Goal: Task Accomplishment & Management: Use online tool/utility

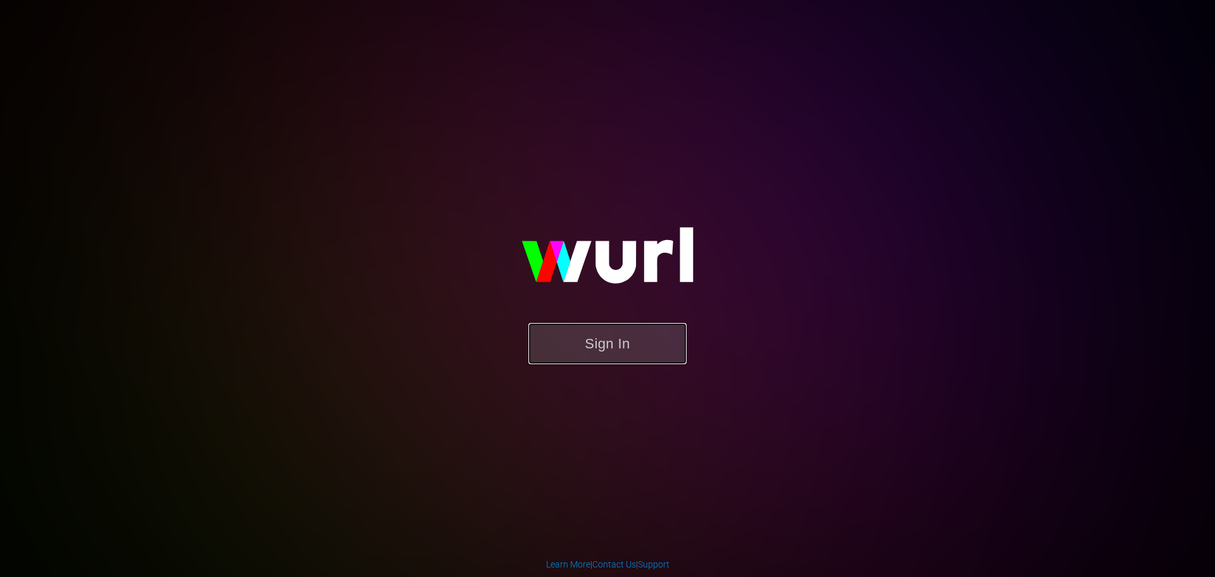
click at [673, 344] on button "Sign In" at bounding box center [608, 343] width 158 height 41
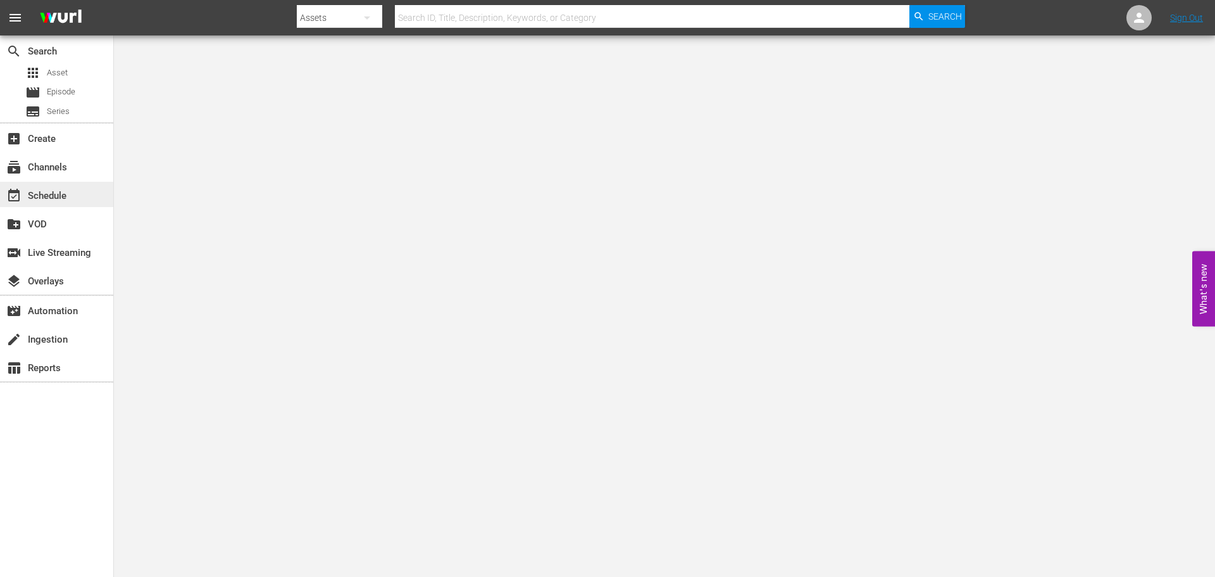
click at [52, 192] on div "event_available Schedule" at bounding box center [35, 193] width 71 height 11
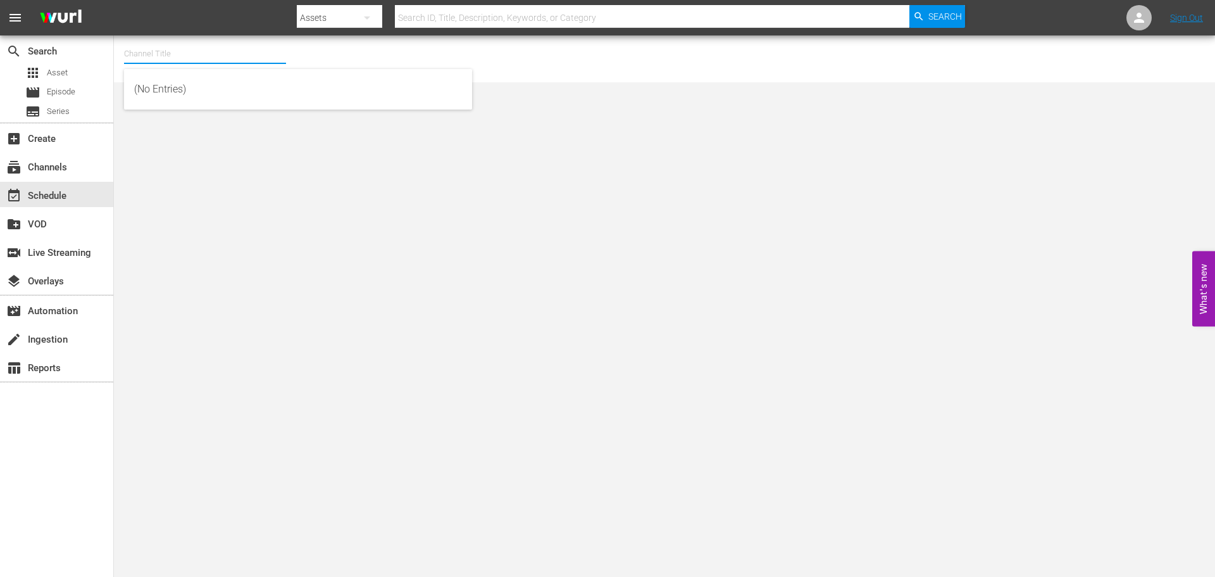
click at [196, 61] on input "text" at bounding box center [205, 54] width 162 height 30
click at [197, 77] on div "Acorn (1976 - amc_networks_acorntvmysteries_1)" at bounding box center [298, 89] width 328 height 30
type input "Acorn (1976 - amc_networks_acorntvmysteries_1)"
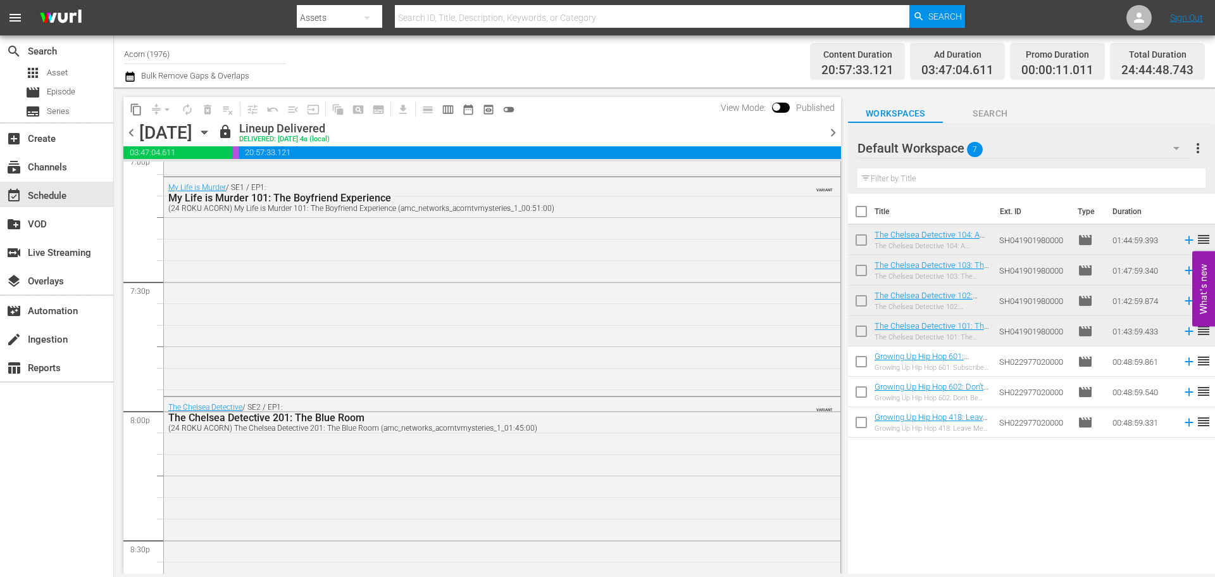
scroll to position [4905, 0]
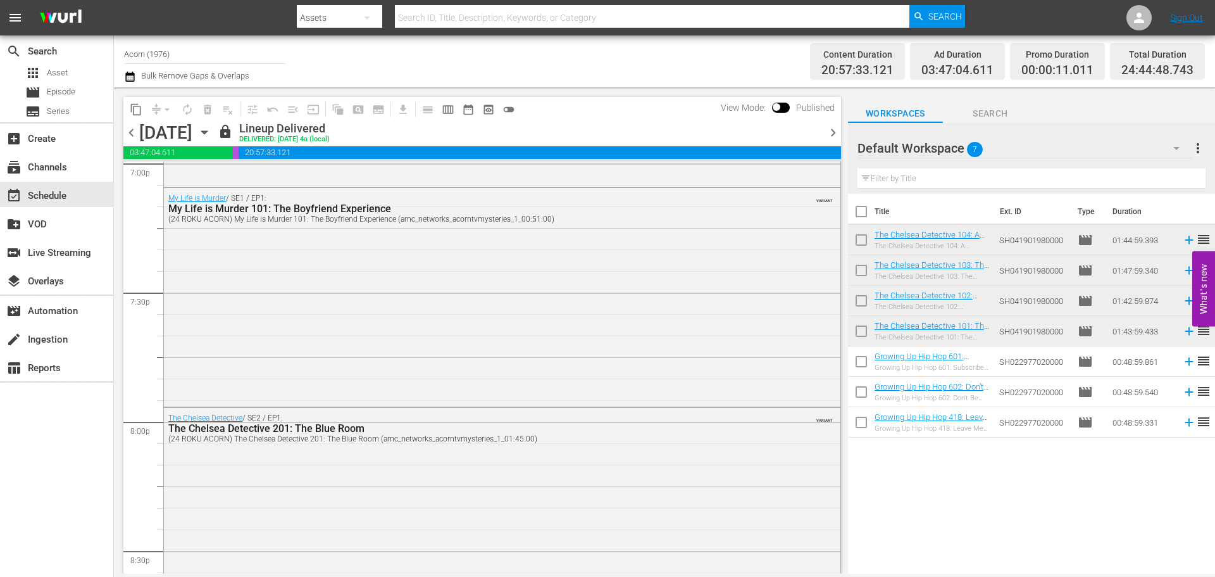
click at [839, 130] on span "chevron_right" at bounding box center [833, 133] width 16 height 16
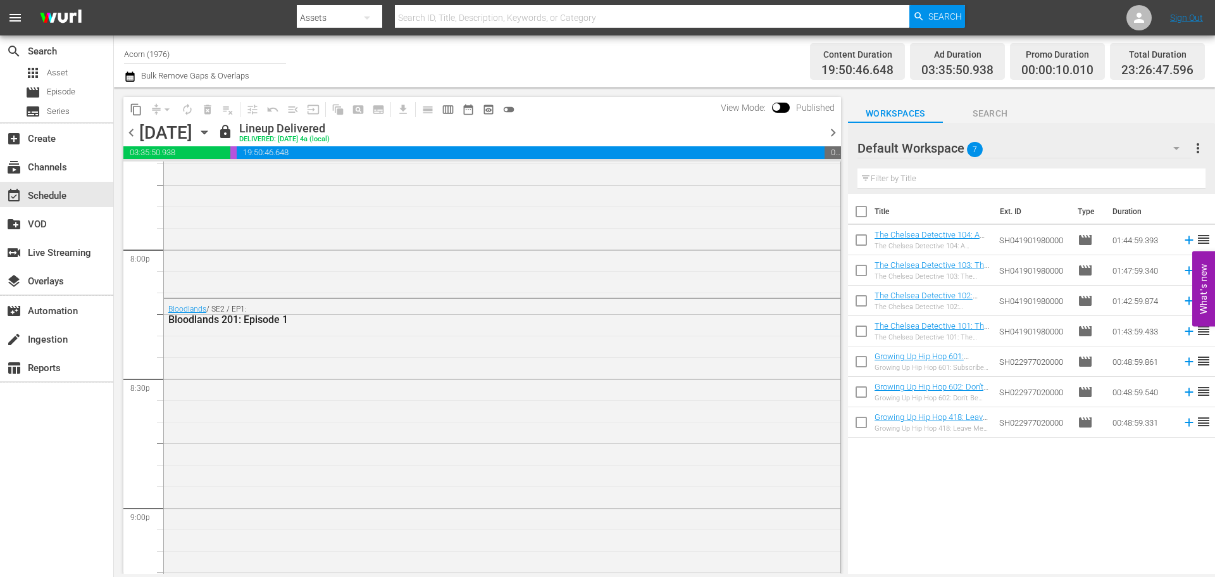
scroll to position [4905, 0]
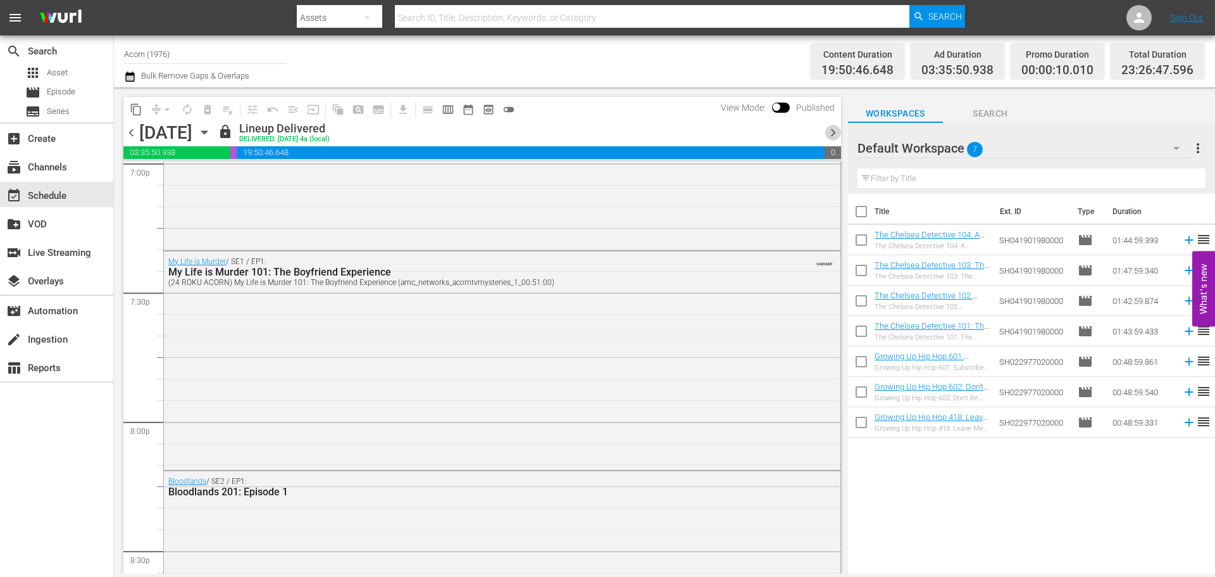
click at [834, 133] on span "chevron_right" at bounding box center [833, 133] width 16 height 16
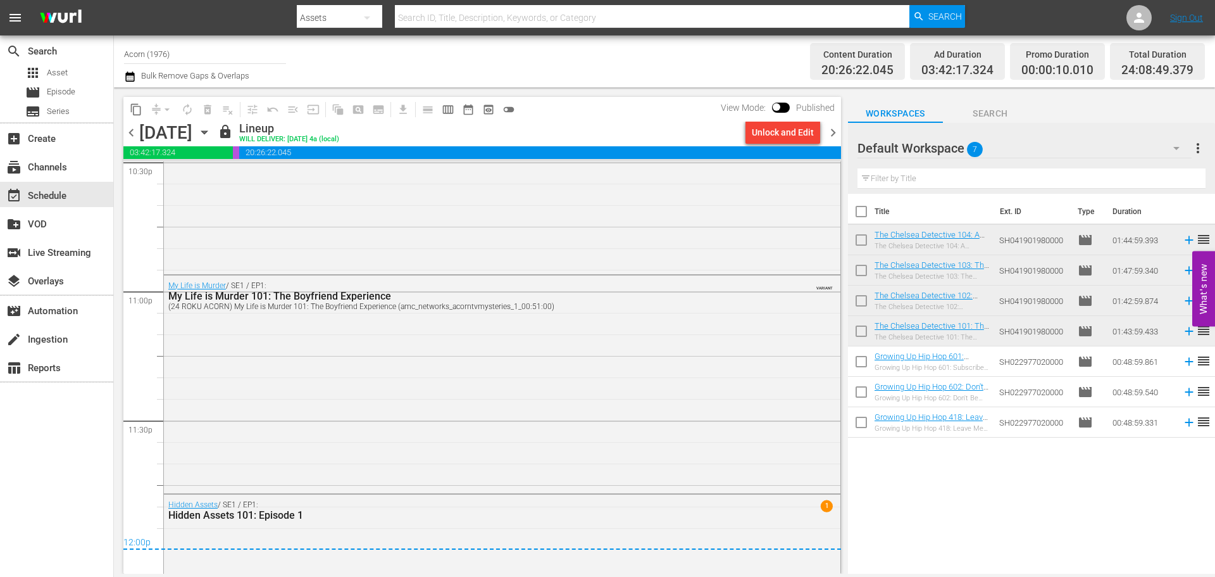
scroll to position [5831, 0]
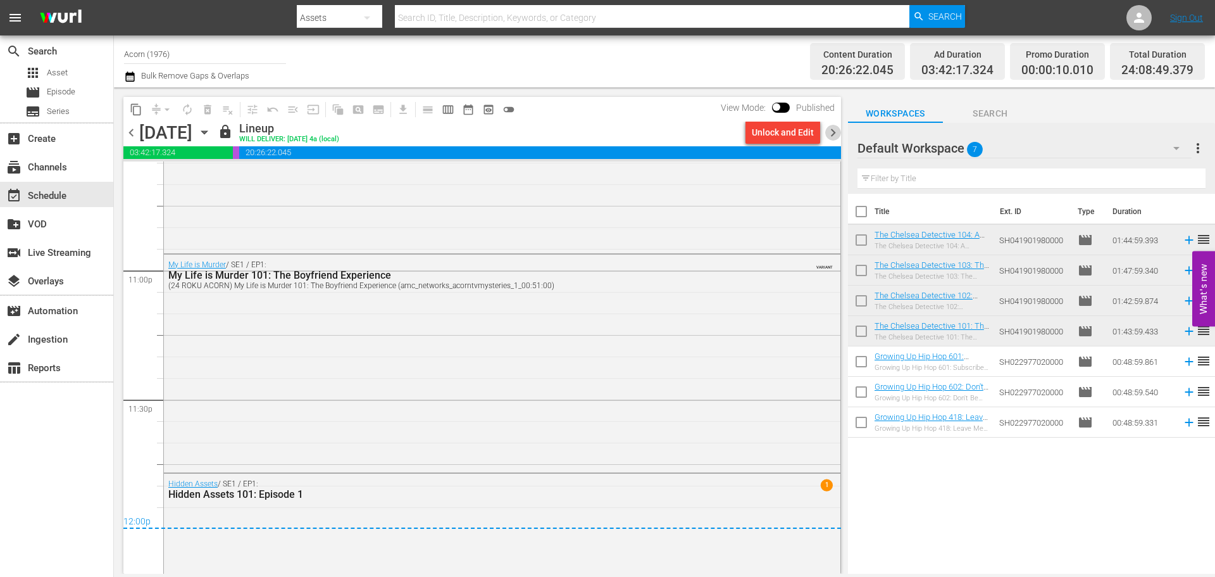
click at [837, 137] on span "chevron_right" at bounding box center [833, 133] width 16 height 16
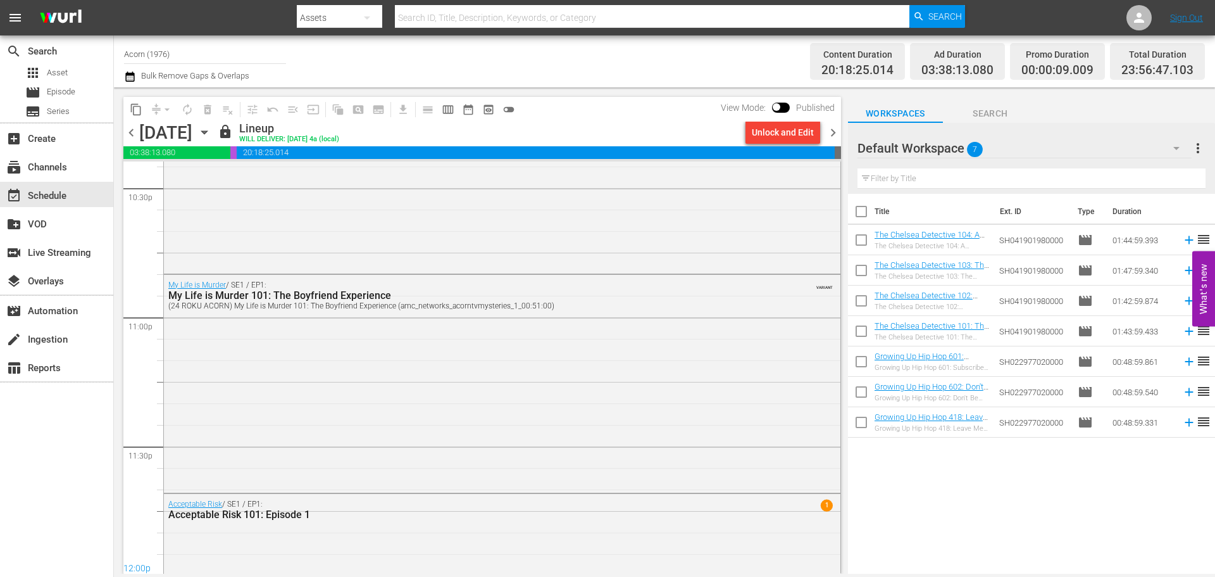
scroll to position [5724, 0]
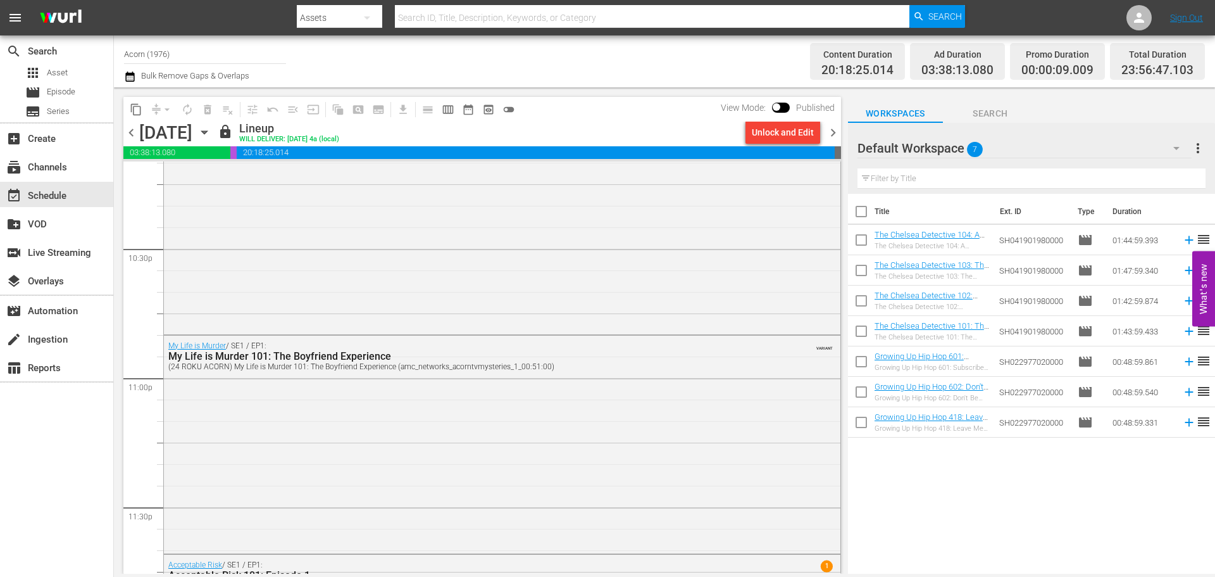
click at [131, 133] on span "chevron_left" at bounding box center [131, 133] width 16 height 16
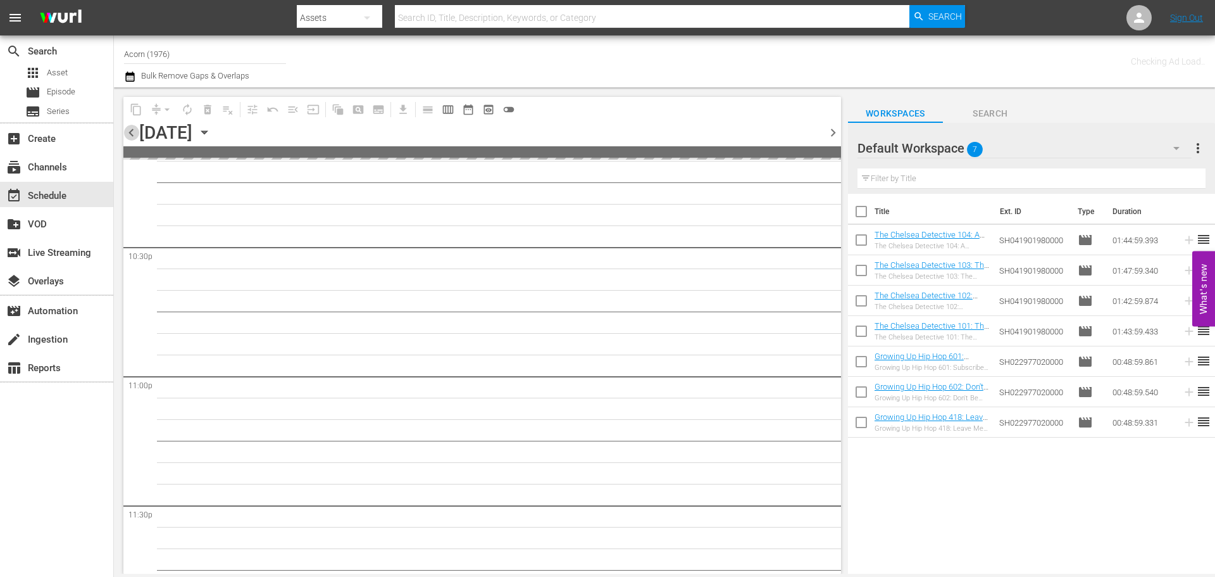
click at [131, 133] on span "chevron_left" at bounding box center [131, 133] width 16 height 16
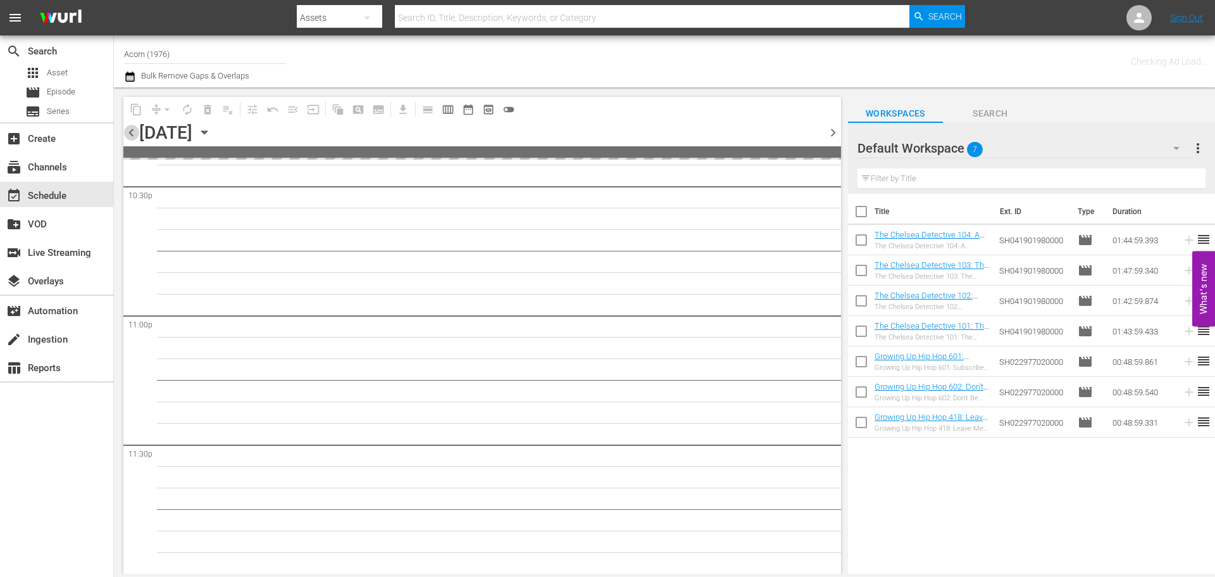
click at [131, 133] on span "chevron_left" at bounding box center [131, 133] width 16 height 16
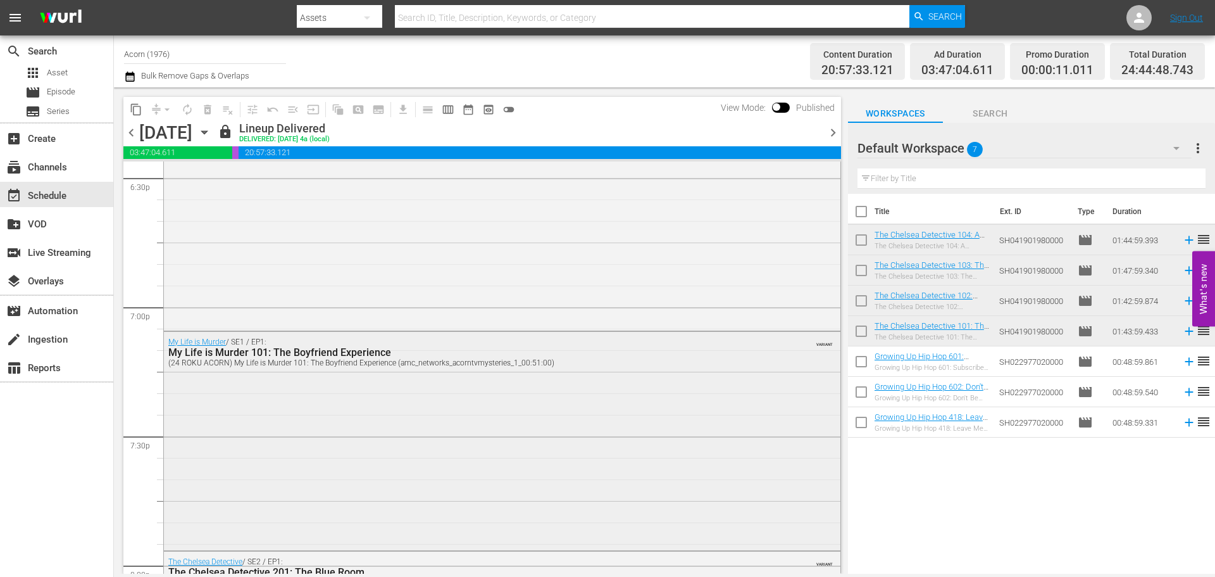
scroll to position [4777, 0]
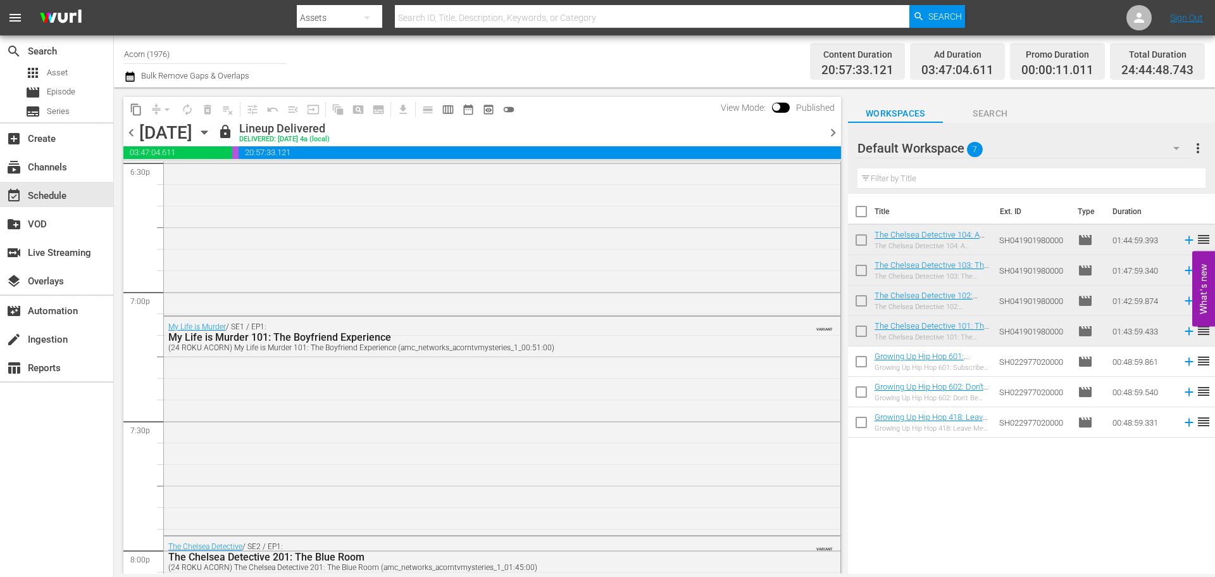
click at [834, 133] on span "chevron_right" at bounding box center [833, 133] width 16 height 16
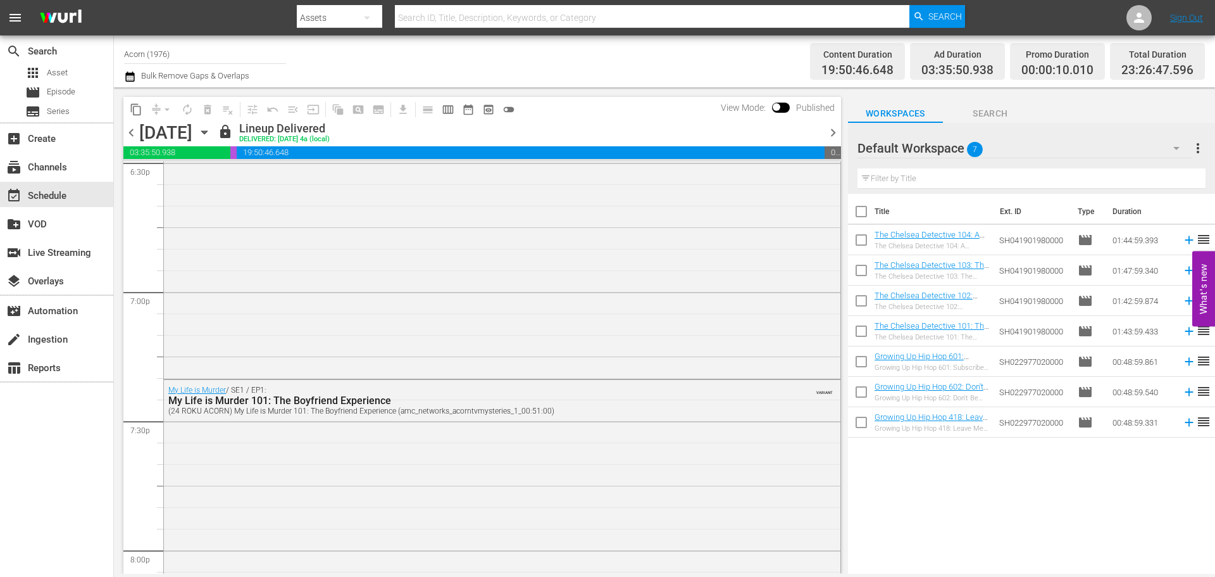
scroll to position [4840, 0]
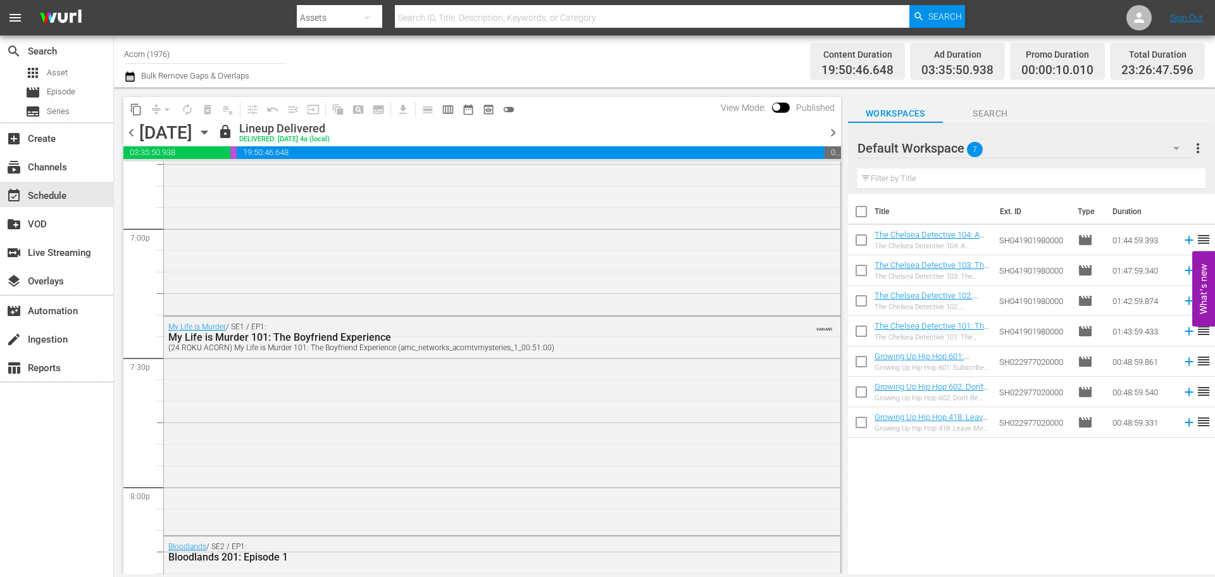
click at [833, 129] on span "chevron_right" at bounding box center [833, 133] width 16 height 16
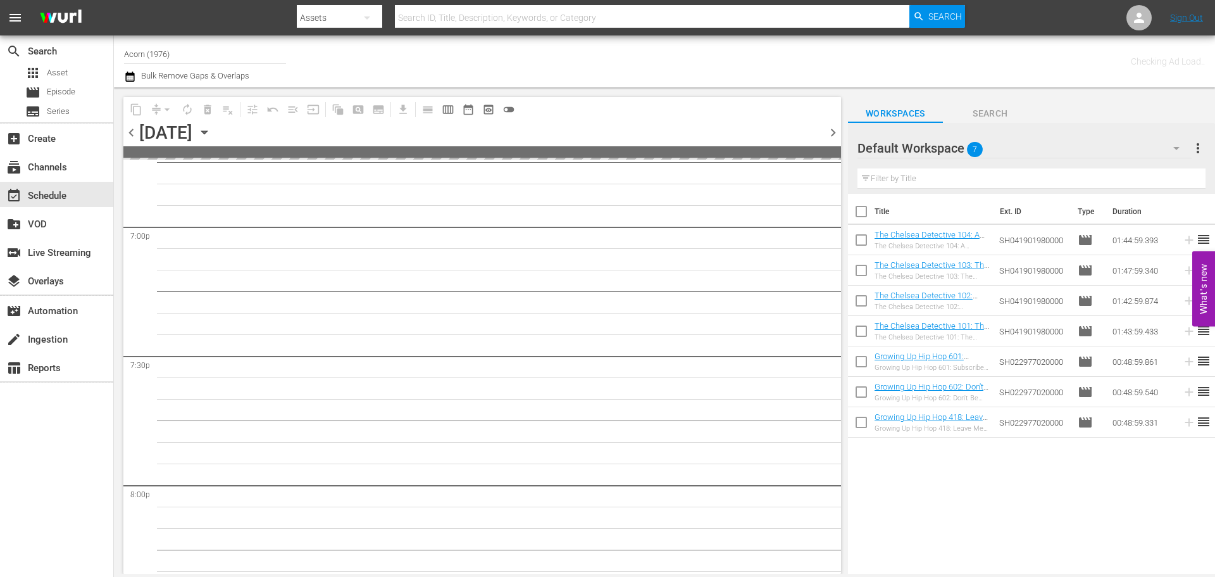
scroll to position [5012, 0]
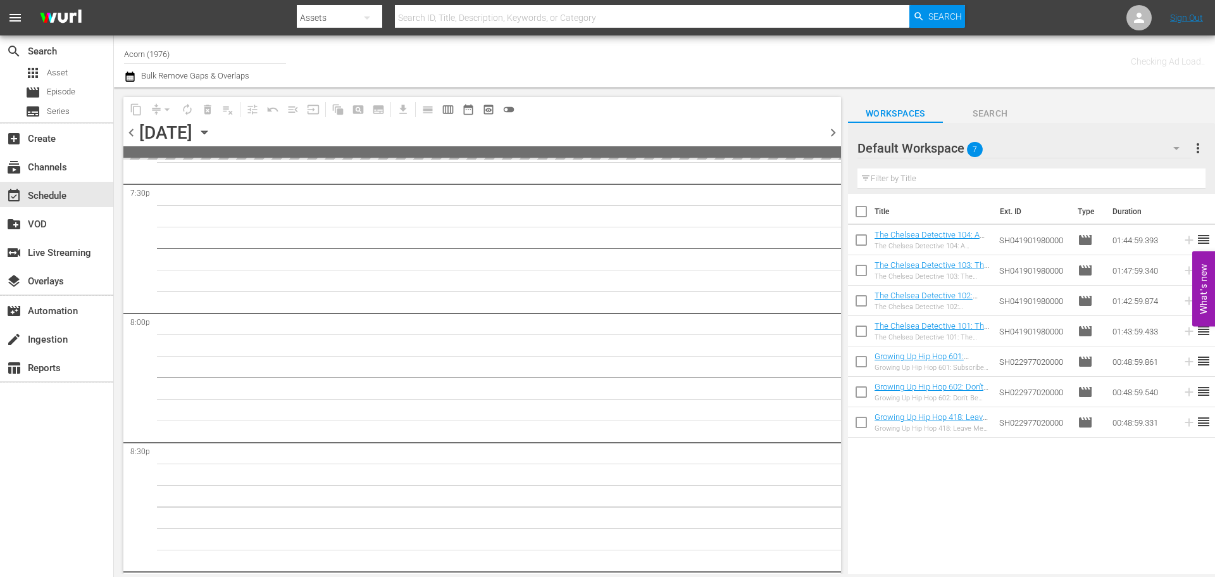
click at [131, 132] on span "chevron_left" at bounding box center [131, 133] width 16 height 16
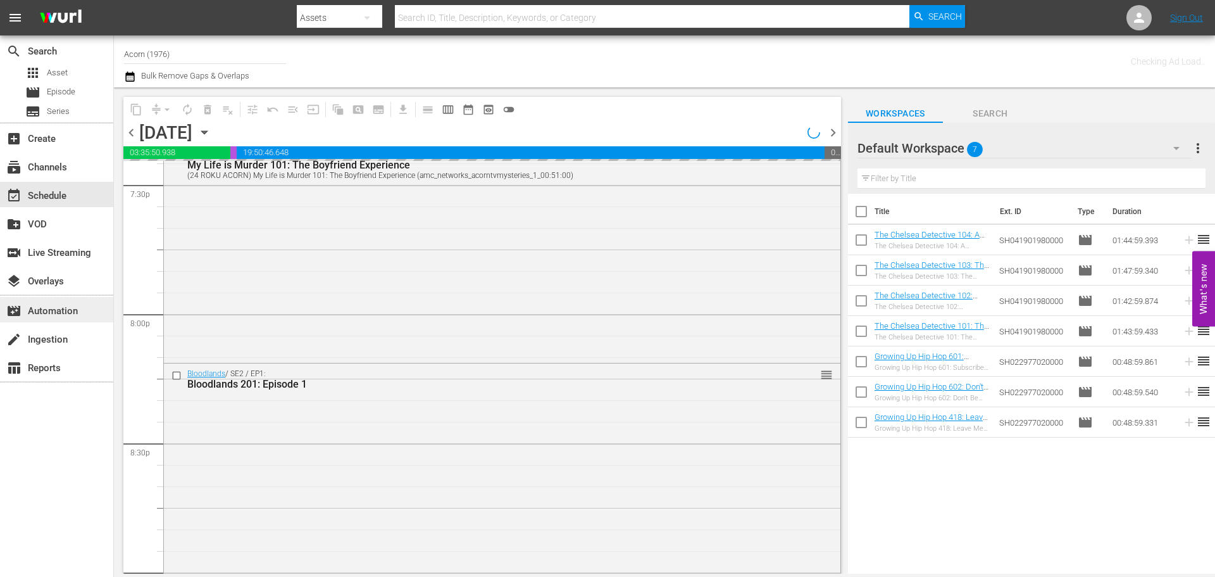
scroll to position [4840, 0]
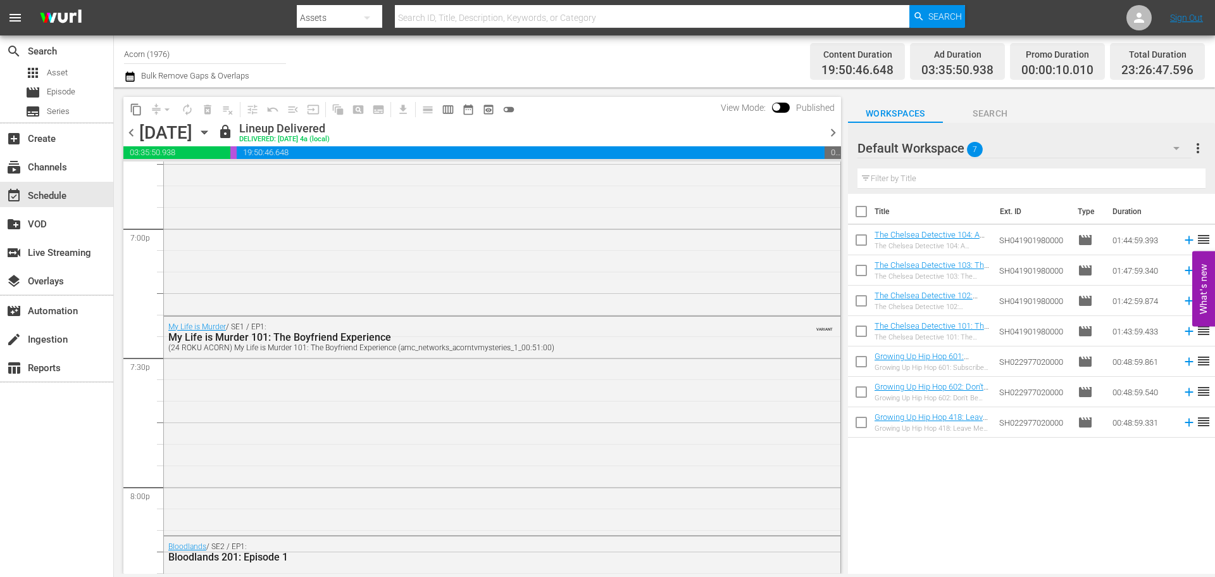
click at [839, 132] on span "chevron_right" at bounding box center [833, 133] width 16 height 16
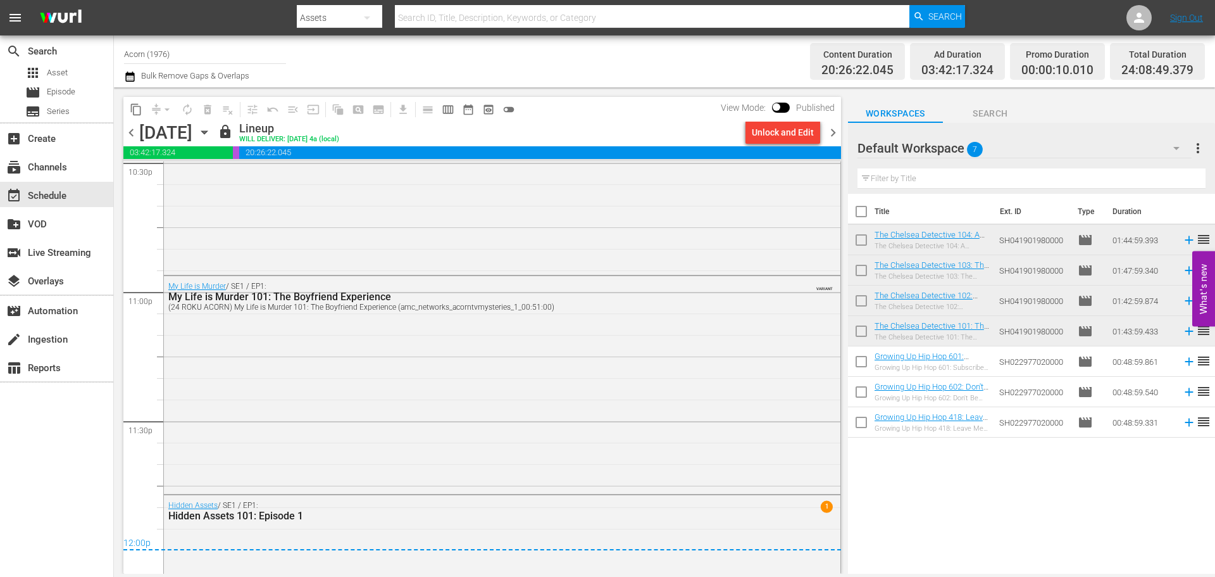
scroll to position [5831, 0]
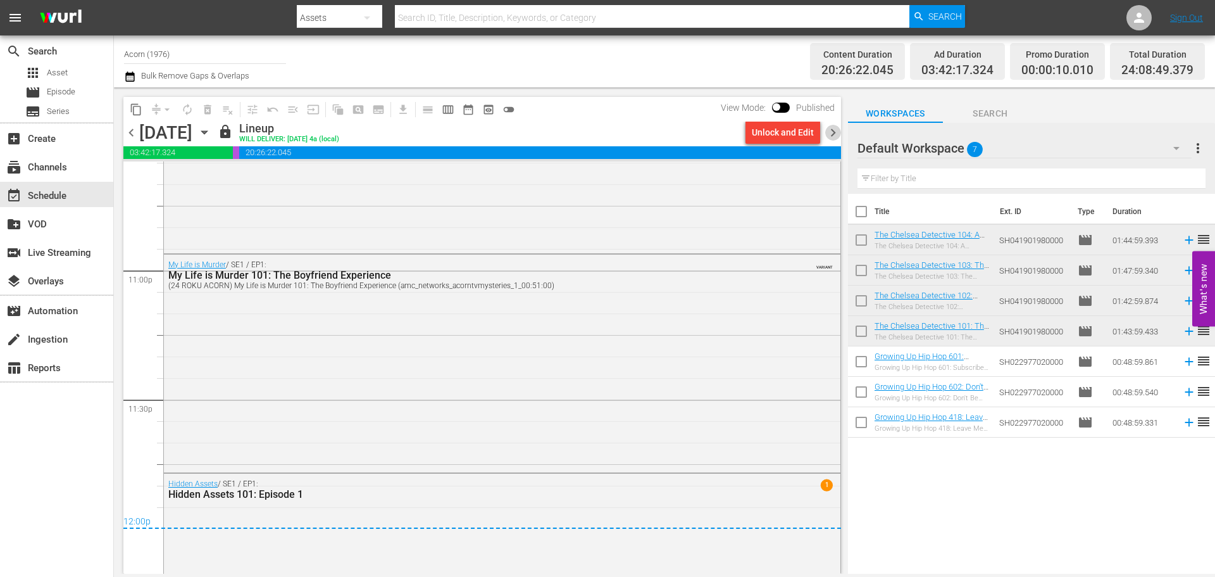
click at [831, 134] on span "chevron_right" at bounding box center [833, 133] width 16 height 16
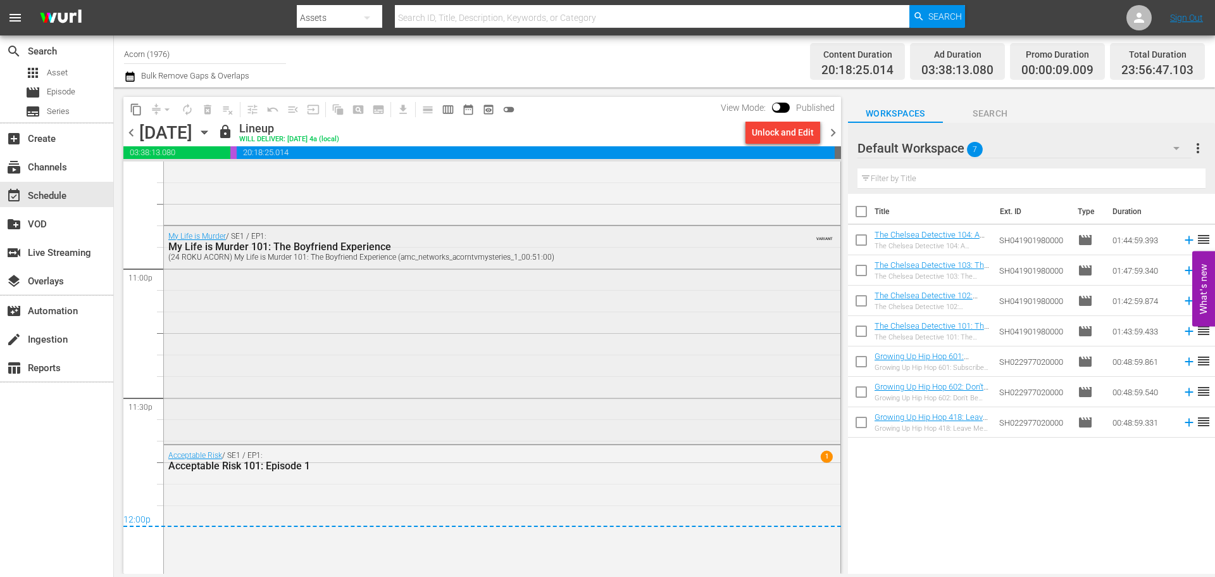
scroll to position [5844, 0]
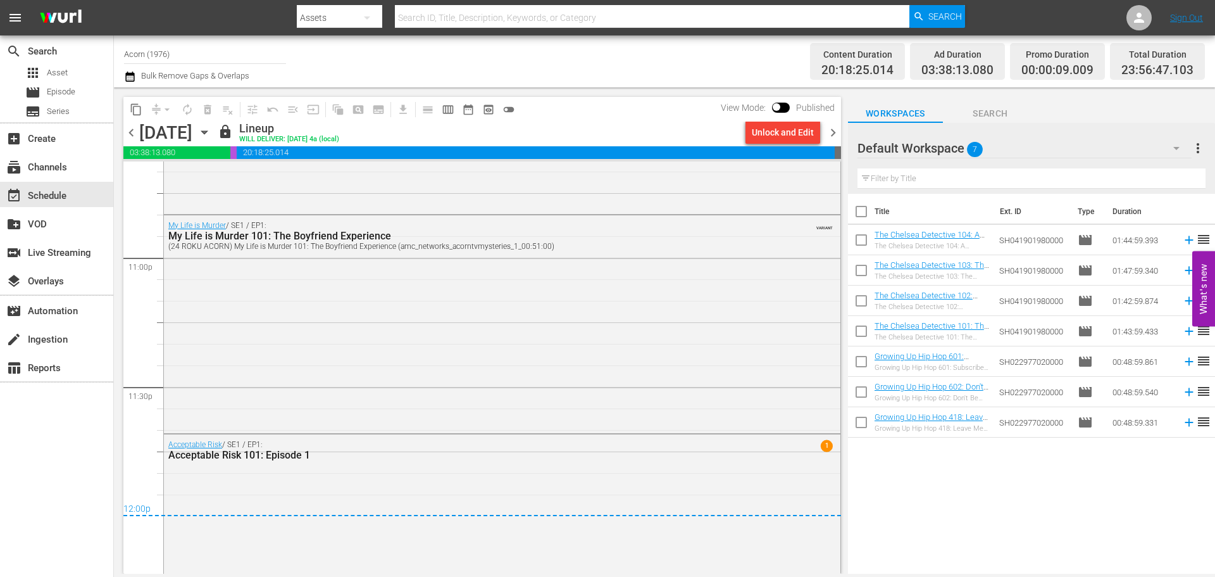
click at [134, 140] on span "chevron_left" at bounding box center [131, 133] width 16 height 16
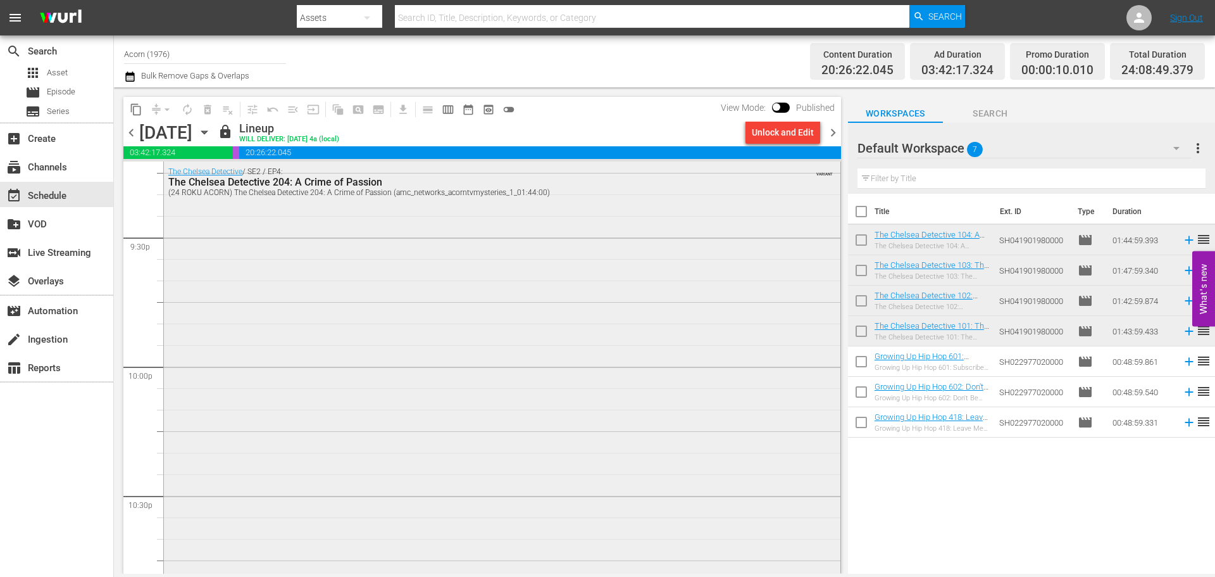
scroll to position [5358, 0]
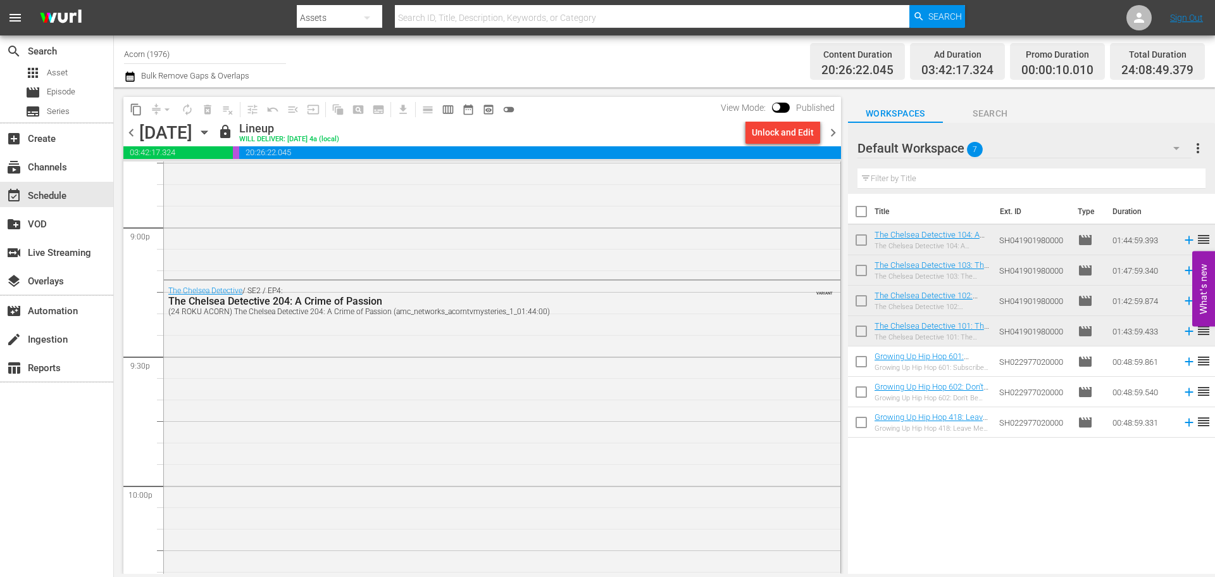
click at [131, 136] on span "chevron_left" at bounding box center [131, 133] width 16 height 16
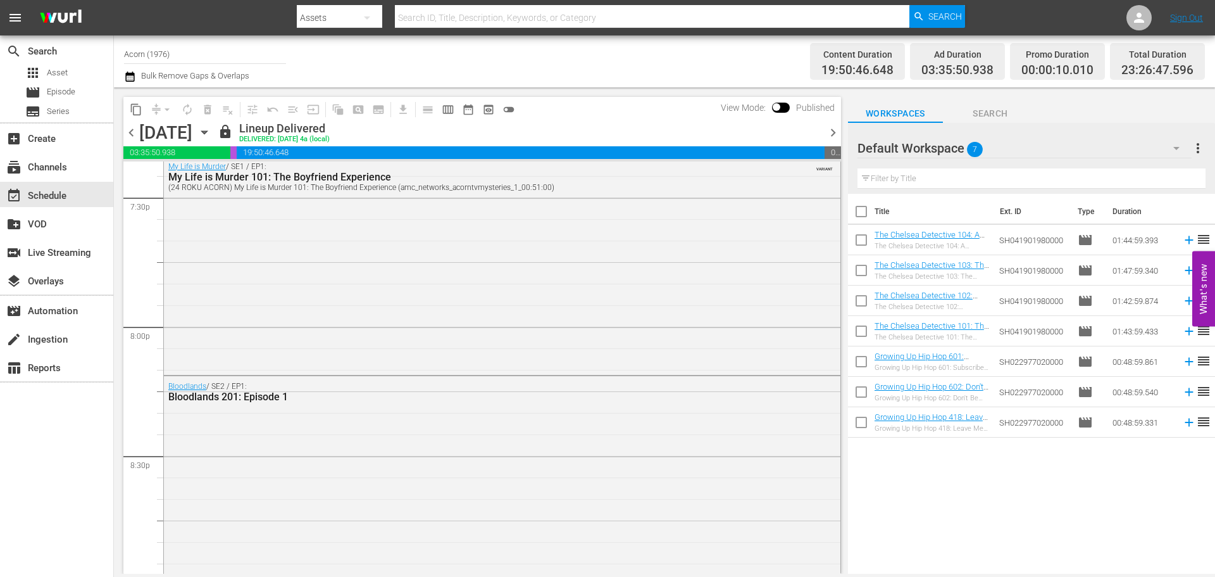
scroll to position [5947, 0]
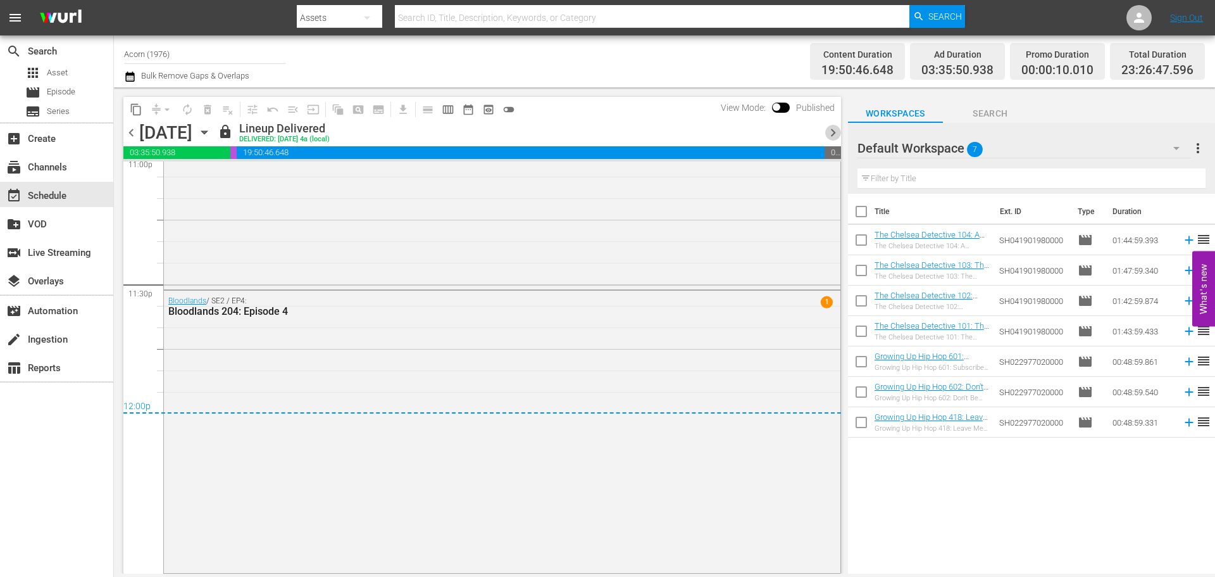
click at [833, 130] on span "chevron_right" at bounding box center [833, 133] width 16 height 16
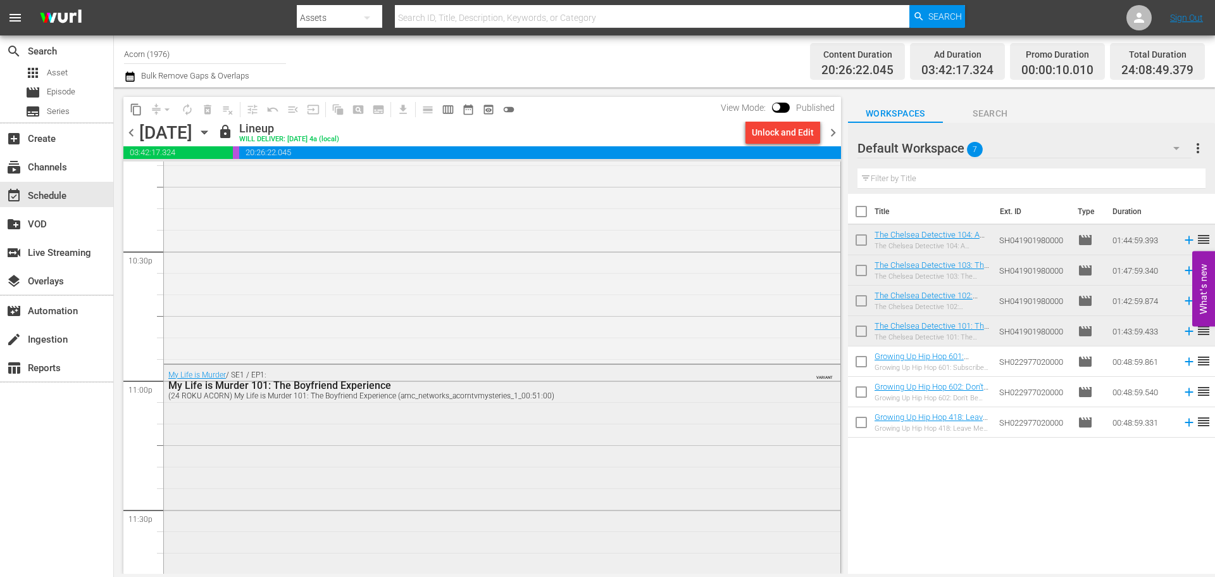
scroll to position [5785, 0]
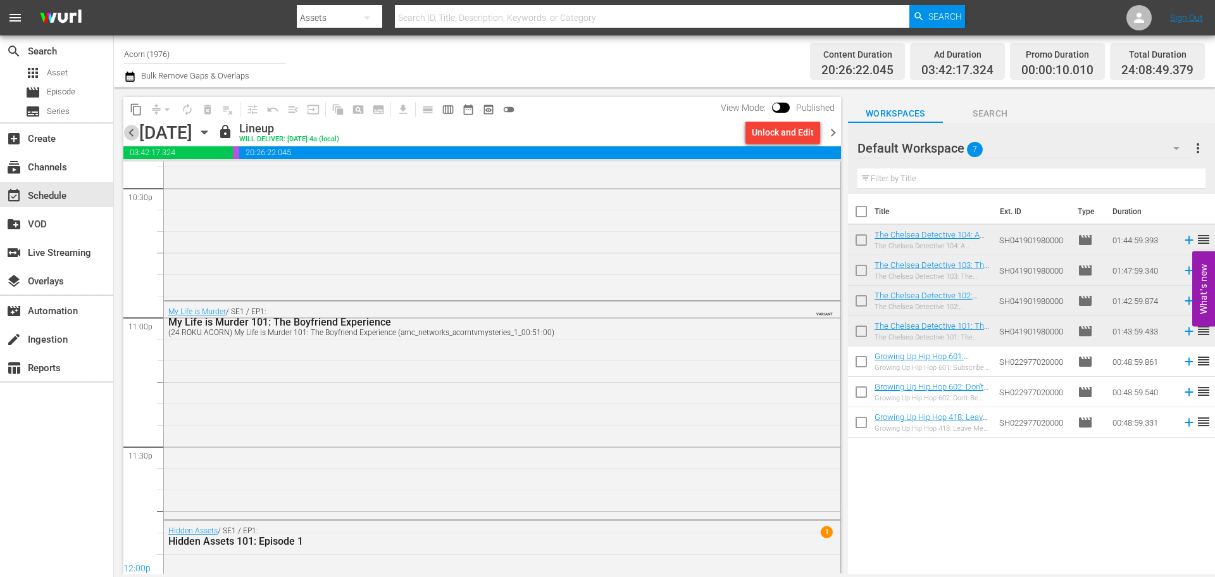
click at [132, 132] on span "chevron_left" at bounding box center [131, 133] width 16 height 16
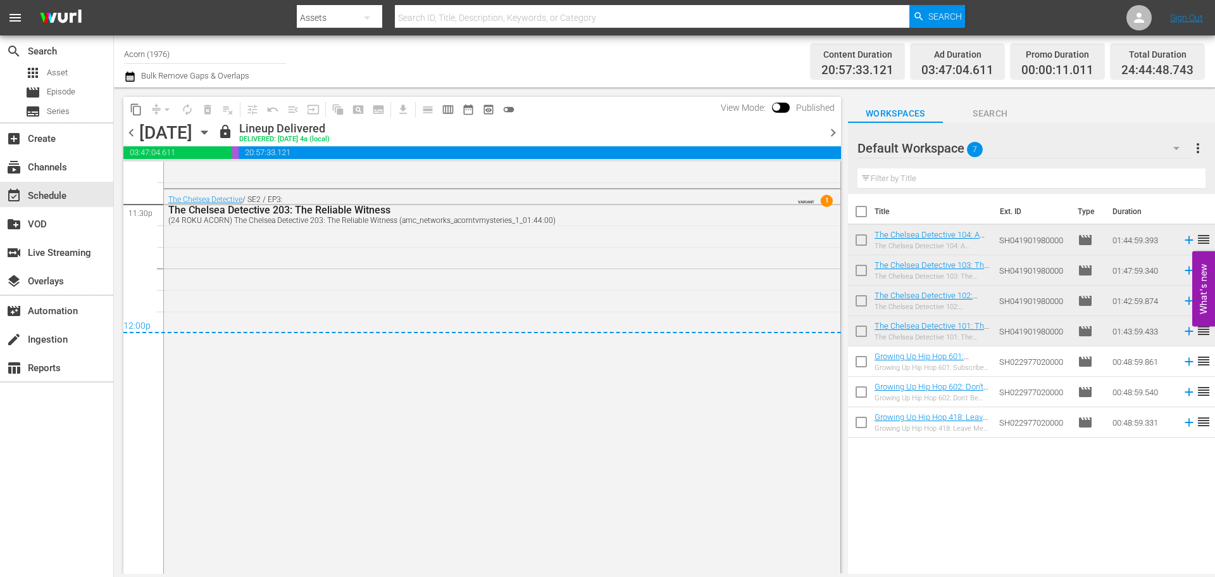
scroll to position [6026, 0]
click at [839, 133] on span "chevron_right" at bounding box center [833, 133] width 16 height 16
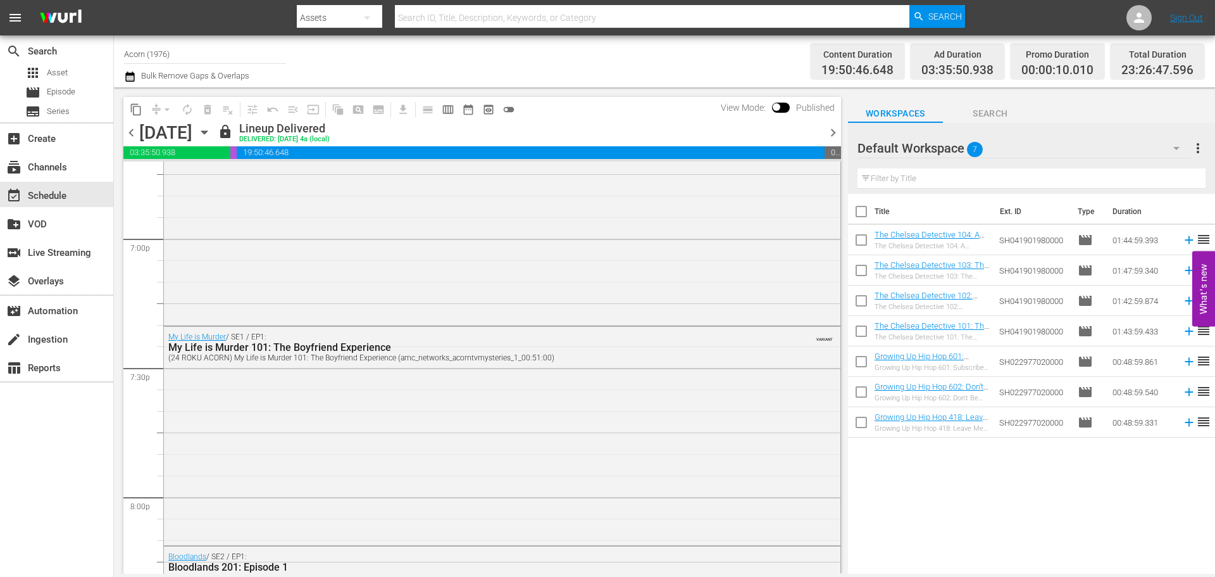
scroll to position [4862, 0]
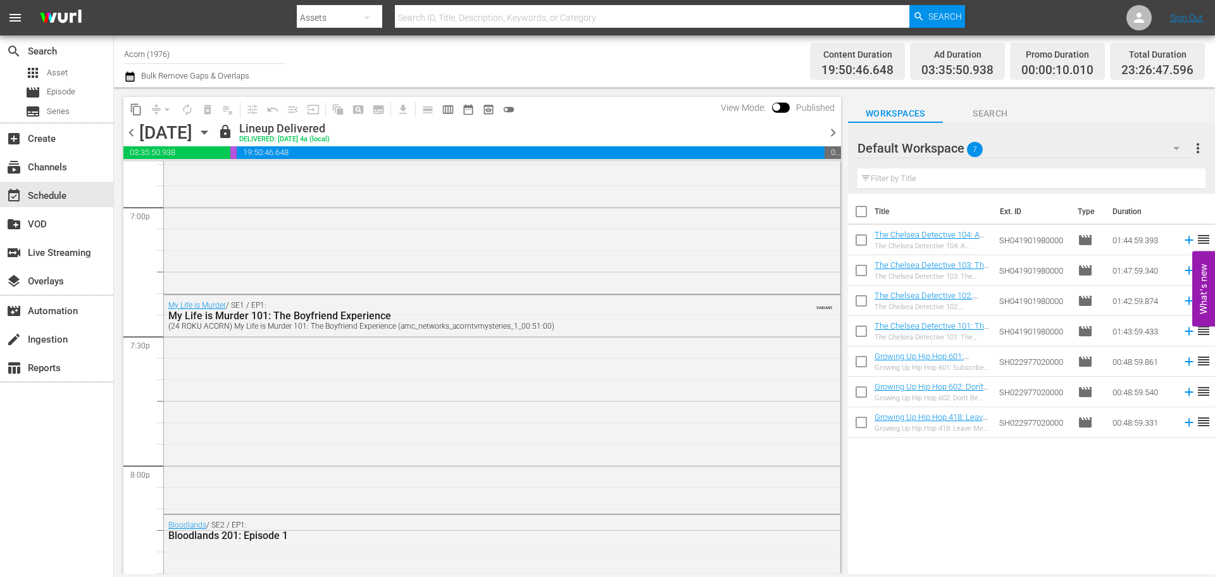
click at [134, 130] on span "chevron_left" at bounding box center [131, 133] width 16 height 16
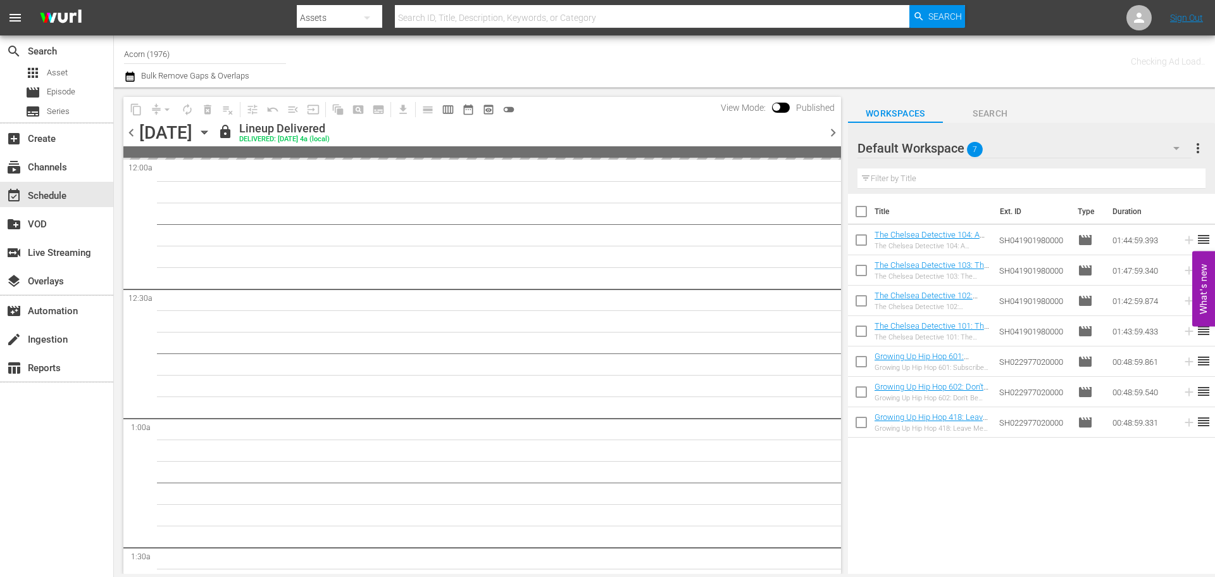
click at [129, 135] on span "chevron_left" at bounding box center [131, 133] width 16 height 16
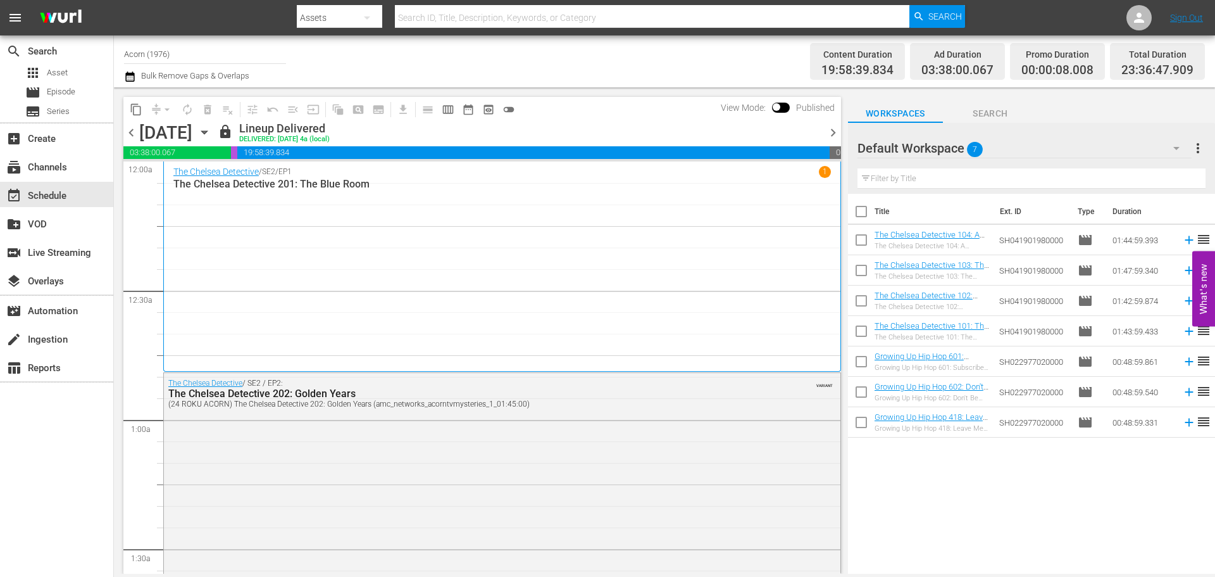
click at [362, 246] on div "The Chelsea Detective / SE2 / EP1 1 The Chelsea Detective 201: The Blue Room" at bounding box center [502, 266] width 658 height 201
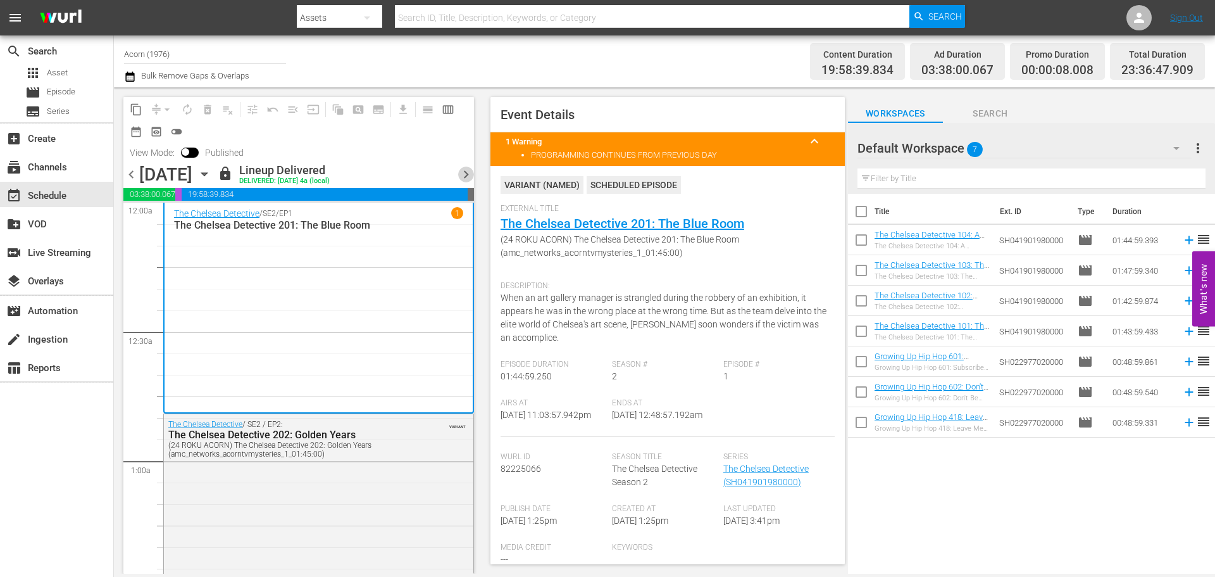
click at [466, 173] on span "chevron_right" at bounding box center [466, 174] width 16 height 16
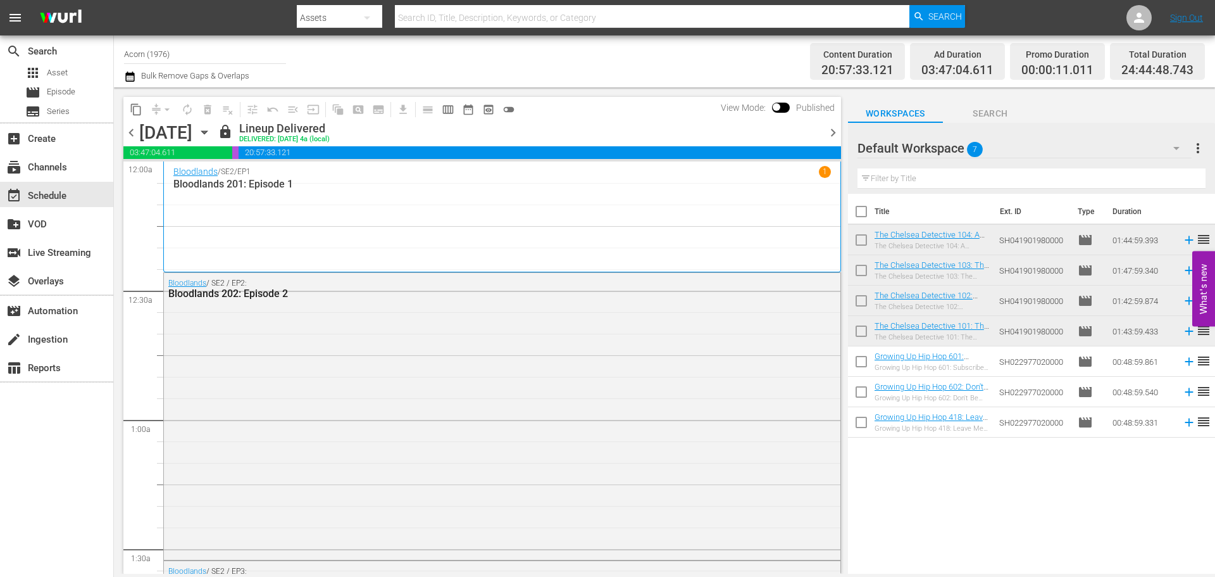
click at [251, 218] on div "Bloodlands / SE2 / EP1 1 Bloodlands 201: Episode 1" at bounding box center [502, 216] width 658 height 101
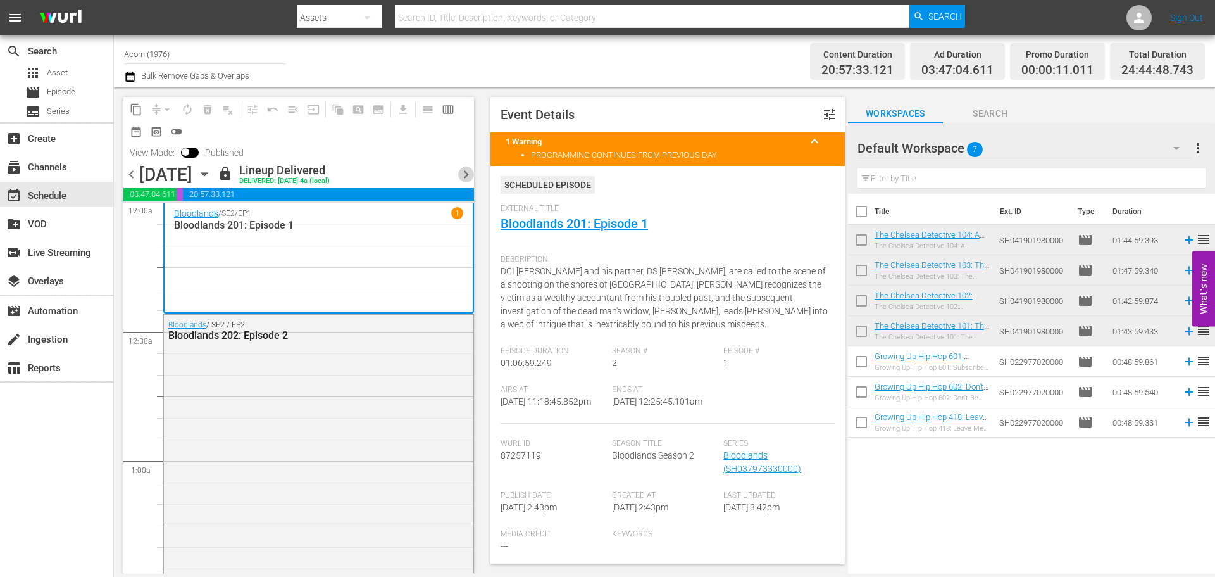
click at [465, 175] on span "chevron_right" at bounding box center [466, 174] width 16 height 16
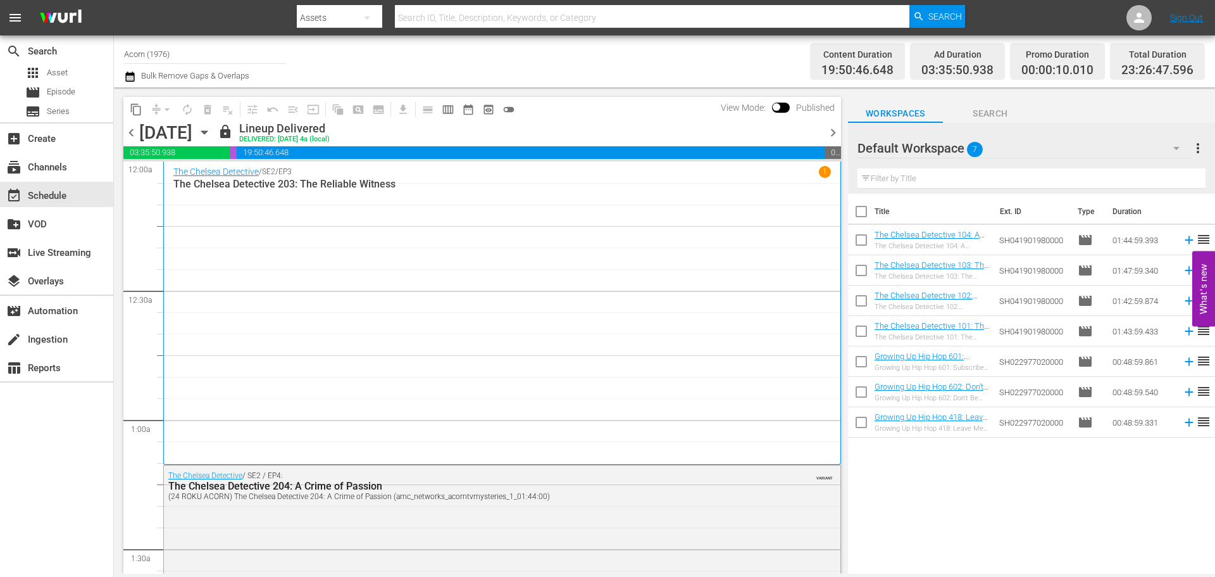
click at [341, 236] on div "The Chelsea Detective / SE2 / EP3 1 The Chelsea Detective 203: The Reliable Wit…" at bounding box center [502, 313] width 658 height 294
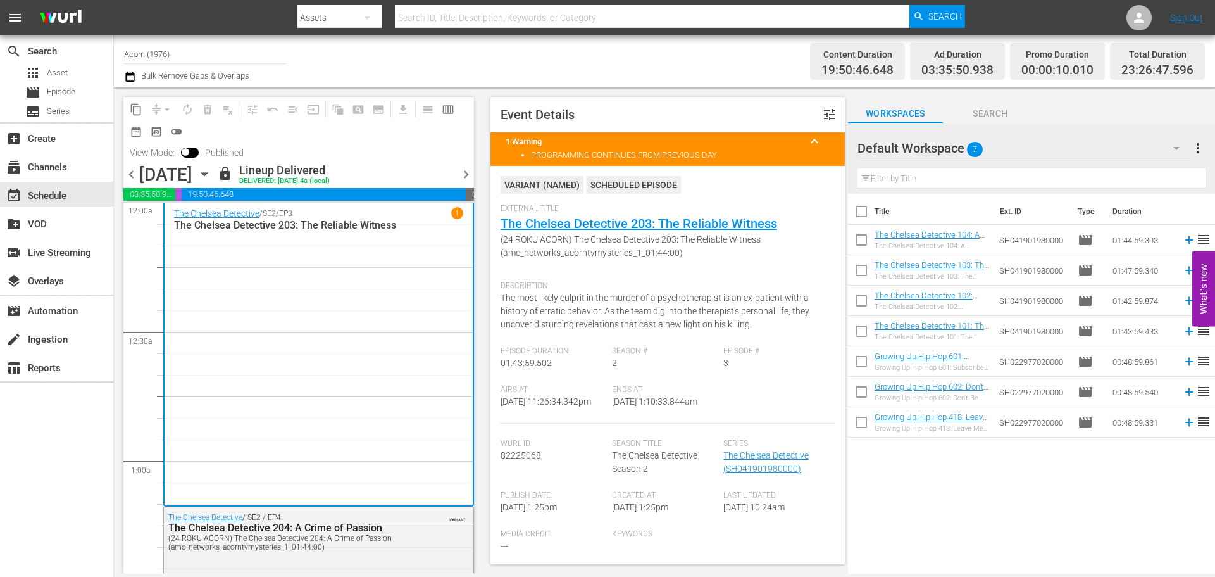
click at [467, 173] on span "chevron_right" at bounding box center [466, 174] width 16 height 16
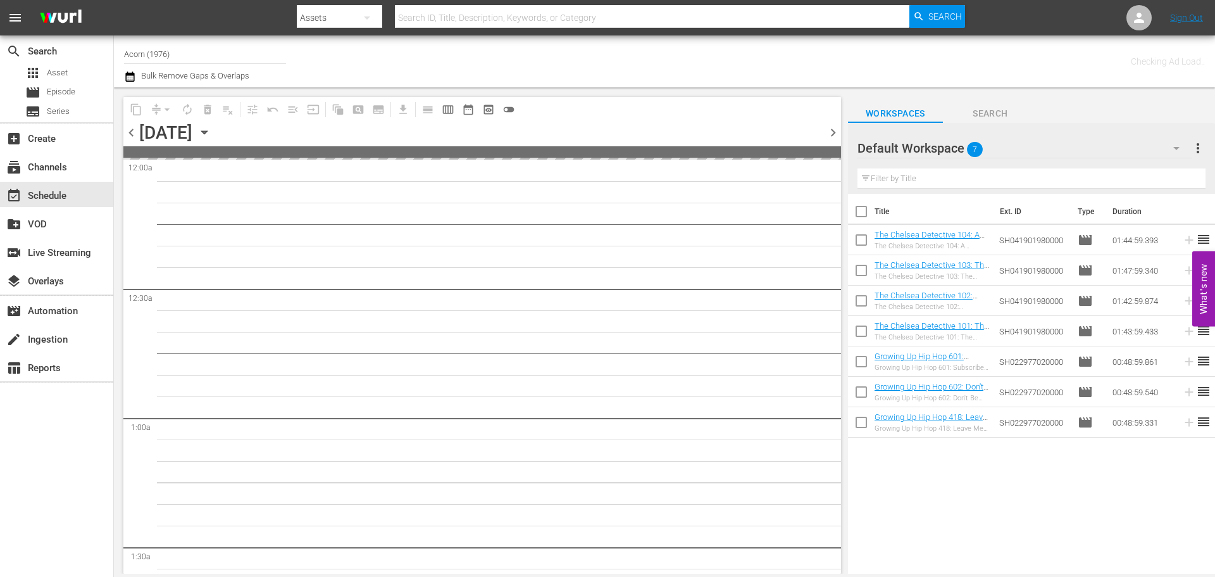
click at [130, 134] on span "chevron_left" at bounding box center [131, 133] width 16 height 16
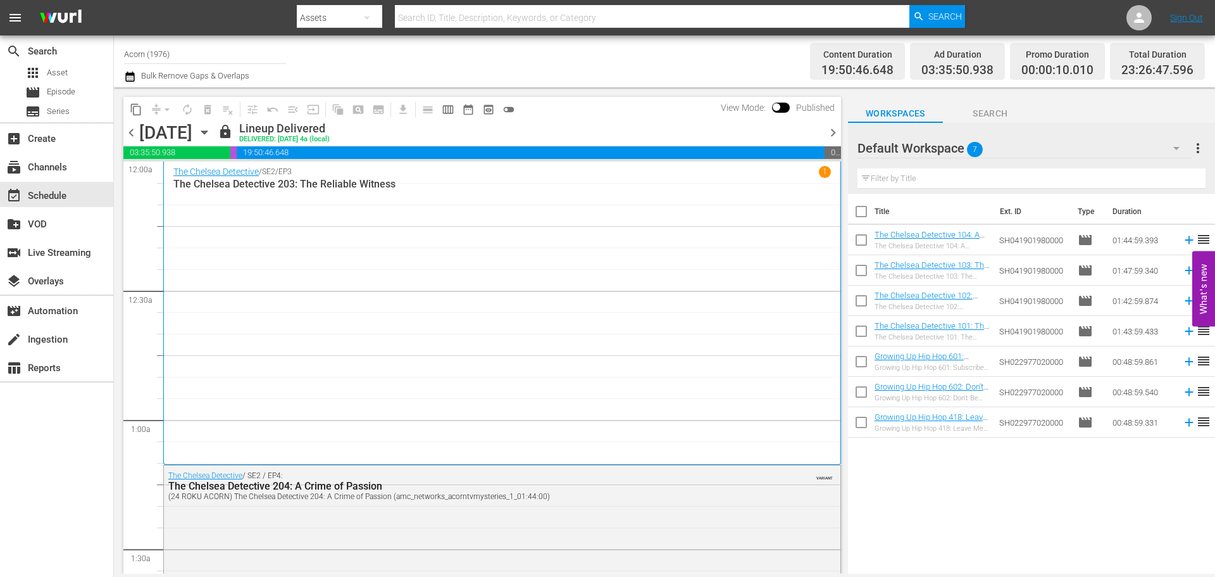
click at [834, 128] on span "chevron_right" at bounding box center [833, 133] width 16 height 16
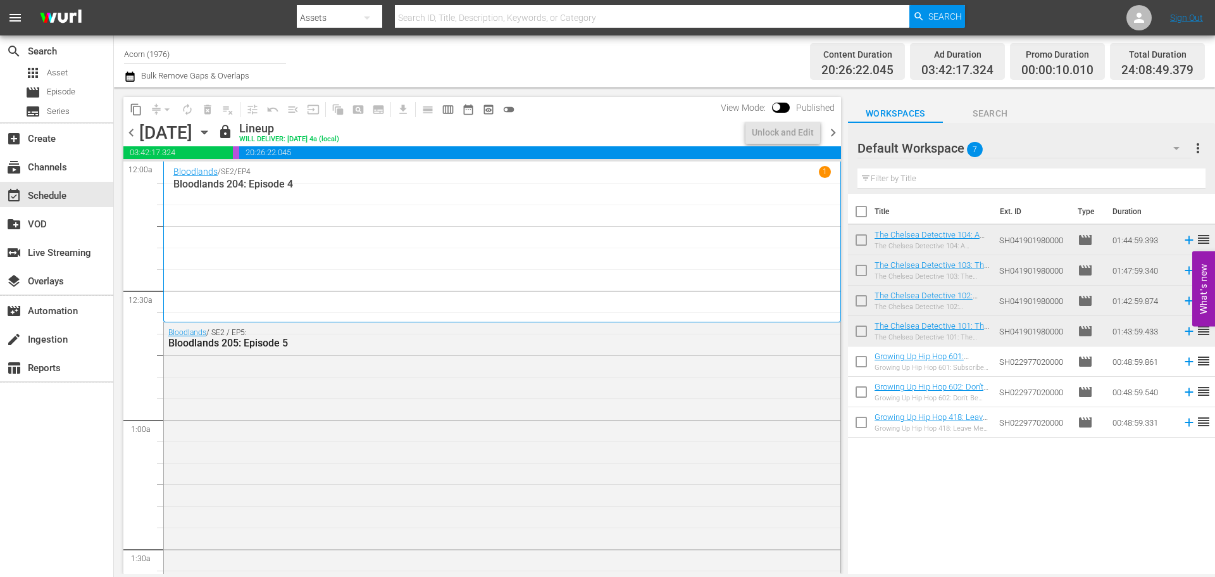
click at [378, 220] on div "Bloodlands / SE2 / EP4 1 Bloodlands 204: Episode 4" at bounding box center [502, 241] width 658 height 151
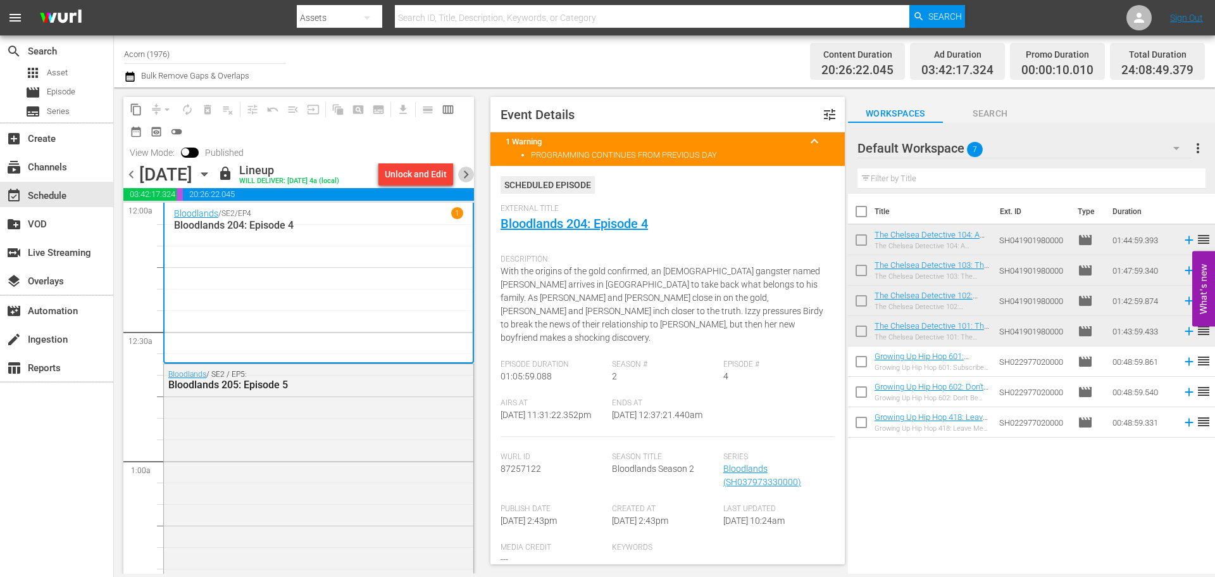
click at [463, 173] on span "chevron_right" at bounding box center [466, 174] width 16 height 16
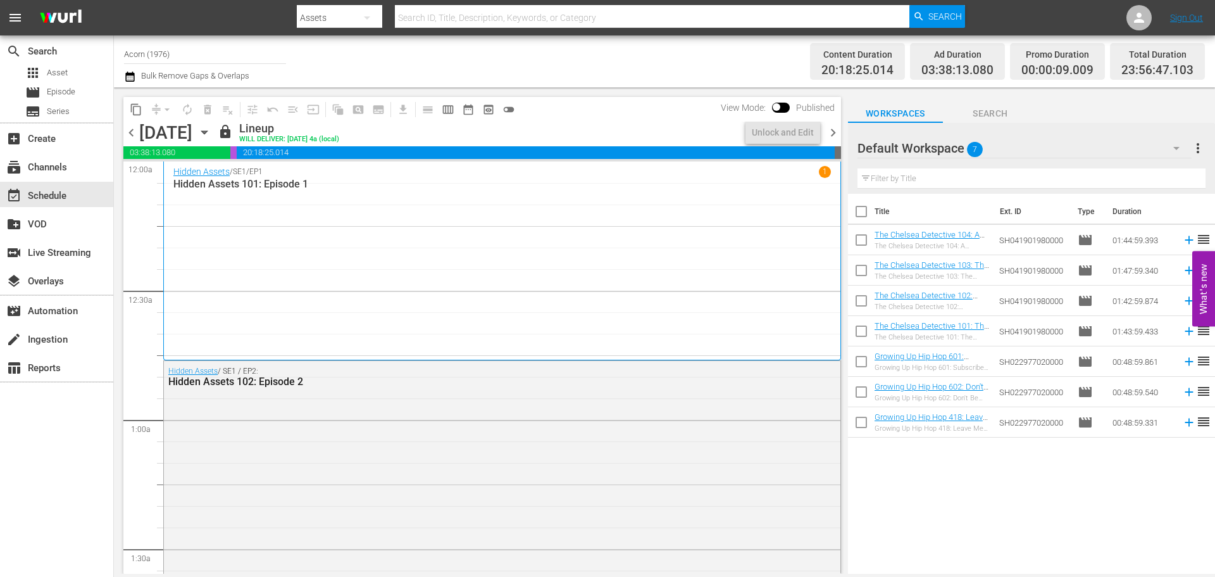
click at [393, 208] on div "Hidden Assets / SE1 / EP1 1 Hidden Assets 101: Episode 1" at bounding box center [502, 260] width 658 height 189
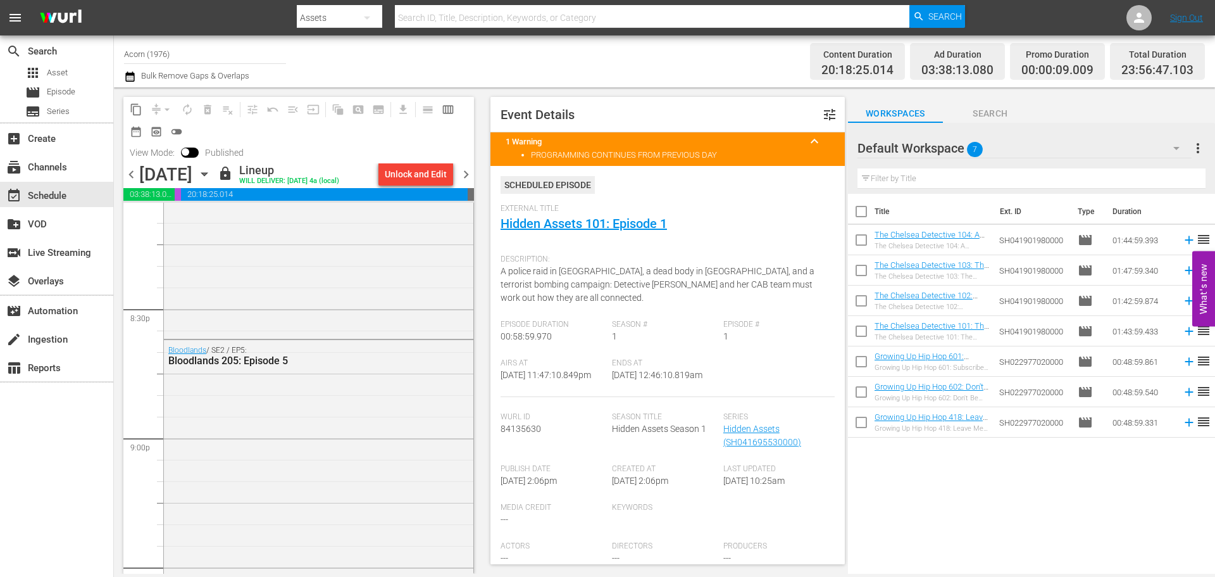
scroll to position [6012, 0]
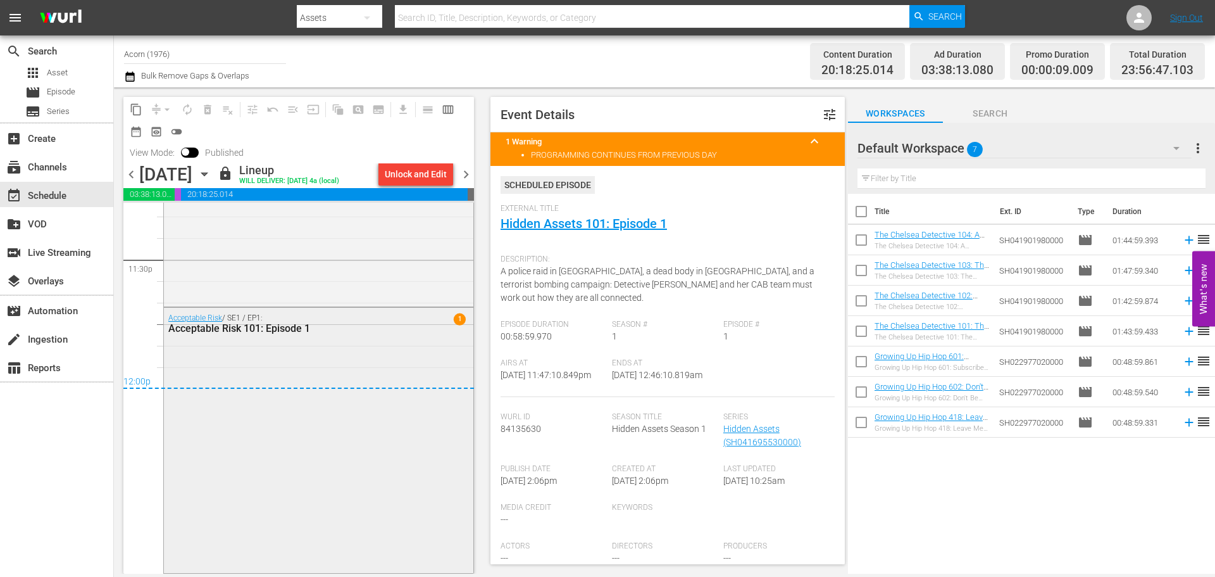
click at [311, 451] on div "Acceptable Risk / SE1 / EP1: Acceptable Risk 101: Episode 1 1" at bounding box center [319, 439] width 310 height 263
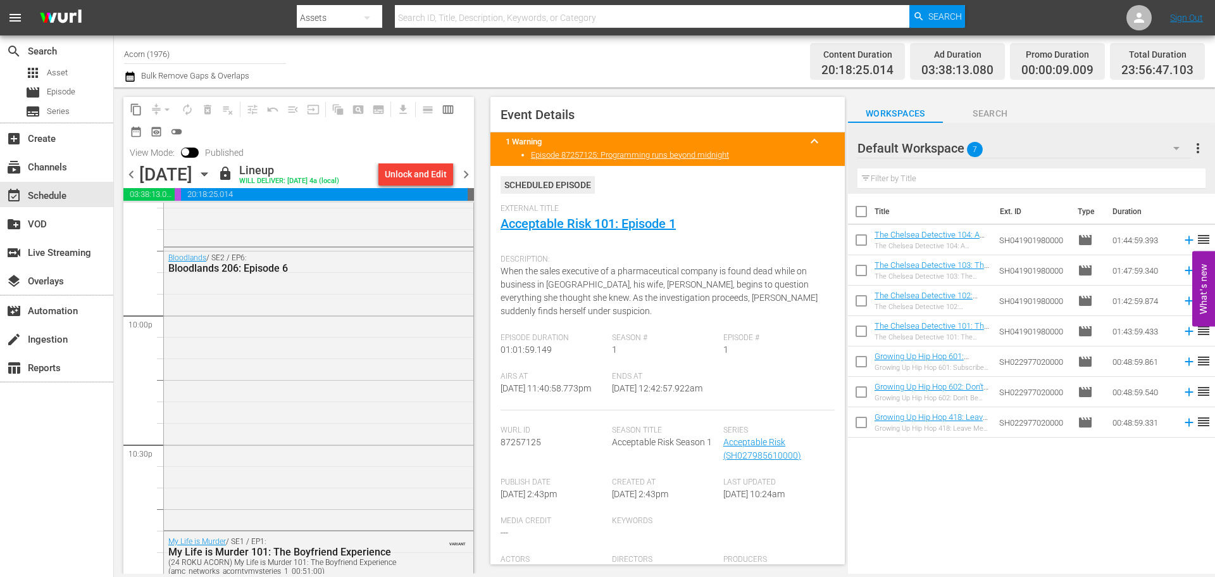
scroll to position [0, 0]
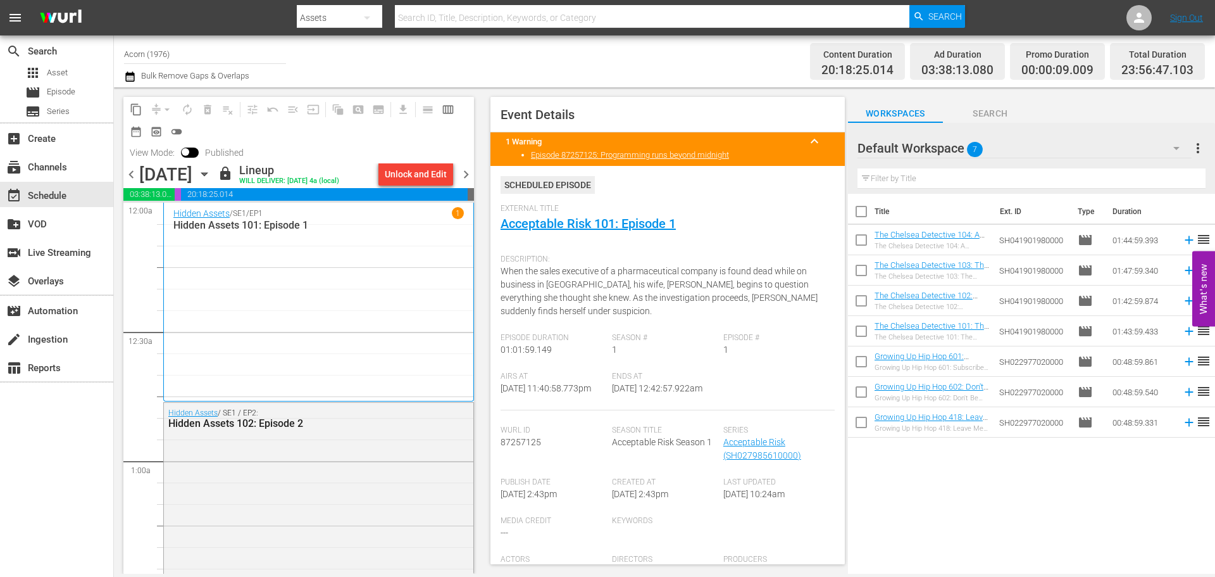
click at [465, 173] on span "chevron_right" at bounding box center [466, 174] width 16 height 16
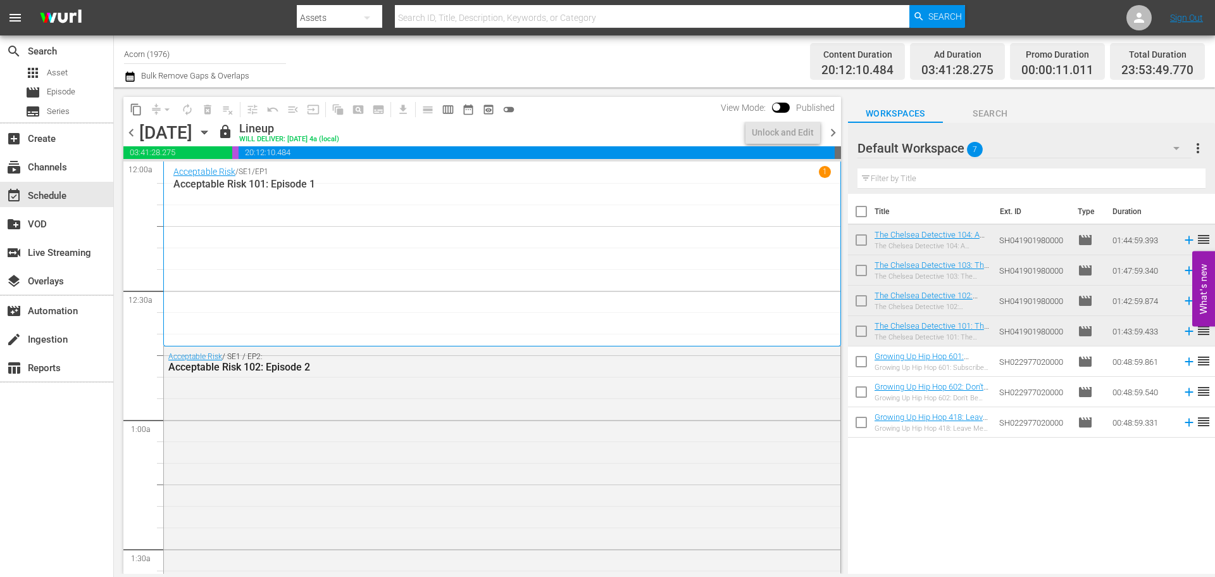
click at [270, 213] on div "Acceptable Risk / SE1 / EP1 1 Acceptable Risk 101: Episode 1" at bounding box center [502, 253] width 658 height 175
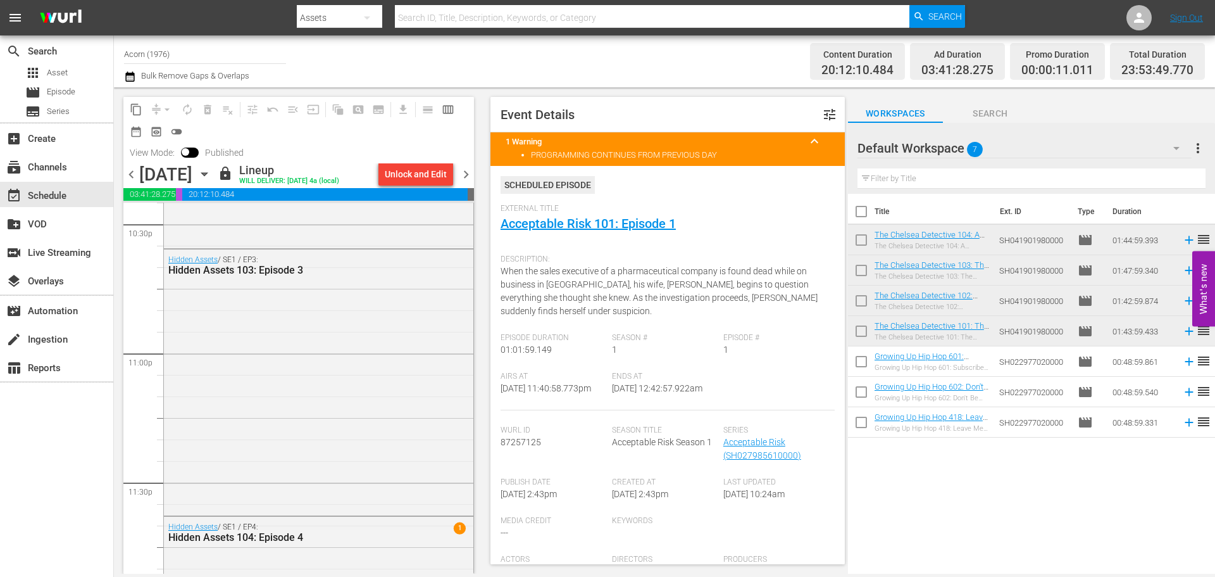
scroll to position [5986, 0]
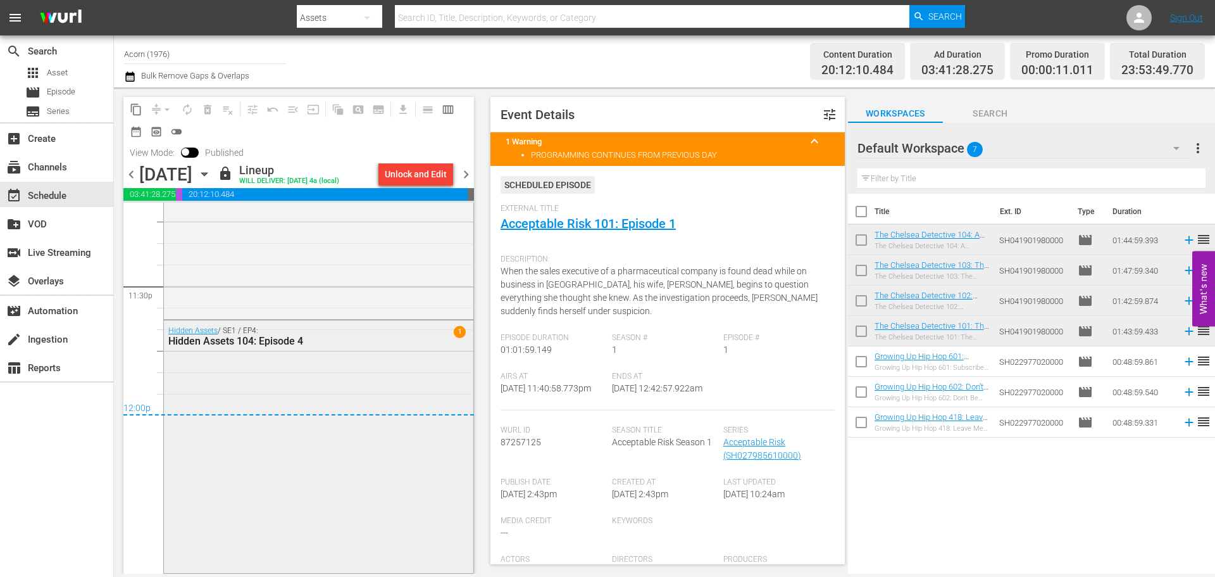
click at [292, 368] on div "Hidden Assets / SE1 / EP4: Hidden Assets 104: Episode 4 1" at bounding box center [319, 445] width 310 height 250
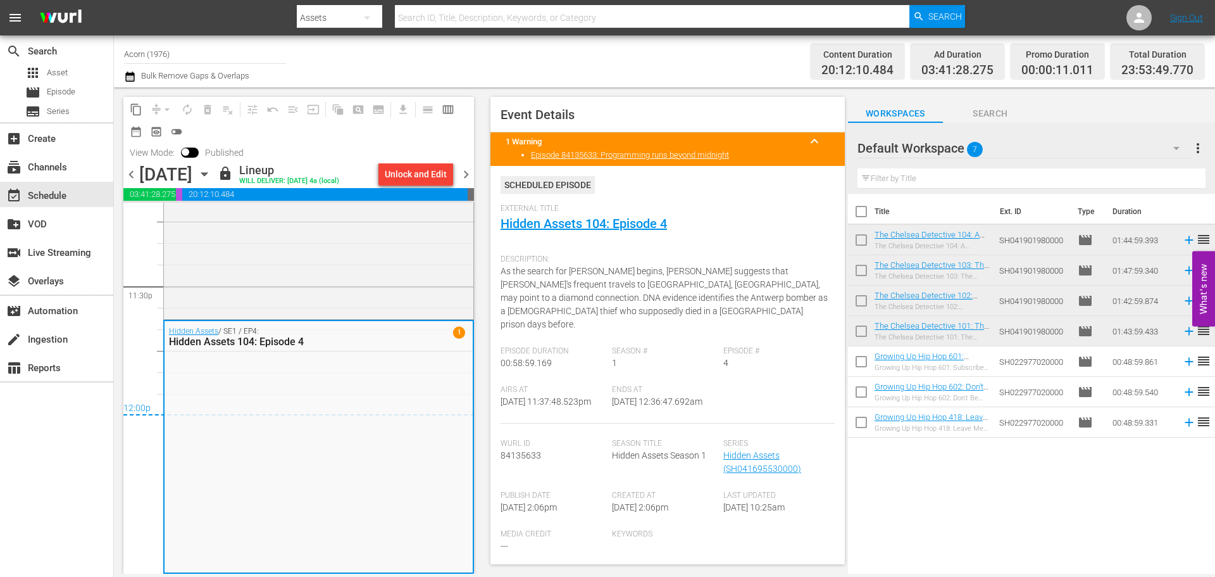
click at [468, 170] on span "chevron_right" at bounding box center [466, 174] width 16 height 16
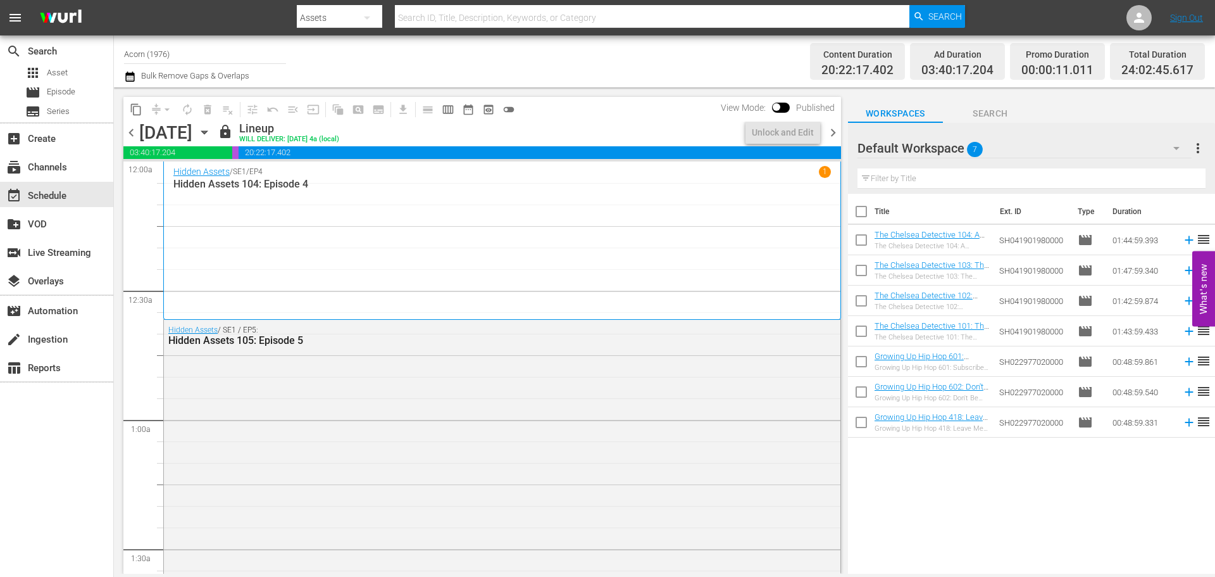
click at [380, 230] on div "Hidden Assets / SE1 / EP4 1 Hidden Assets 104: Episode 4" at bounding box center [502, 240] width 658 height 149
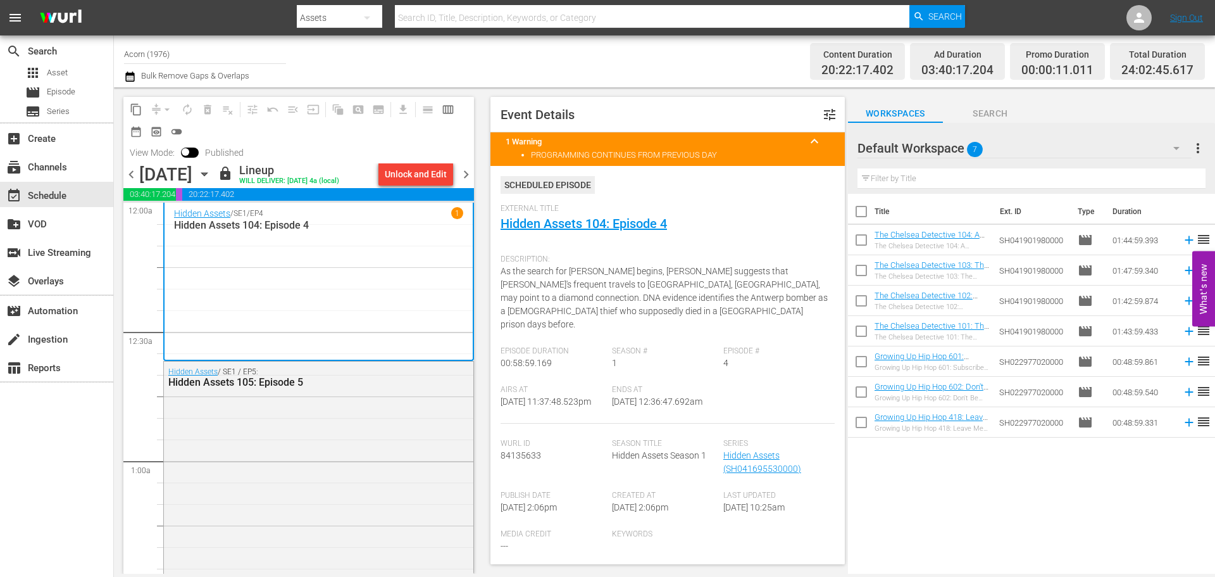
click at [468, 175] on span "chevron_right" at bounding box center [466, 174] width 16 height 16
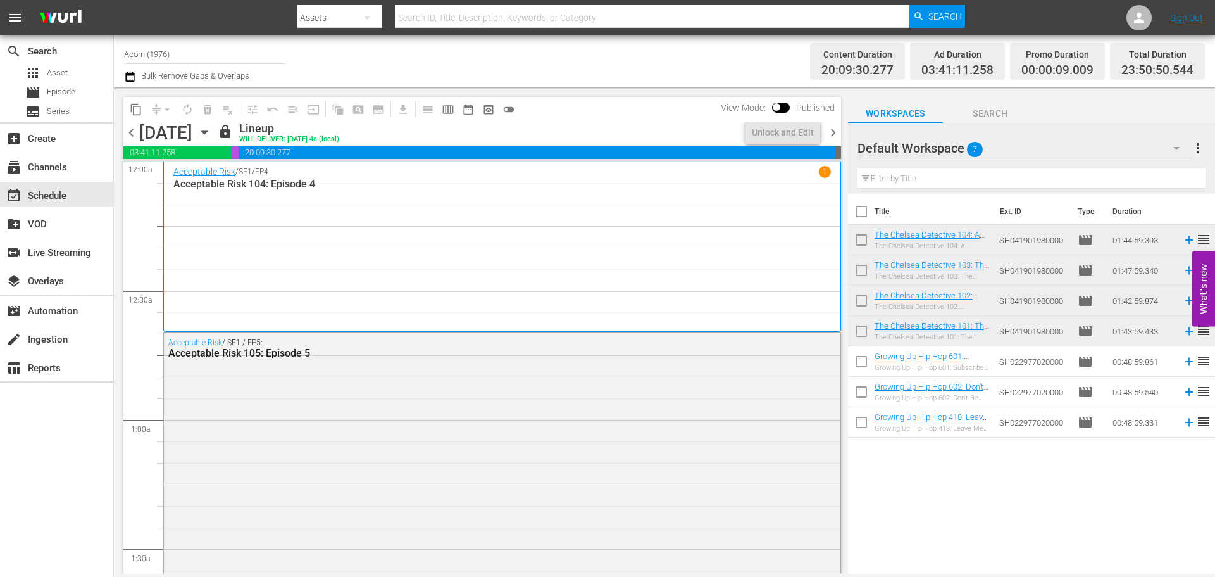
click at [241, 222] on div "Acceptable Risk / SE1 / EP4 1 Acceptable Risk 104: Episode 4" at bounding box center [502, 246] width 658 height 161
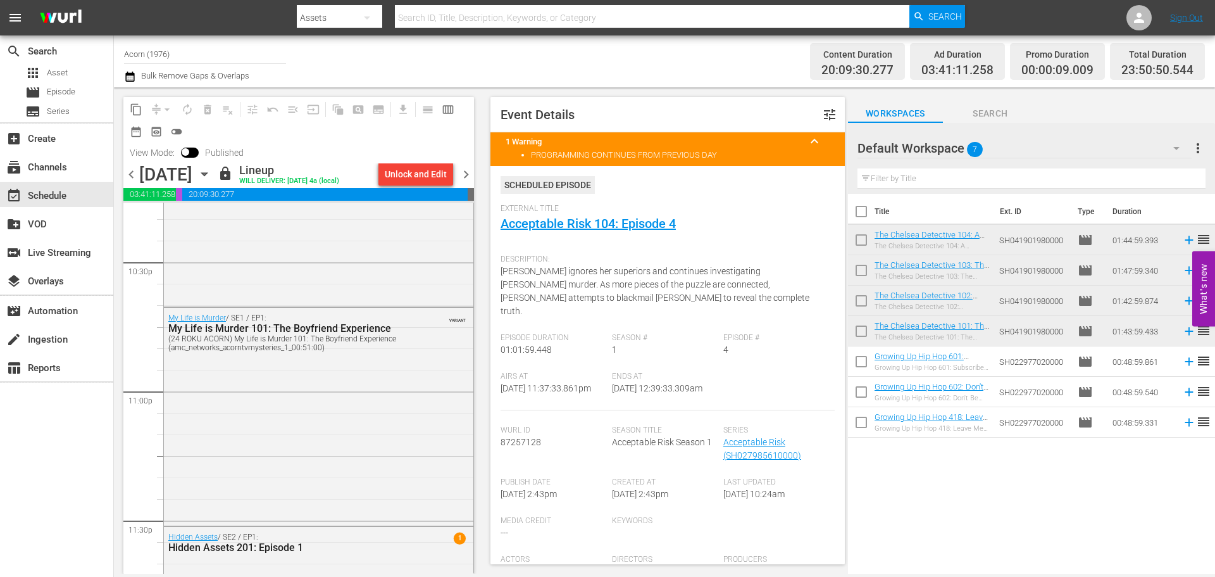
scroll to position [5832, 0]
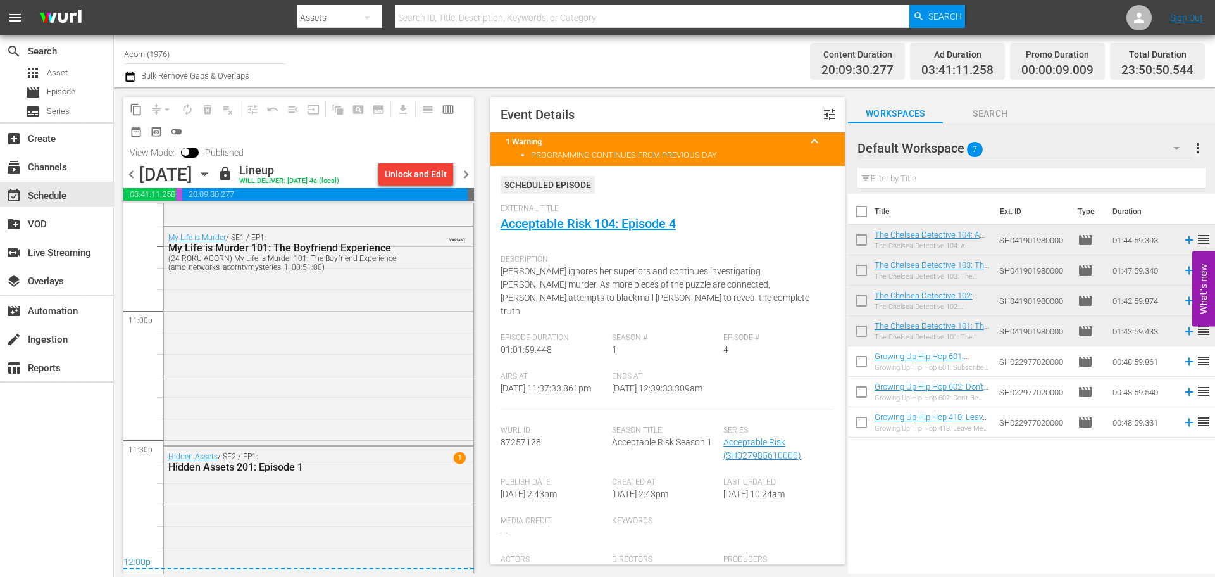
click at [467, 175] on span "chevron_right" at bounding box center [466, 174] width 16 height 16
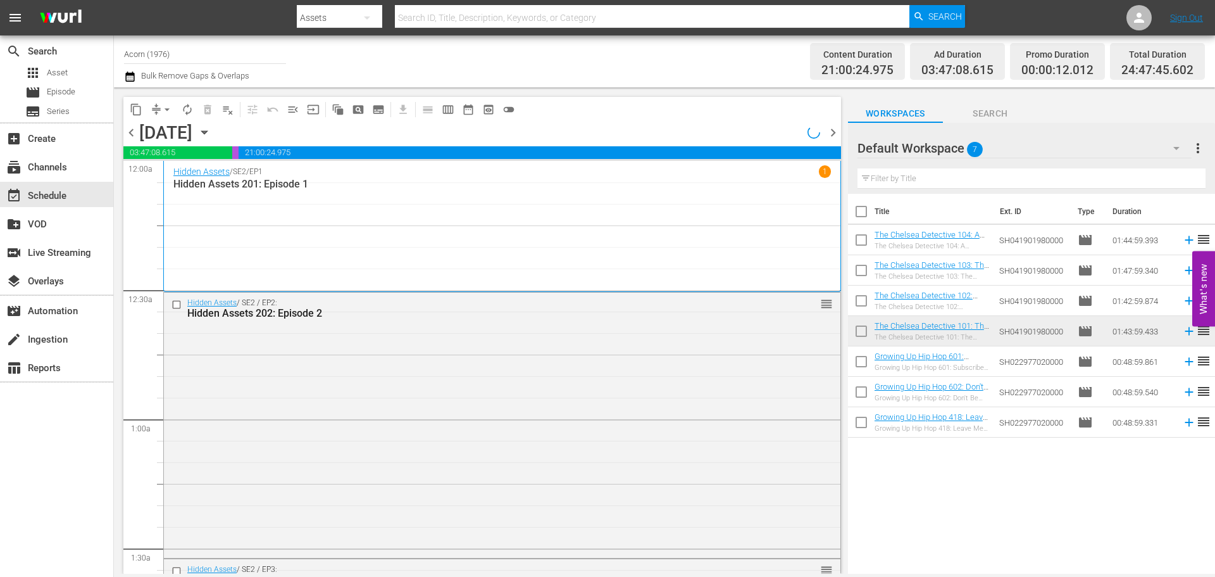
click at [225, 209] on div "Hidden Assets / SE2 / EP1 1 Hidden Assets 201: Episode 1" at bounding box center [502, 226] width 658 height 122
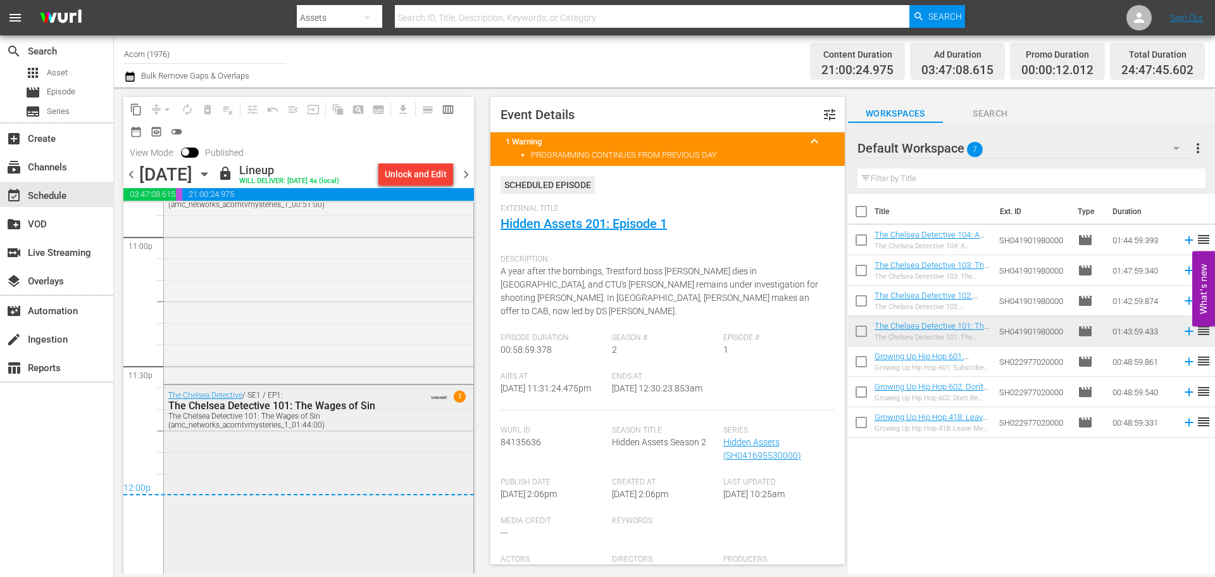
scroll to position [5785, 0]
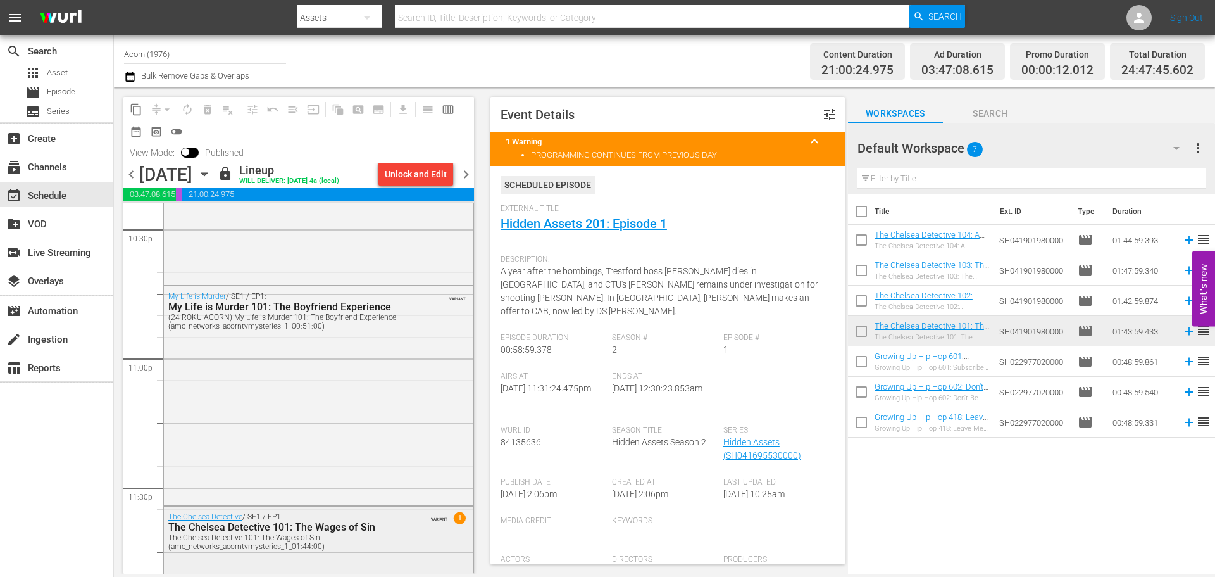
click at [378, 542] on div "The Chelsea Detective 101: The Wages of Sin (amc_networks_acorntvmysteries_1_01…" at bounding box center [287, 542] width 239 height 18
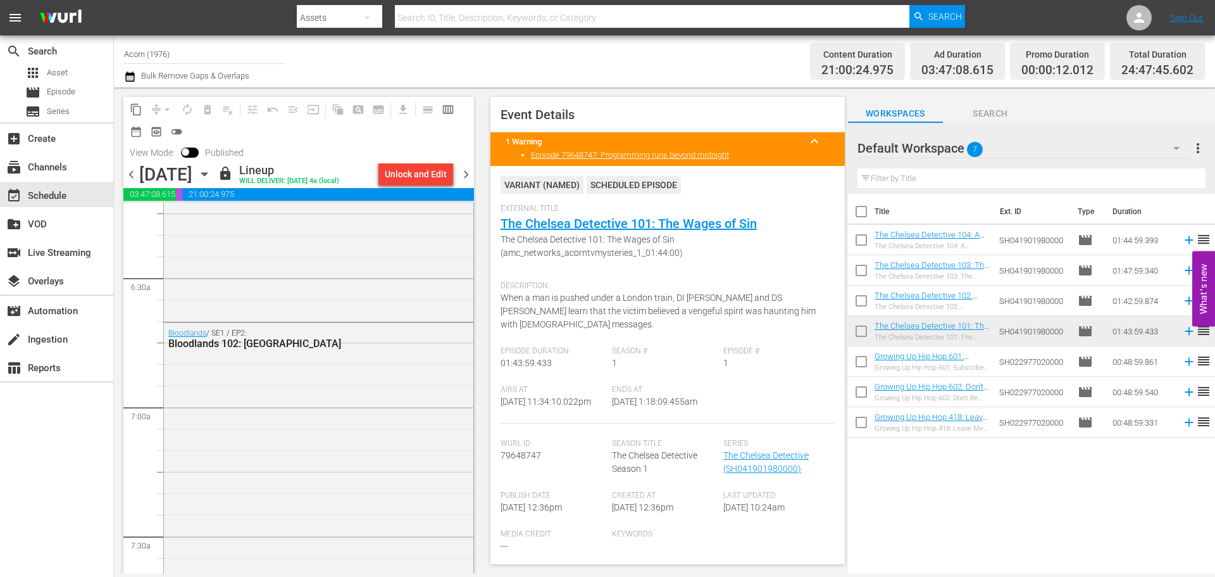
scroll to position [0, 0]
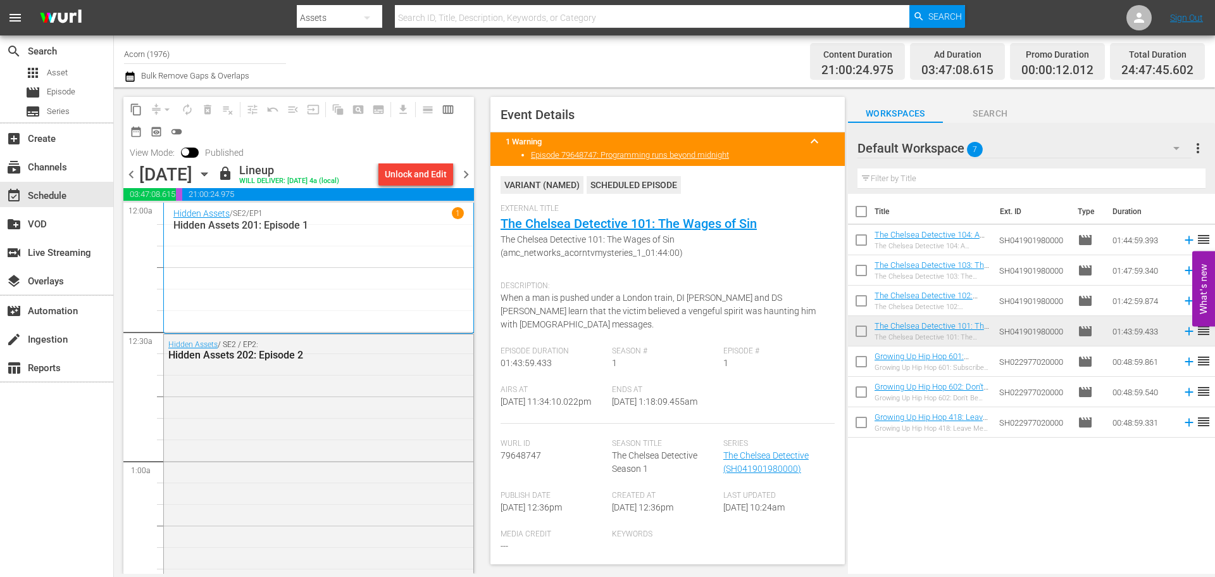
click at [465, 172] on span "chevron_right" at bounding box center [466, 174] width 16 height 16
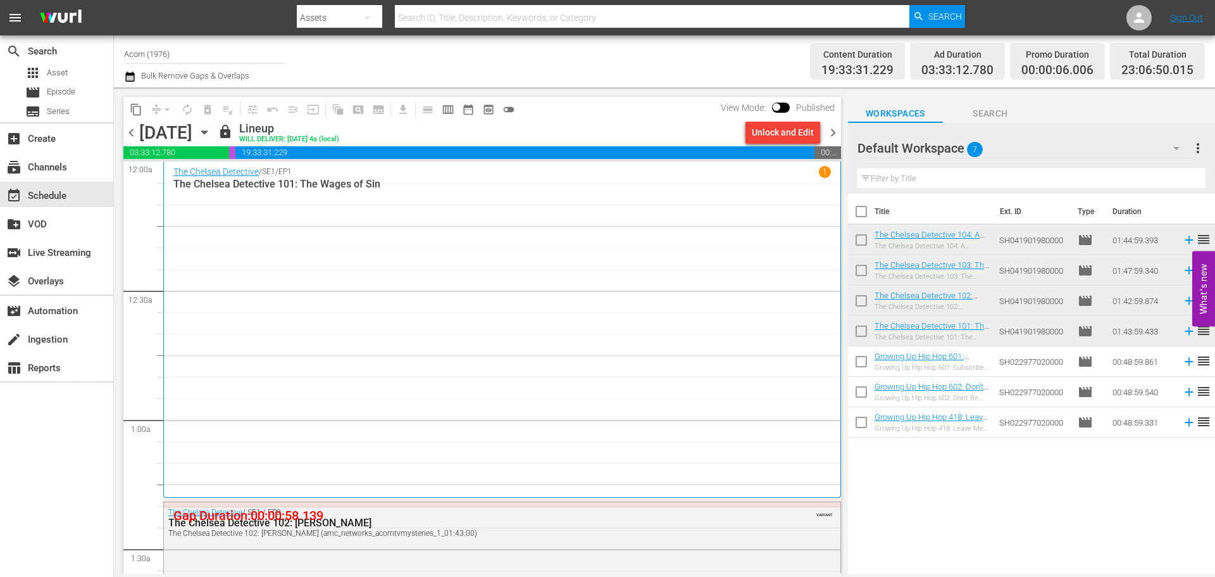
click at [342, 213] on div "The Chelsea Detective / SE1 / EP1 1 The Chelsea Detective 101: The Wages of Sin" at bounding box center [502, 329] width 658 height 327
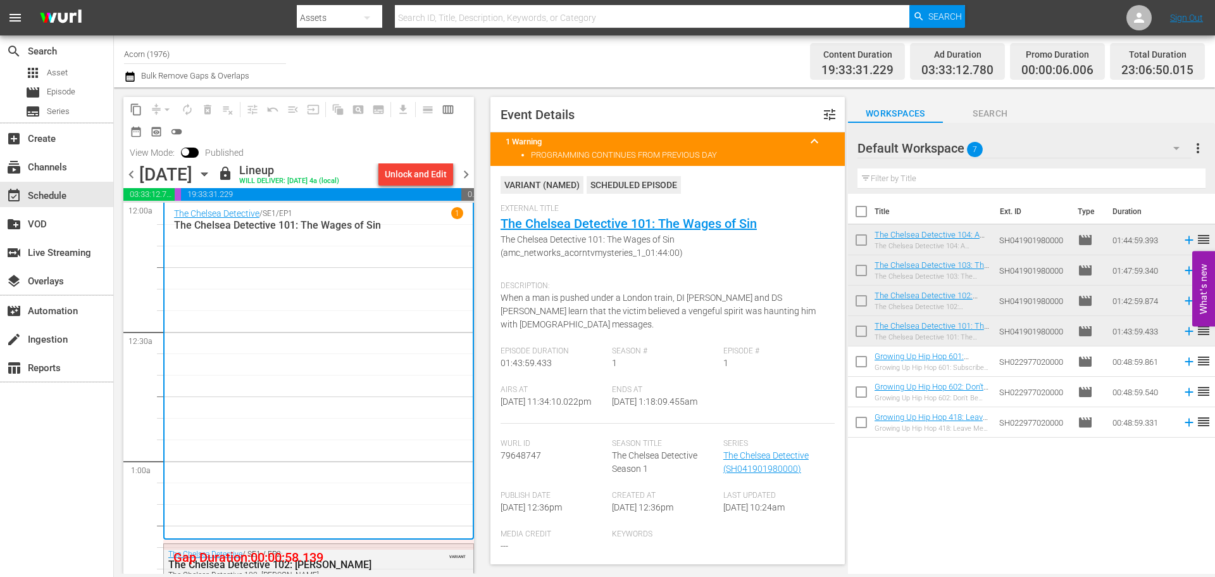
click at [134, 166] on span "chevron_left" at bounding box center [131, 174] width 16 height 16
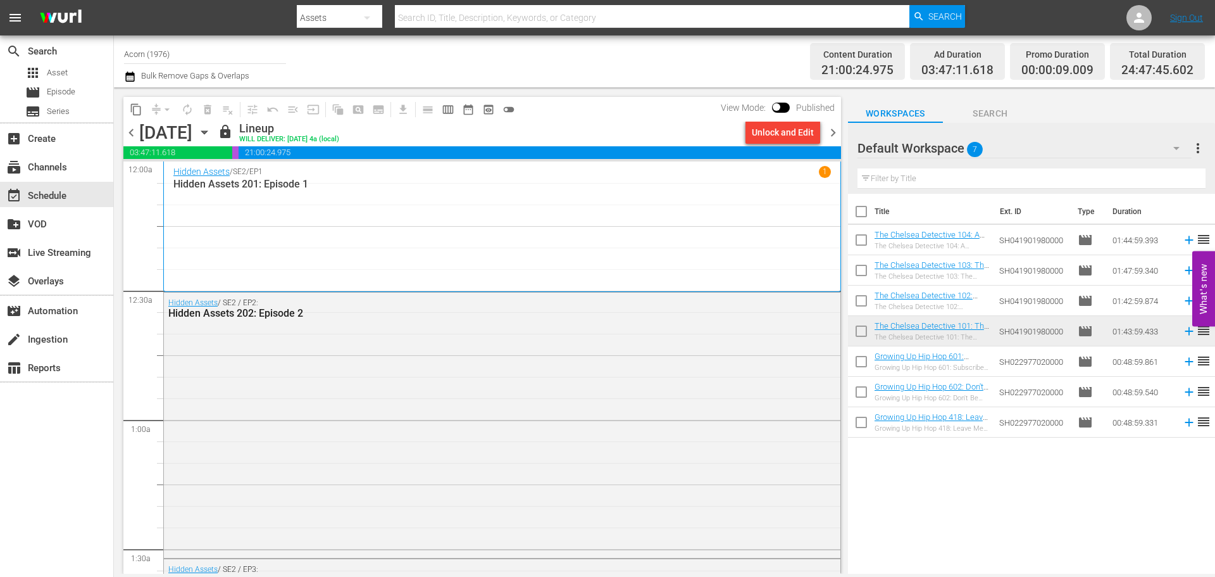
click at [306, 223] on div "Hidden Assets / SE2 / EP1 1 Hidden Assets 201: Episode 1" at bounding box center [502, 227] width 658 height 122
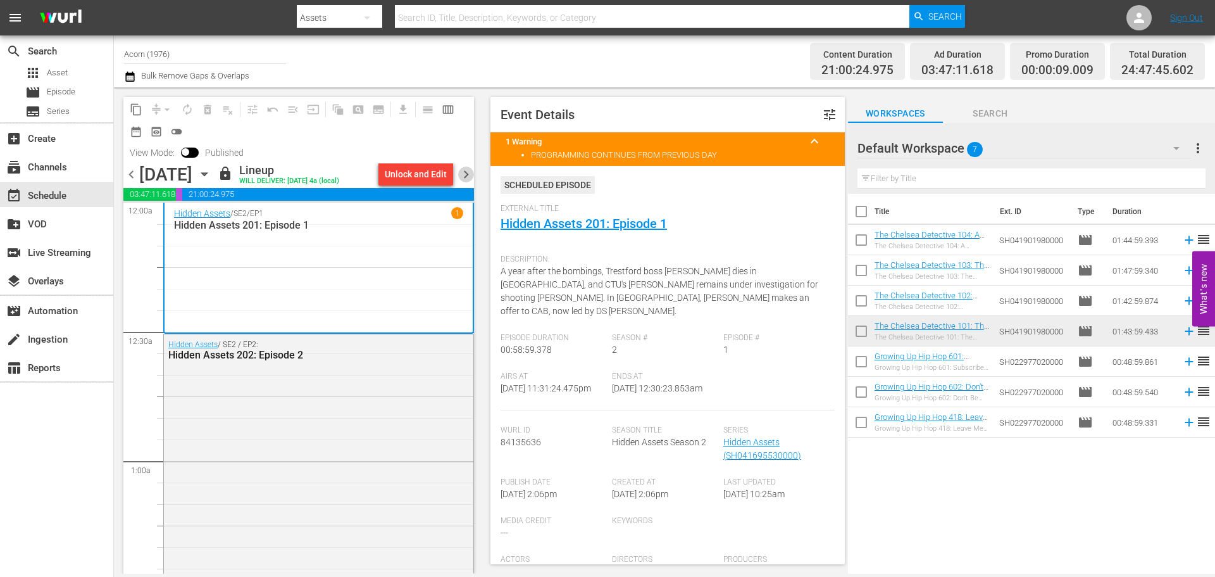
click at [472, 175] on span "chevron_right" at bounding box center [466, 174] width 16 height 16
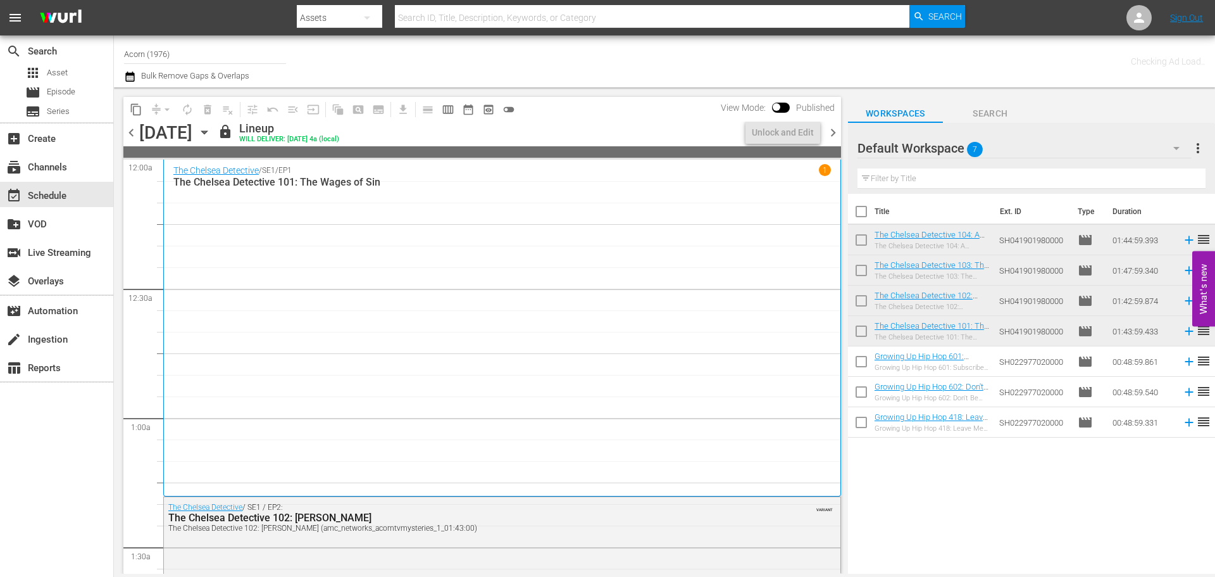
click at [428, 212] on div "The Chelsea Detective / SE1 / EP1 1 The Chelsea Detective 101: The Wages of Sin" at bounding box center [502, 327] width 658 height 327
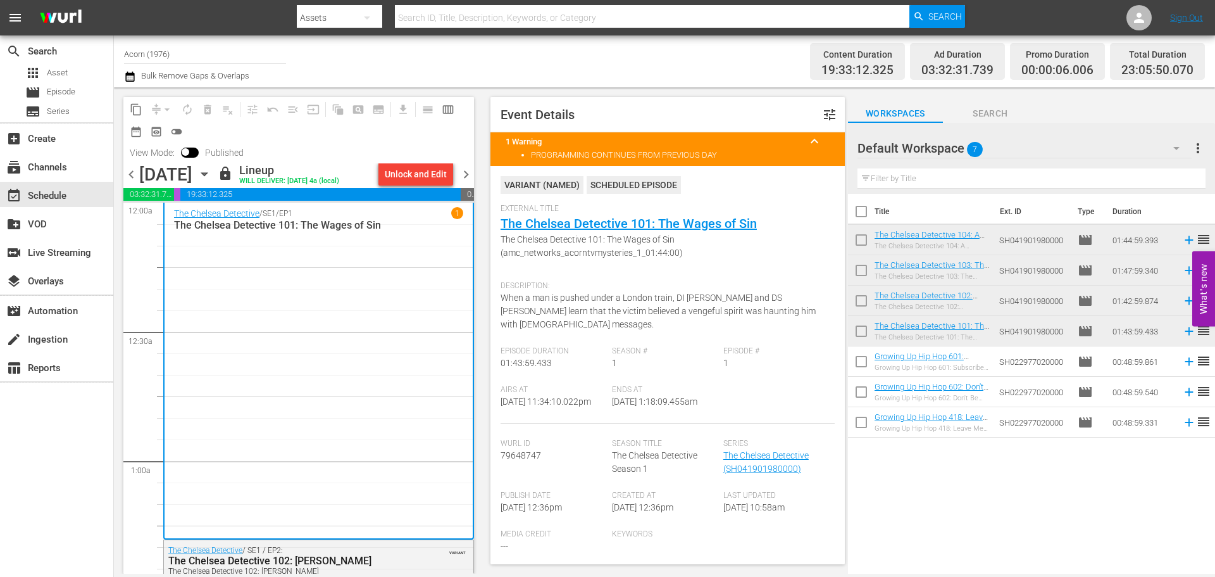
click at [466, 183] on div "chevron_left [DATE] [DATE] lock Lineup WILL DELIVER: [DATE] 4a (local) Unlock a…" at bounding box center [298, 175] width 351 height 25
click at [466, 178] on span "chevron_right" at bounding box center [466, 174] width 16 height 16
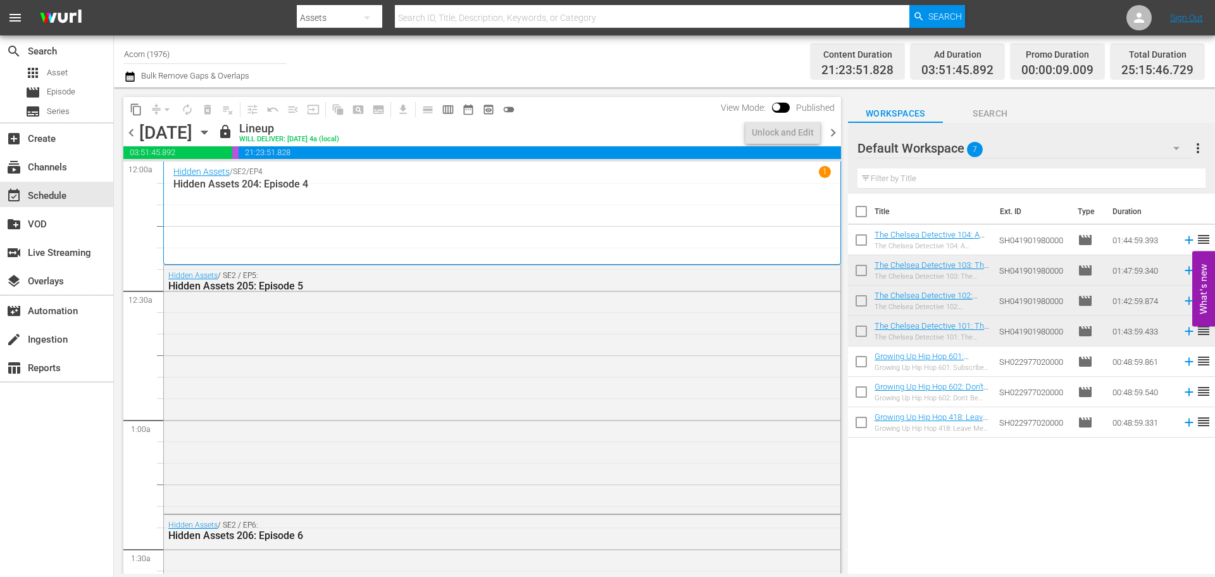
click at [448, 187] on p "Hidden Assets 204: Episode 4" at bounding box center [502, 184] width 658 height 12
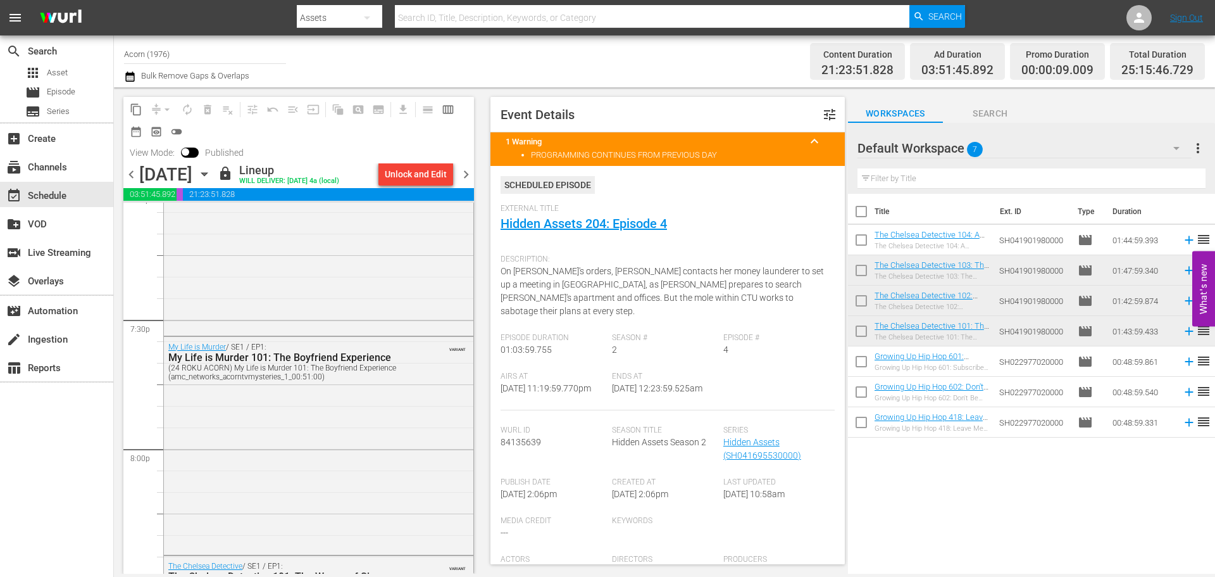
scroll to position [4943, 0]
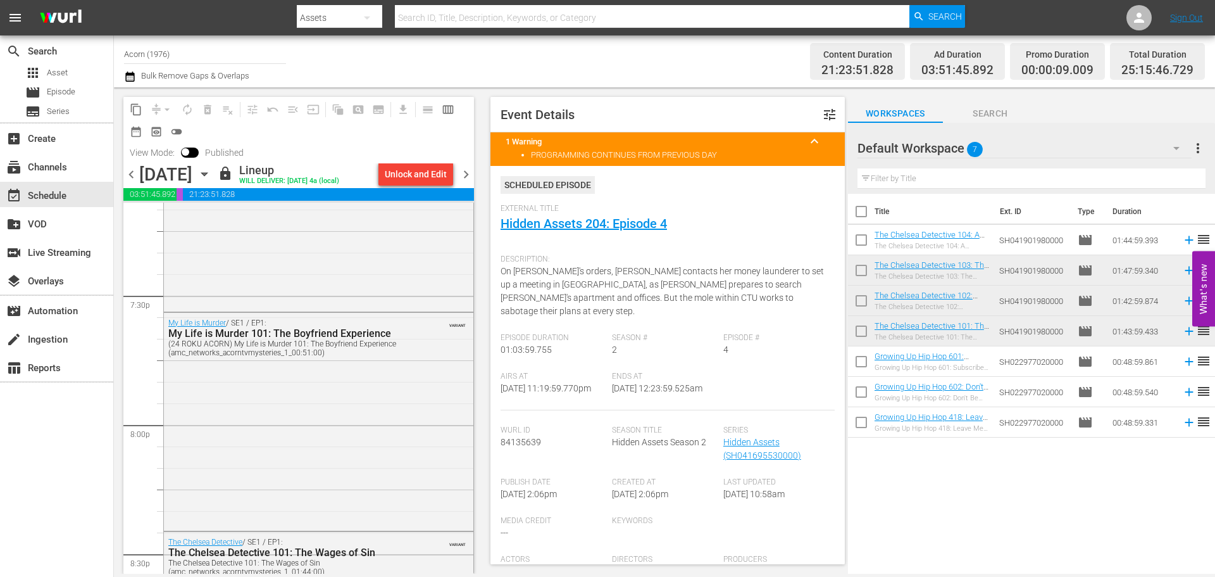
click at [467, 179] on span "chevron_right" at bounding box center [466, 174] width 16 height 16
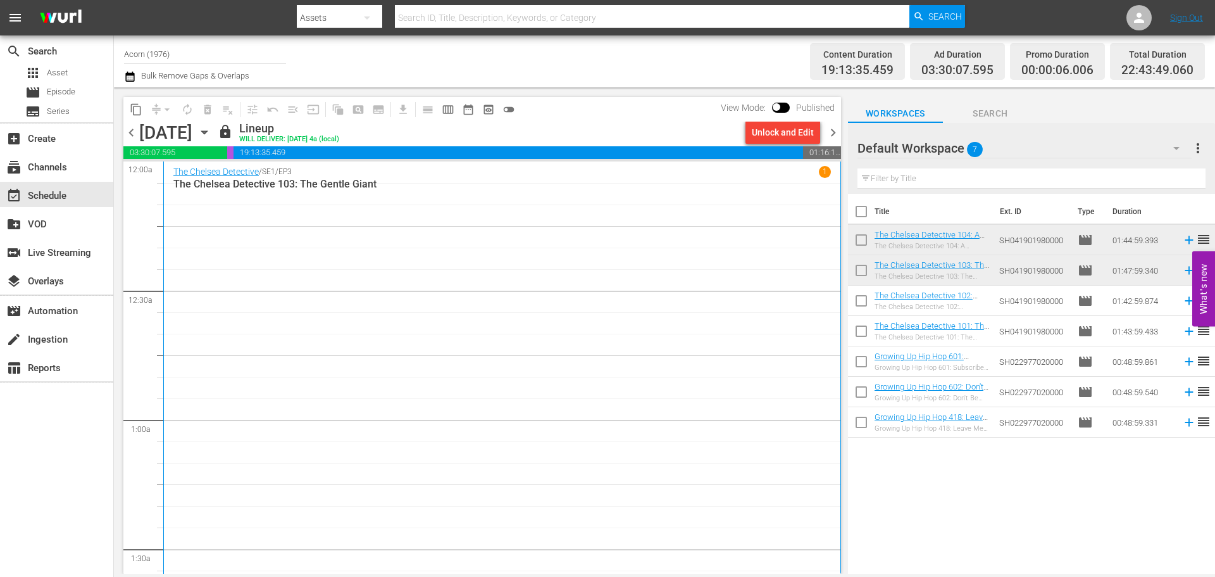
click at [539, 219] on div "The Chelsea Detective / SE1 / EP3 1 The Chelsea Detective 103: The Gentle Giant" at bounding box center [502, 376] width 658 height 420
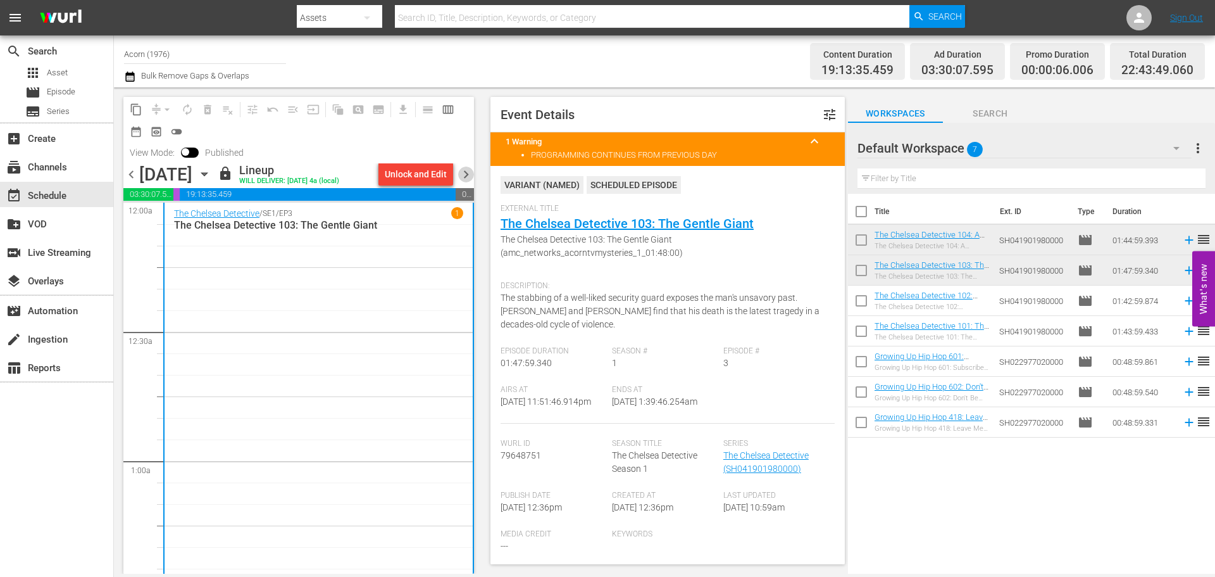
click at [469, 168] on span "chevron_right" at bounding box center [466, 174] width 16 height 16
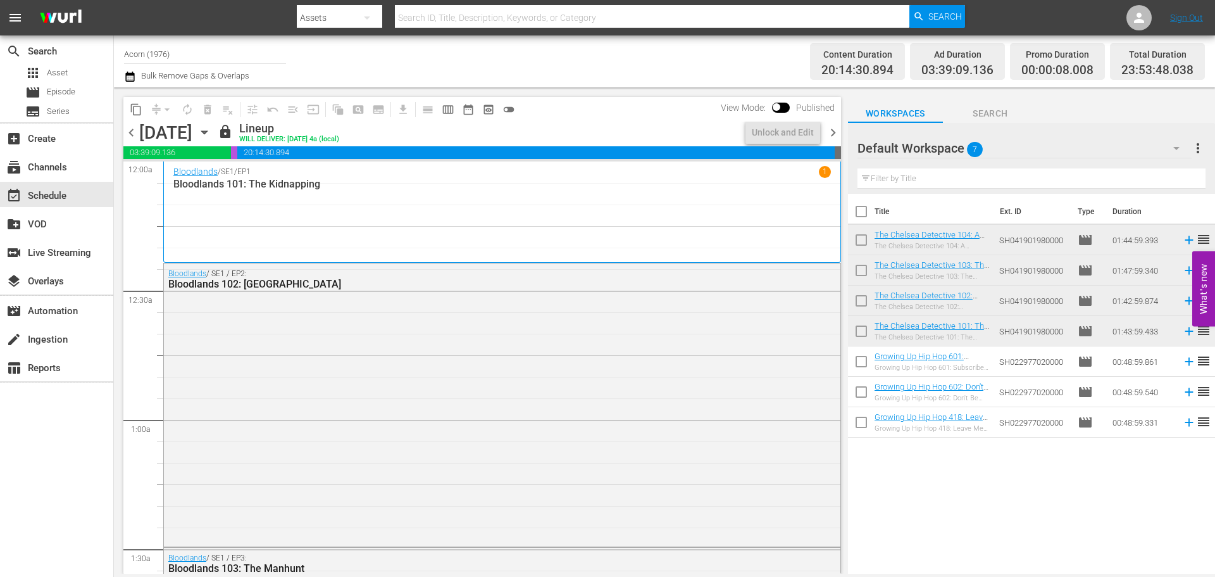
click at [359, 214] on div "Bloodlands / SE1 / EP1 1 Bloodlands 101: The Kidnapping" at bounding box center [502, 212] width 658 height 92
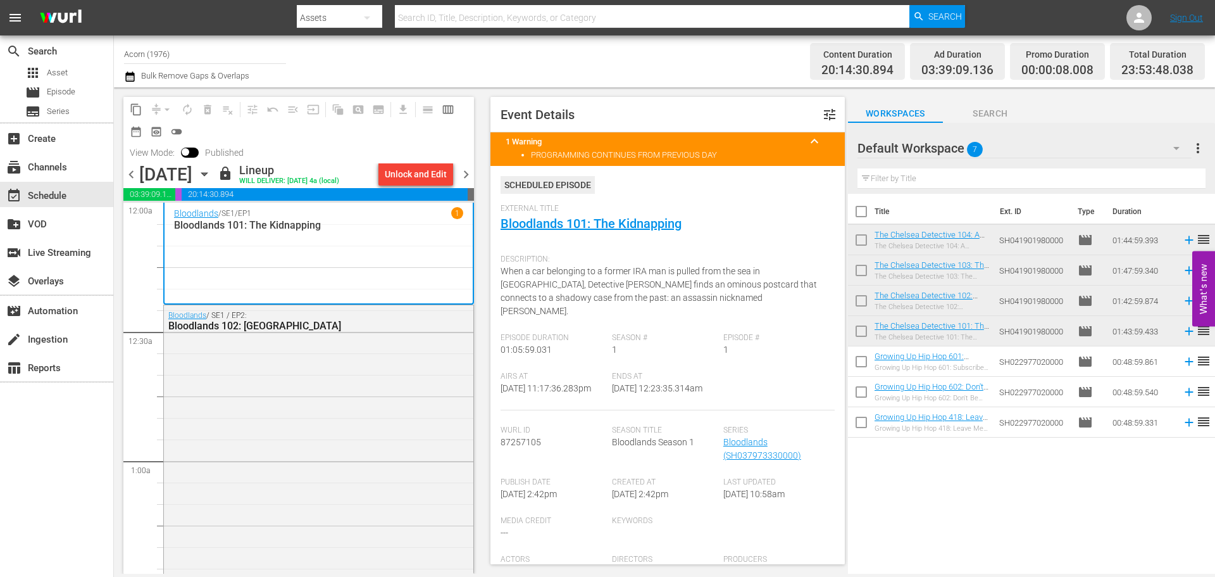
click at [465, 172] on span "chevron_right" at bounding box center [466, 174] width 16 height 16
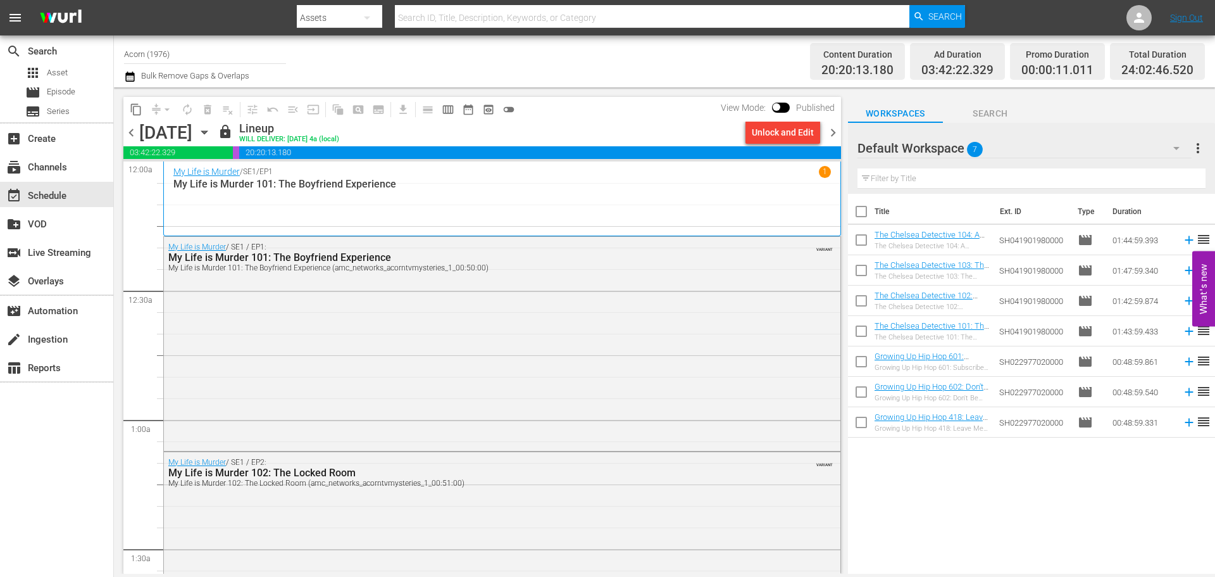
click at [375, 204] on div "My Life is Murder / SE1 / EP1 1 My Life is Murder 101: The Boyfriend Experience" at bounding box center [502, 198] width 658 height 65
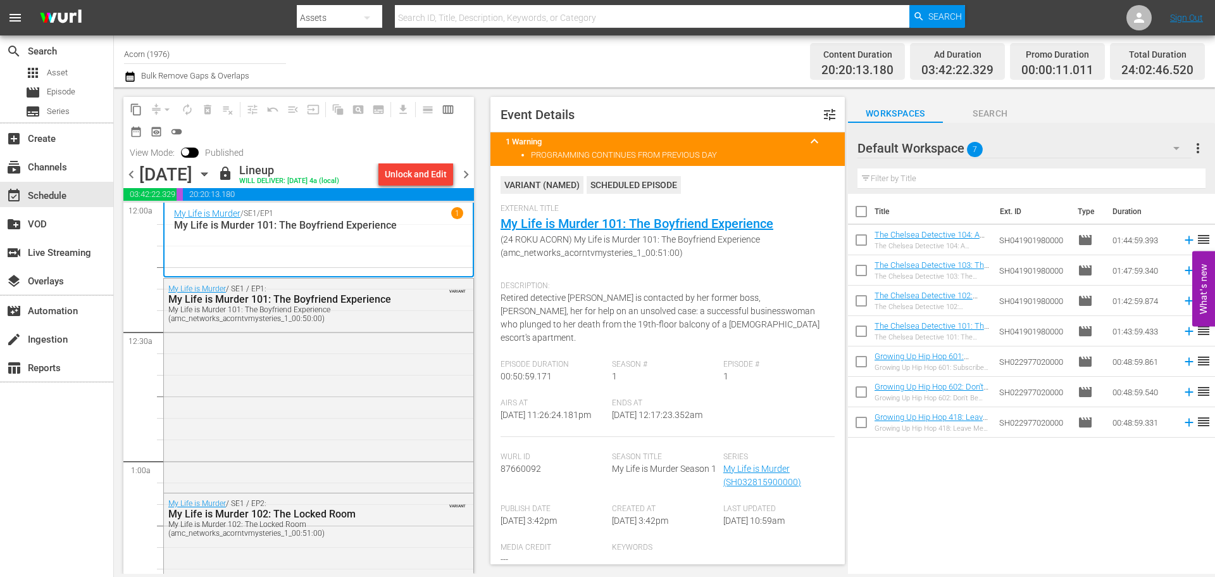
click at [467, 179] on span "chevron_right" at bounding box center [466, 174] width 16 height 16
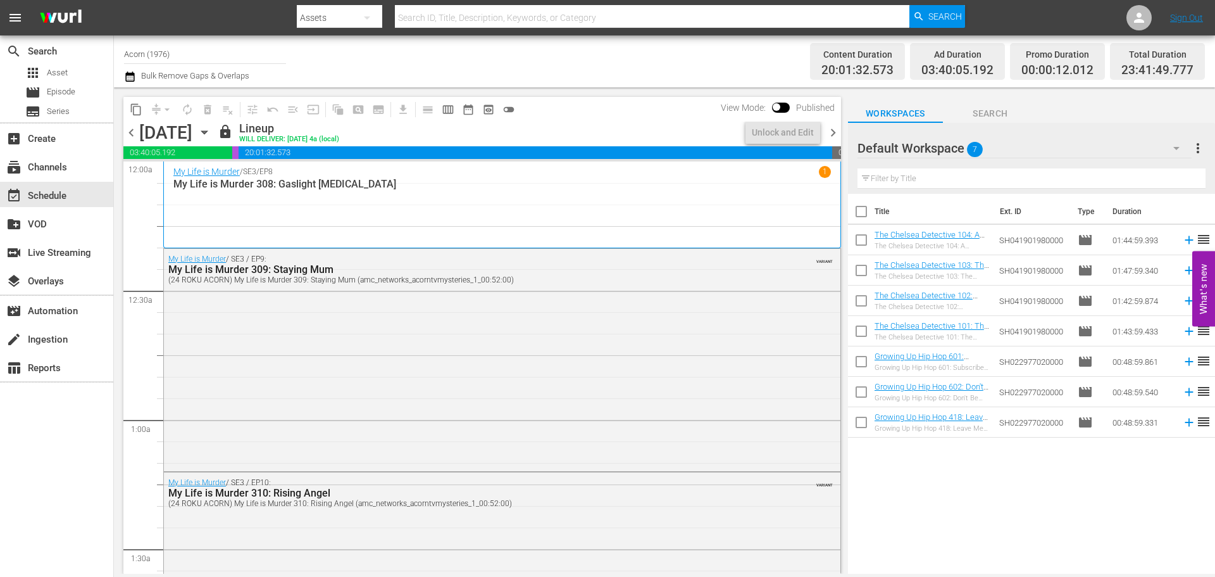
click at [342, 206] on div "My Life is Murder / SE3 / EP8 1 My Life is Murder 308: Gaslight [MEDICAL_DATA]" at bounding box center [502, 204] width 658 height 77
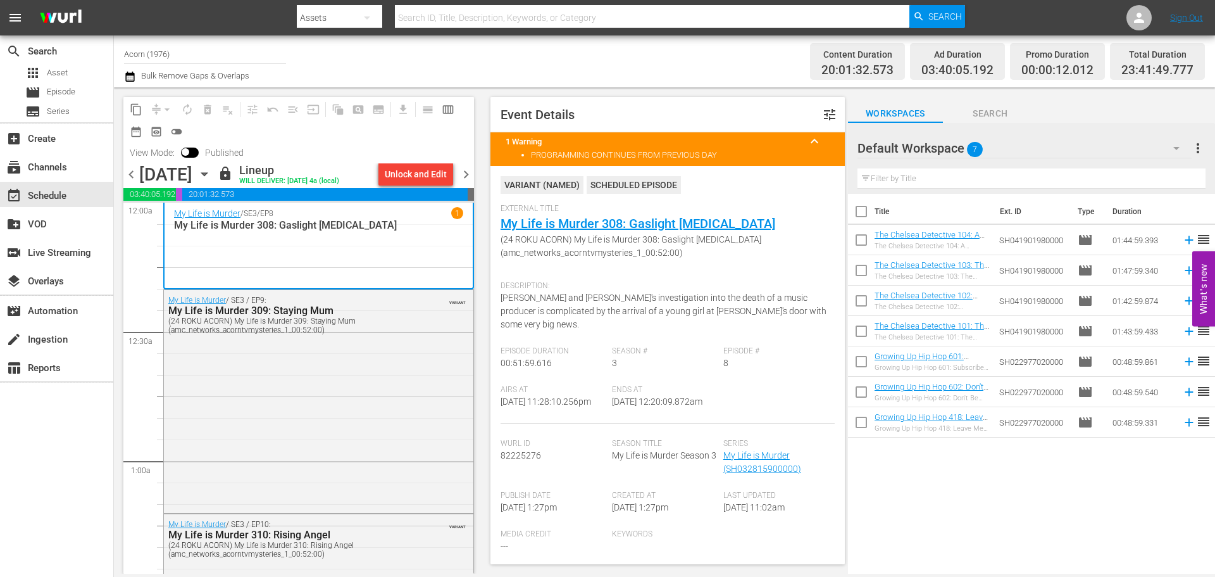
click at [465, 174] on span "chevron_right" at bounding box center [466, 174] width 16 height 16
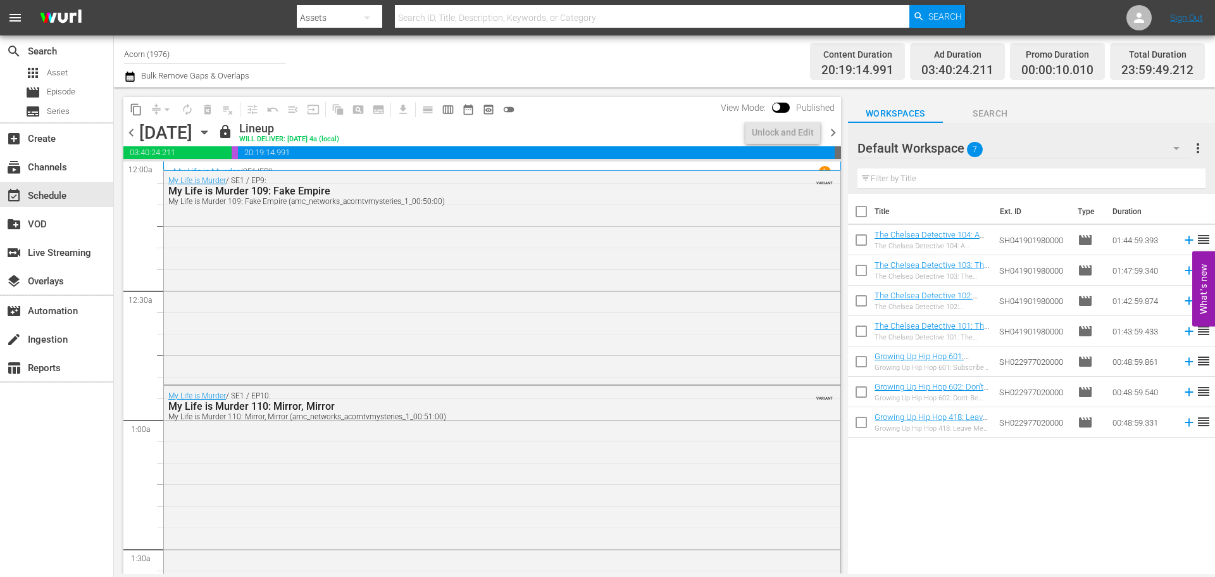
click at [288, 163] on div "My Life is Murder / SE1 / EP8 1 My Life is Murder 108: Remains to Bee Seen" at bounding box center [502, 165] width 678 height 9
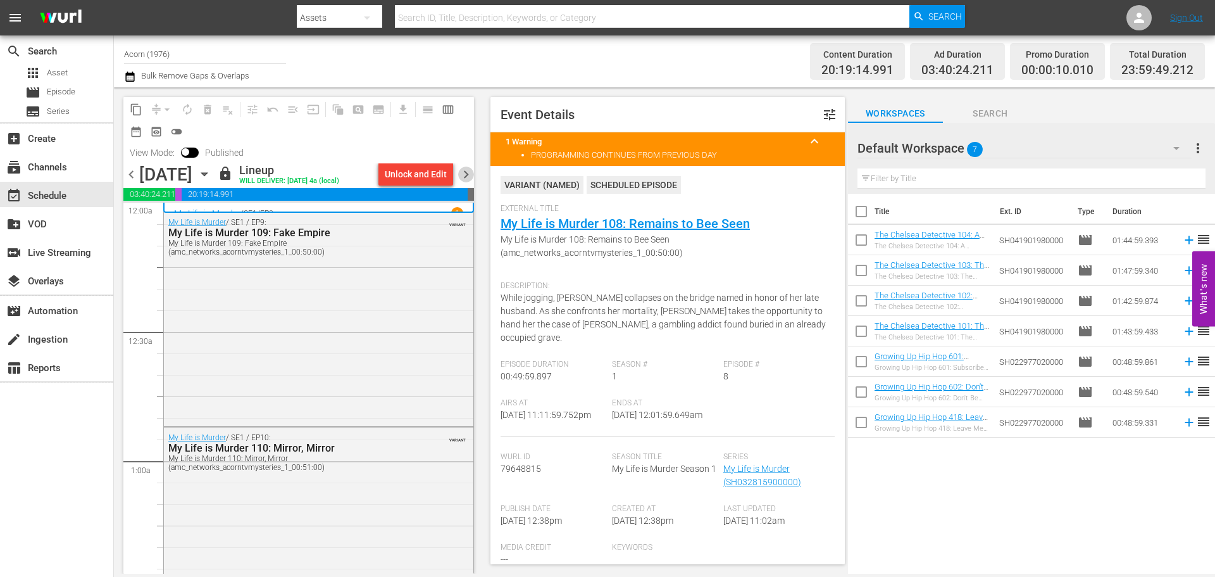
click at [468, 176] on span "chevron_right" at bounding box center [466, 174] width 16 height 16
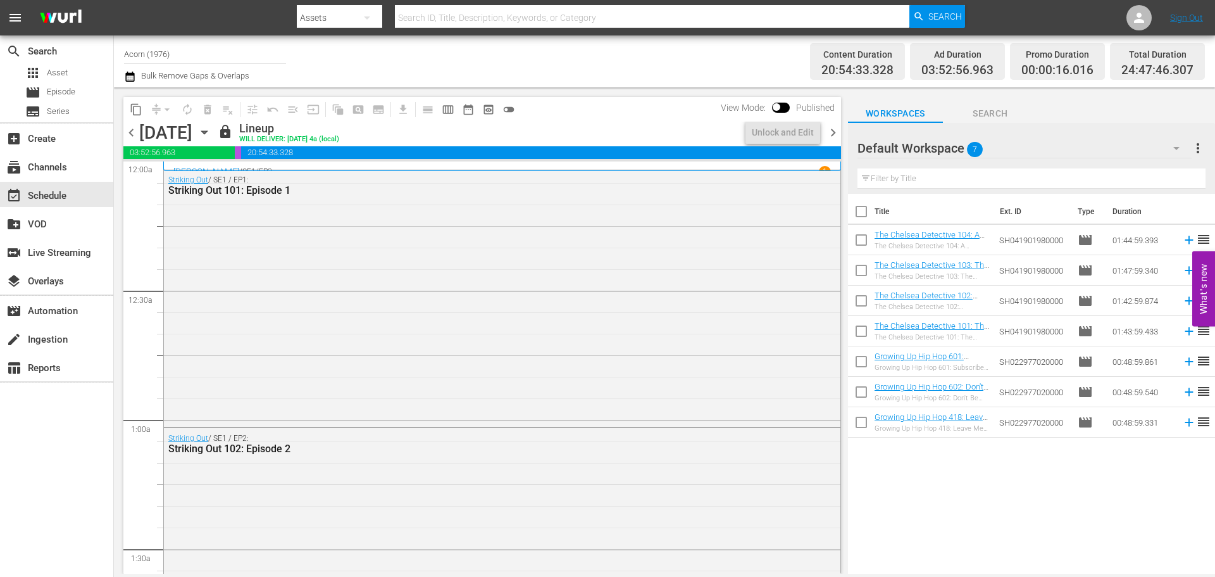
click at [392, 164] on div "[PERSON_NAME] / SE1 / EP3 1 [PERSON_NAME] 103: Truffles & Treachery" at bounding box center [502, 165] width 678 height 9
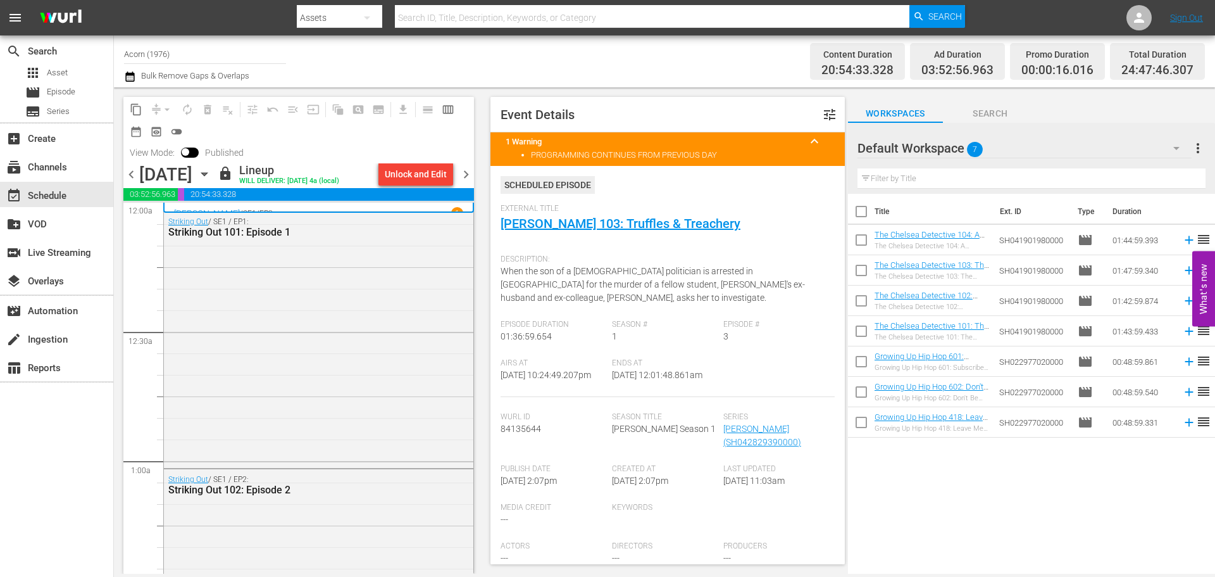
click at [470, 177] on span "chevron_right" at bounding box center [466, 174] width 16 height 16
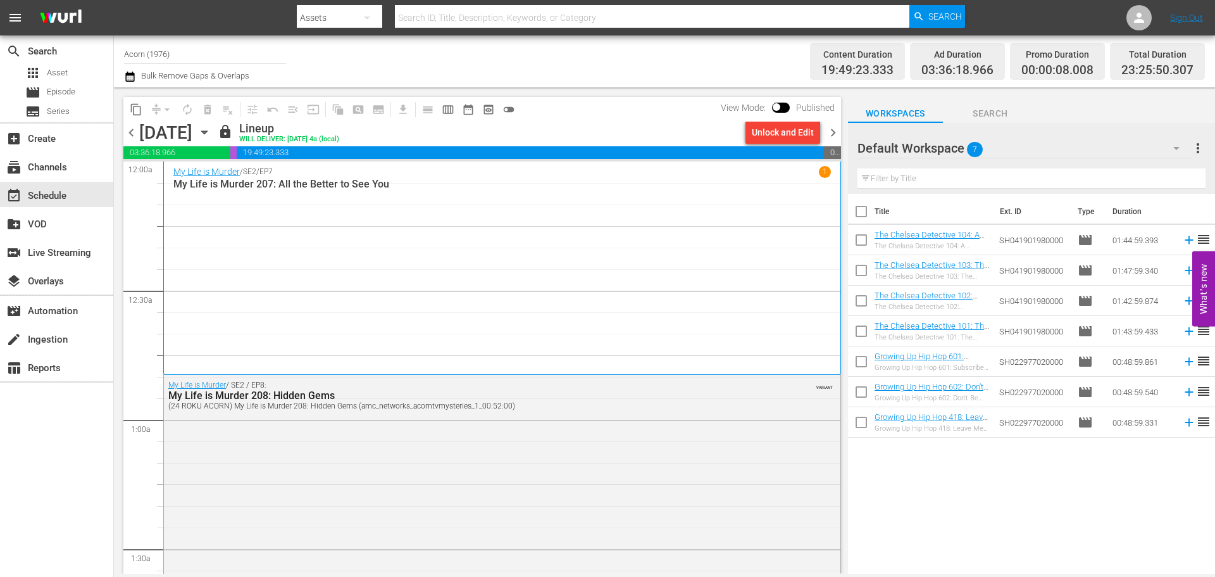
click at [287, 211] on div "My Life is Murder / SE2 / EP7 1 My Life is Murder 207: All the Better to See You" at bounding box center [502, 268] width 658 height 204
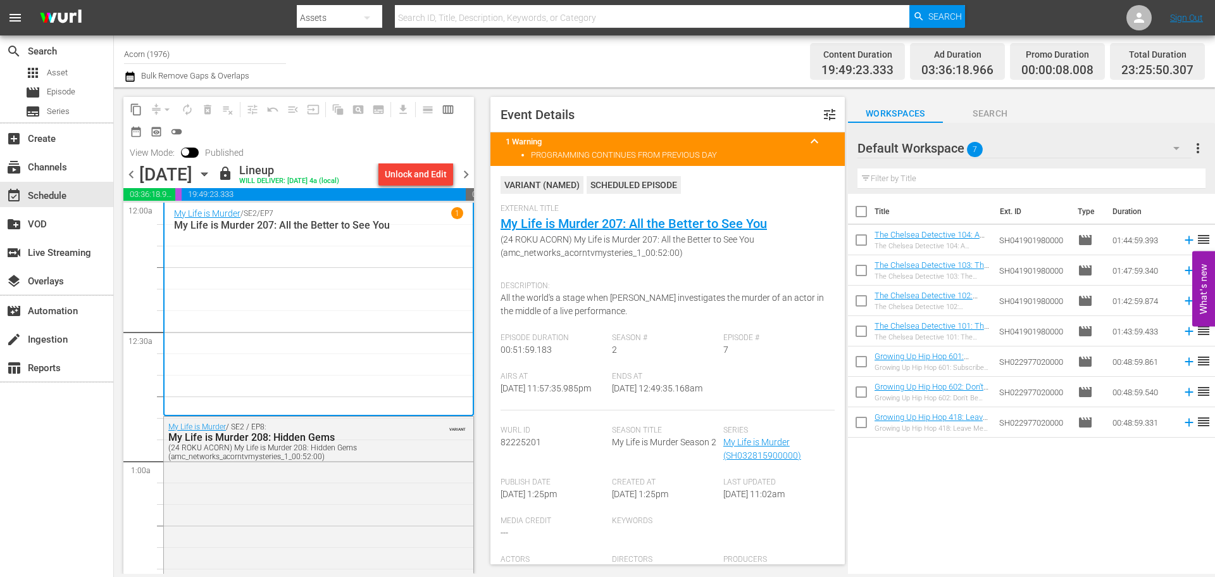
click at [468, 172] on span "chevron_right" at bounding box center [466, 174] width 16 height 16
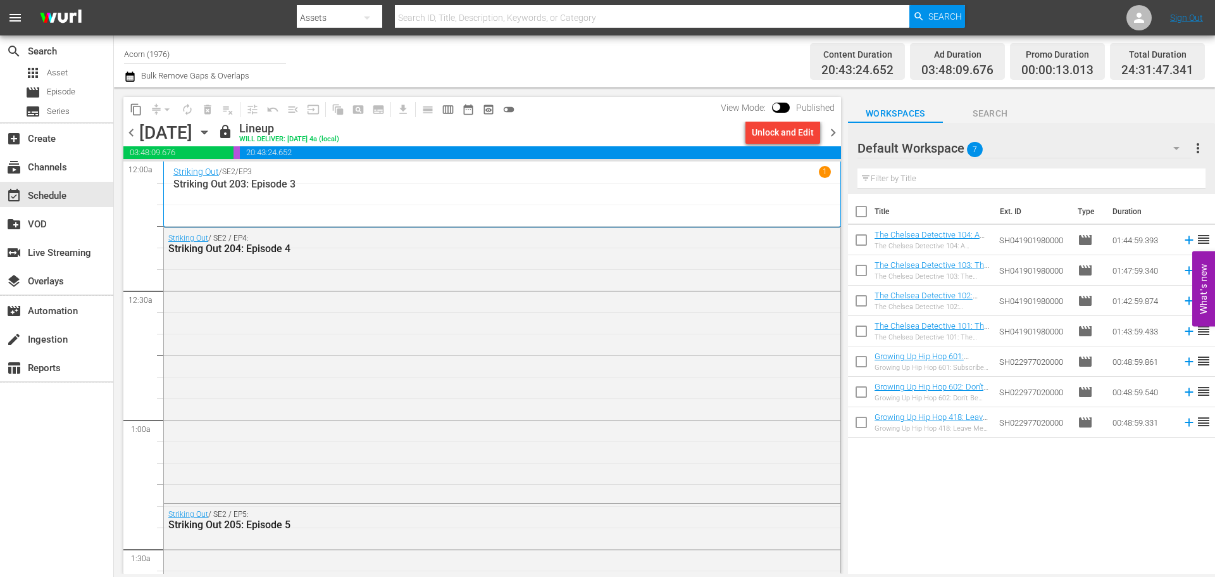
click at [290, 206] on div "Striking Out / SE2 / EP3 1 Striking Out 203: Episode 3" at bounding box center [502, 194] width 658 height 57
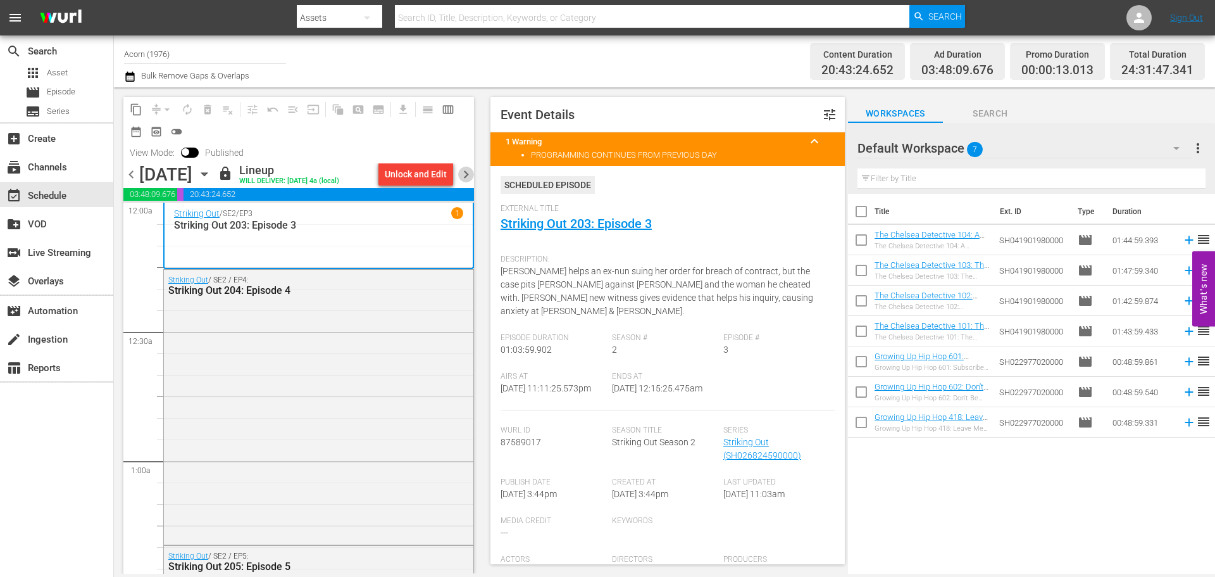
click at [464, 177] on span "chevron_right" at bounding box center [466, 174] width 16 height 16
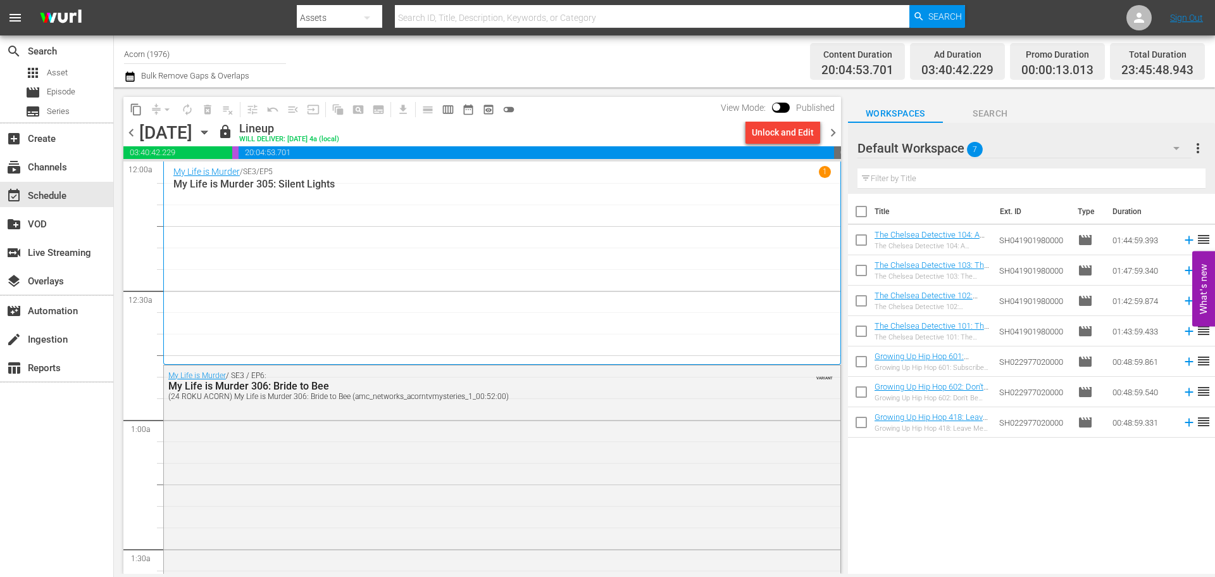
click at [380, 193] on div "My Life is Murder / SE3 / EP5 1 My Life is Murder 305: Silent Lights" at bounding box center [502, 263] width 658 height 194
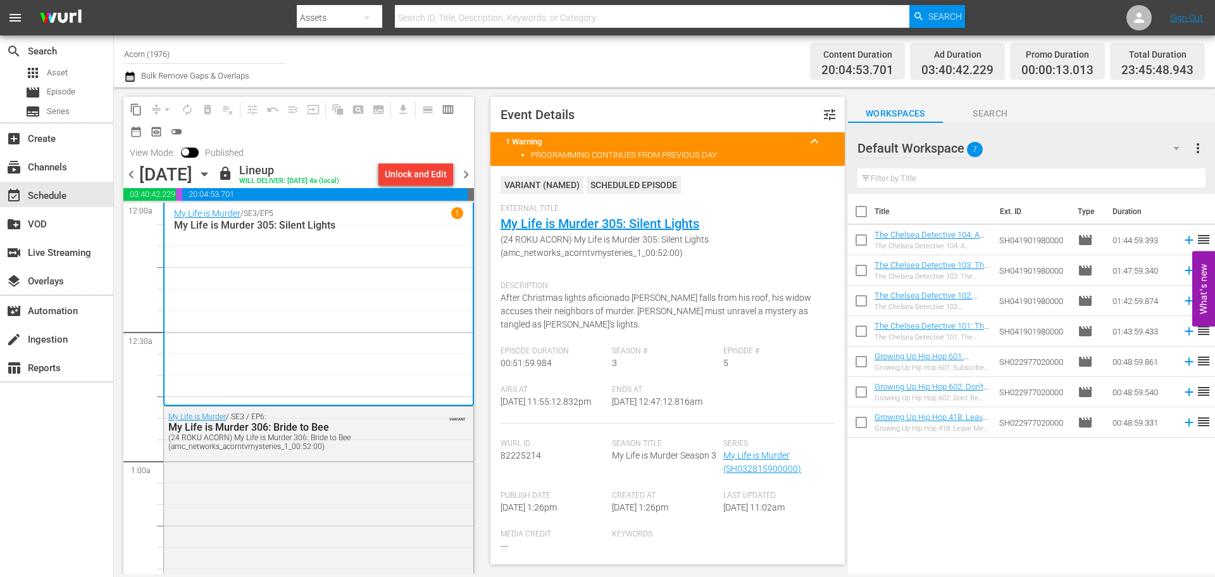
click at [472, 166] on span "chevron_right" at bounding box center [466, 174] width 16 height 16
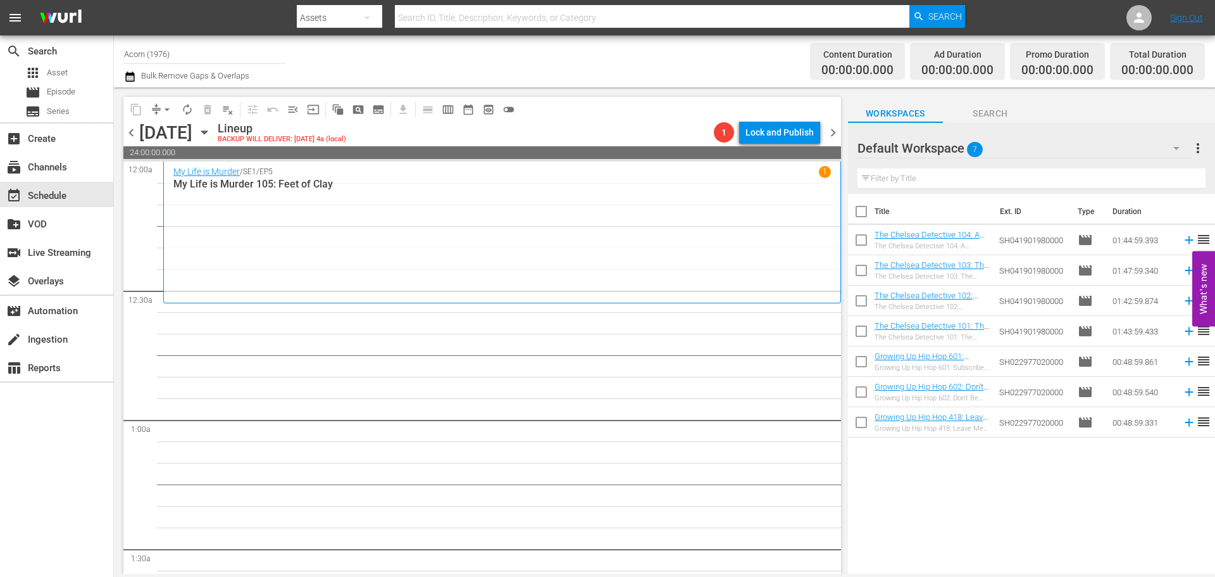
click at [256, 238] on div "My Life is Murder / SE1 / EP5 1 My Life is Murder 105: Feet of [PERSON_NAME]" at bounding box center [502, 232] width 658 height 133
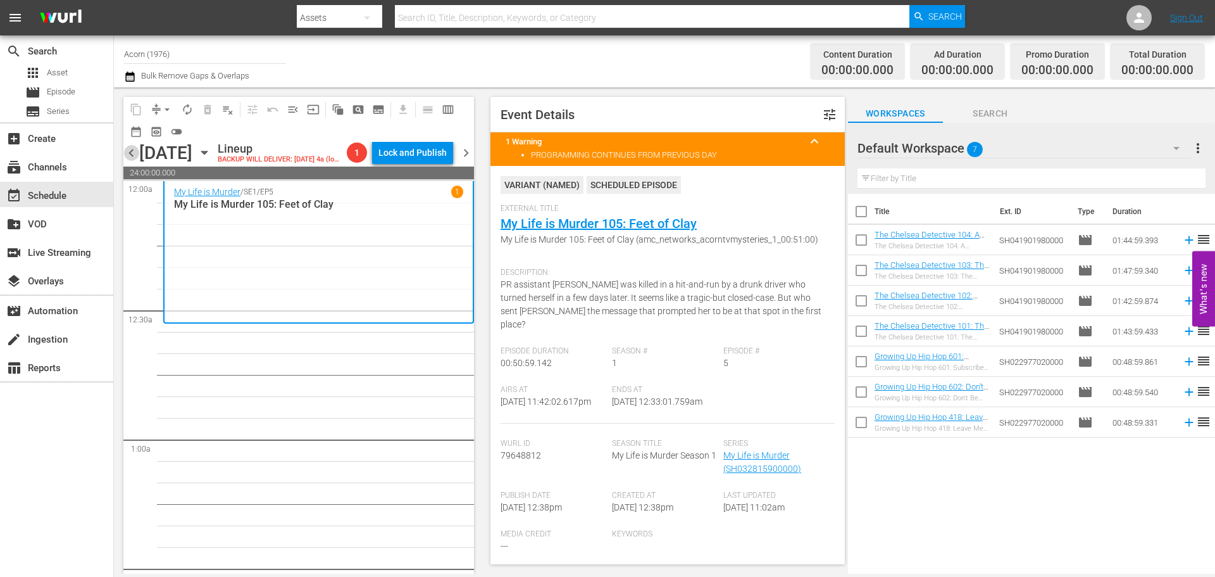
click at [130, 160] on span "chevron_left" at bounding box center [131, 153] width 16 height 16
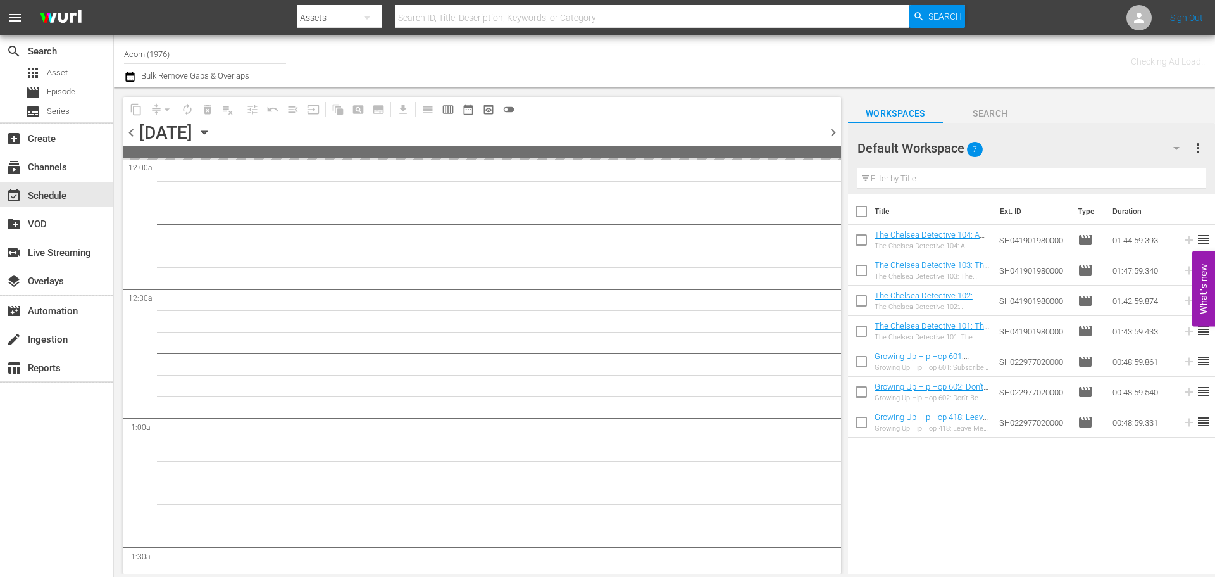
click at [211, 130] on icon "button" at bounding box center [205, 132] width 14 height 14
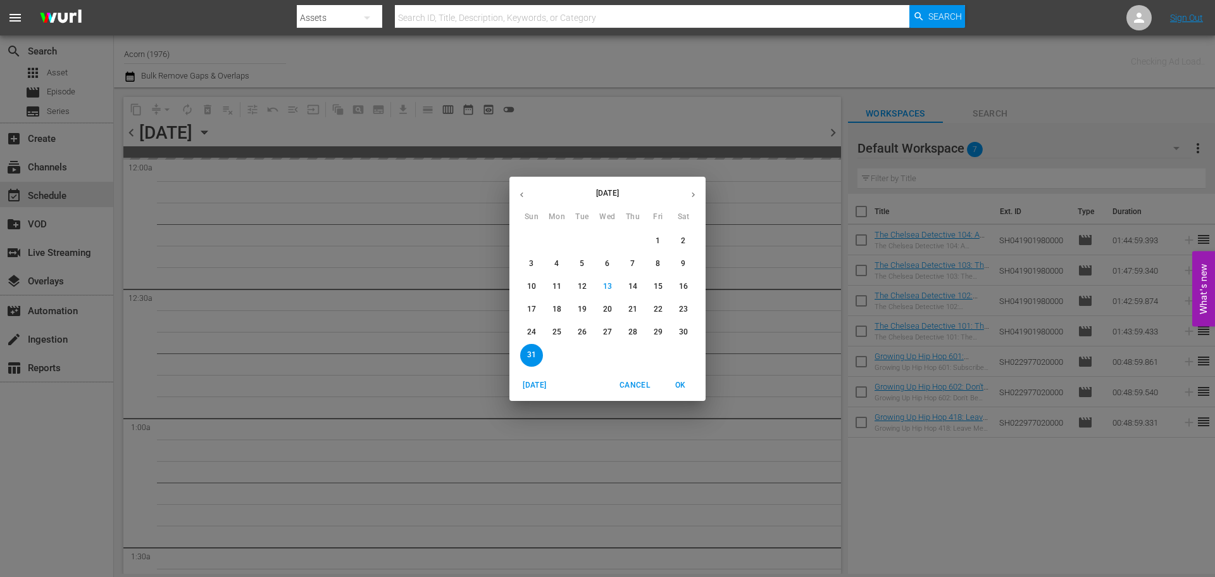
click at [606, 289] on p "13" at bounding box center [607, 286] width 9 height 11
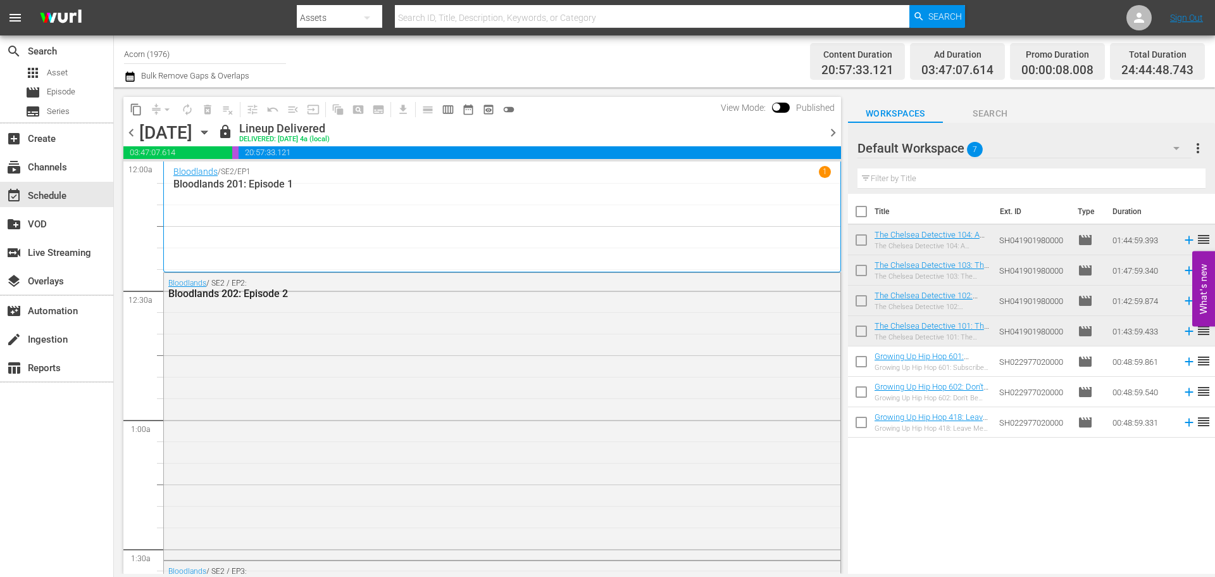
click at [834, 133] on span "chevron_right" at bounding box center [833, 133] width 16 height 16
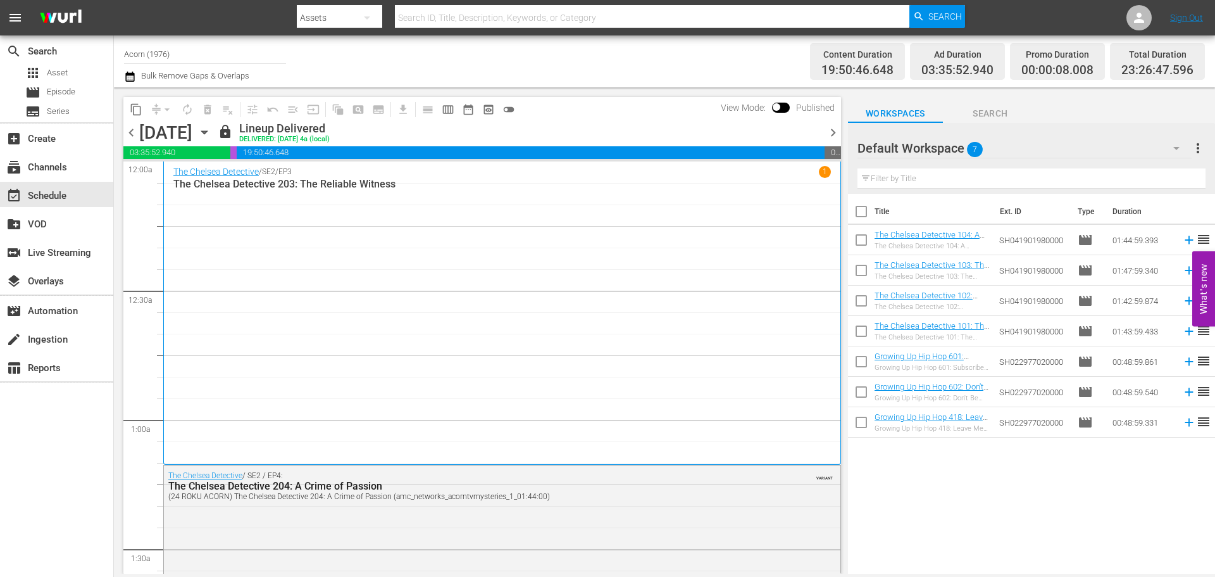
click at [834, 133] on span "chevron_right" at bounding box center [833, 133] width 16 height 16
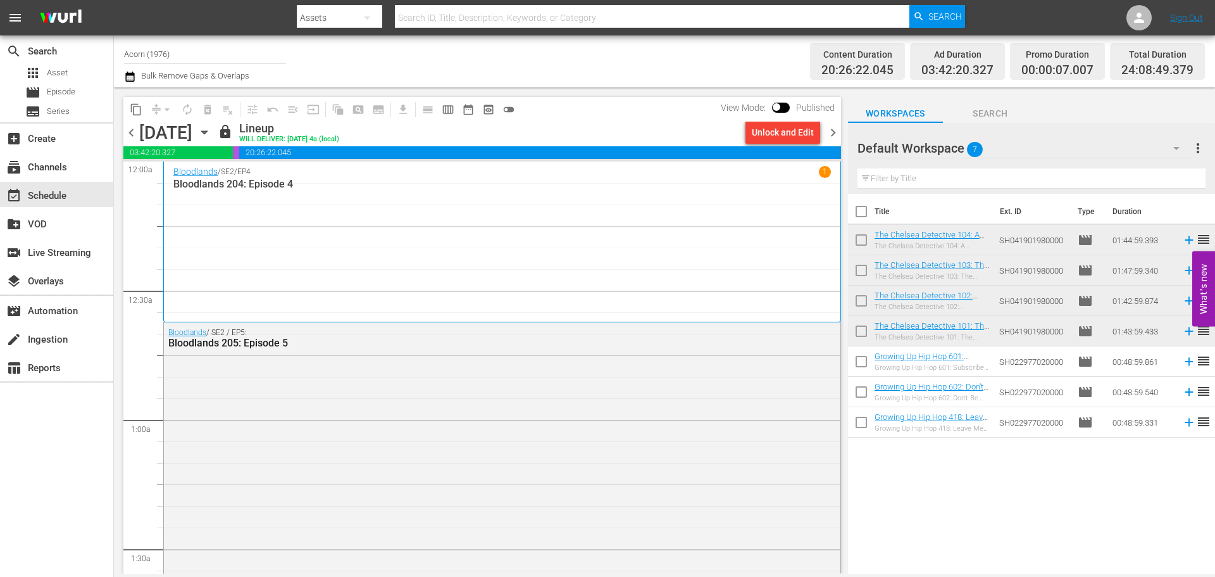
click at [834, 133] on span "chevron_right" at bounding box center [833, 133] width 16 height 16
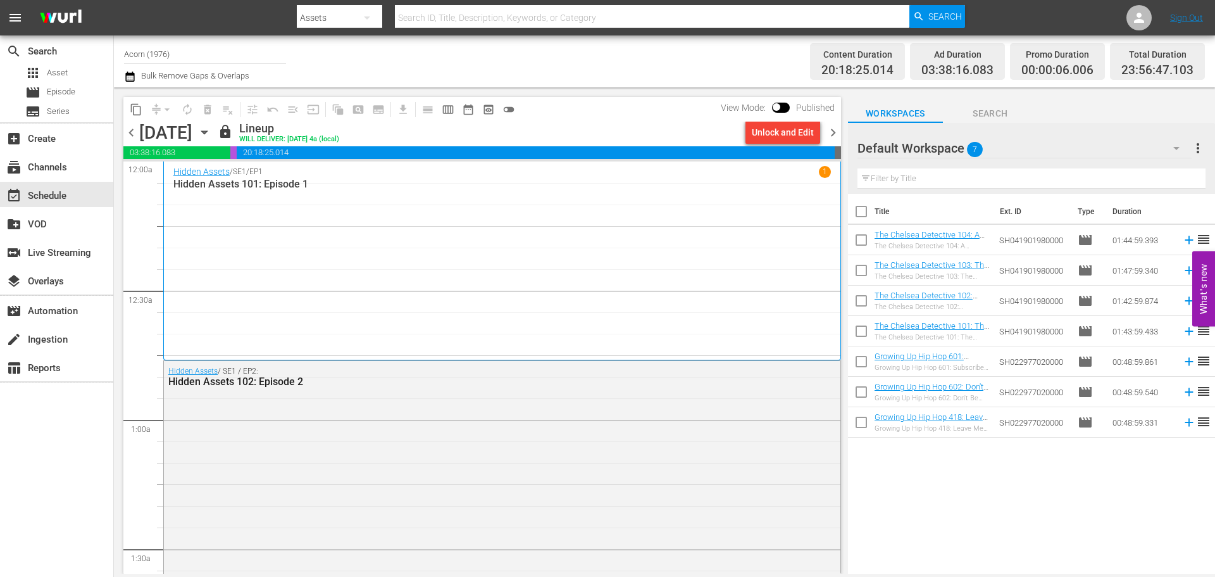
click at [834, 133] on span "chevron_right" at bounding box center [833, 133] width 16 height 16
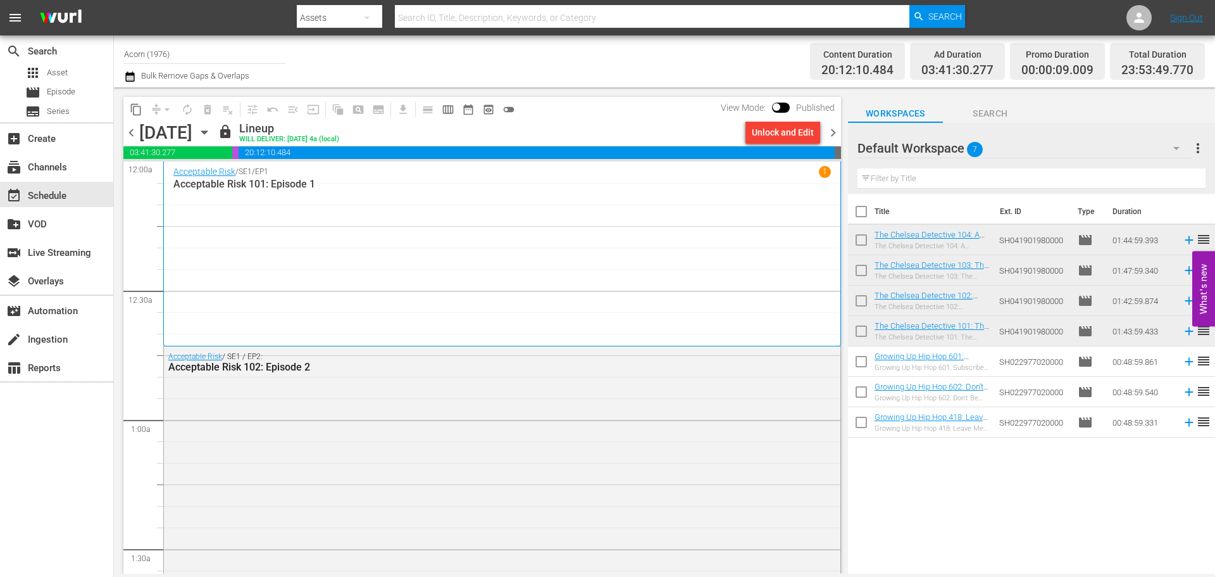
click at [834, 133] on span "chevron_right" at bounding box center [833, 133] width 16 height 16
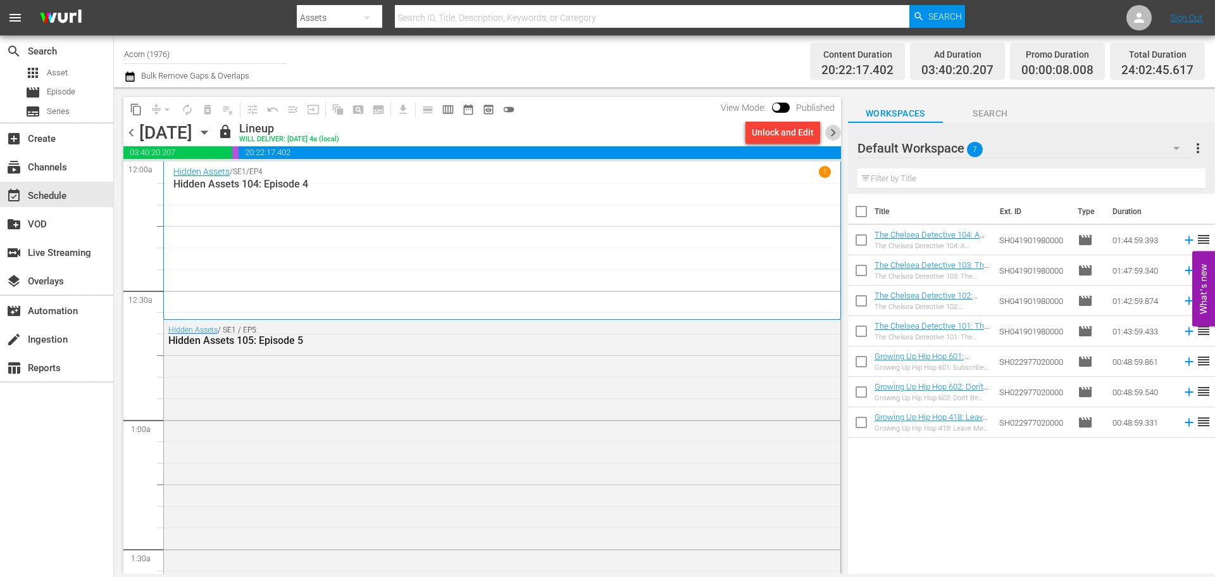
click at [834, 133] on span "chevron_right" at bounding box center [833, 133] width 16 height 16
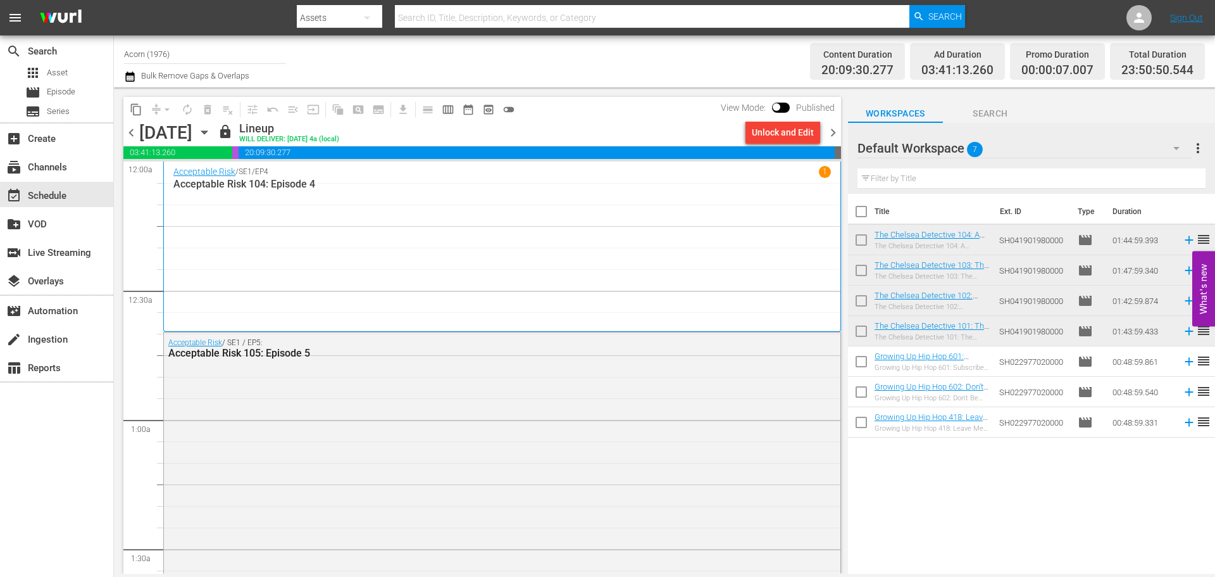
click at [834, 133] on span "chevron_right" at bounding box center [833, 133] width 16 height 16
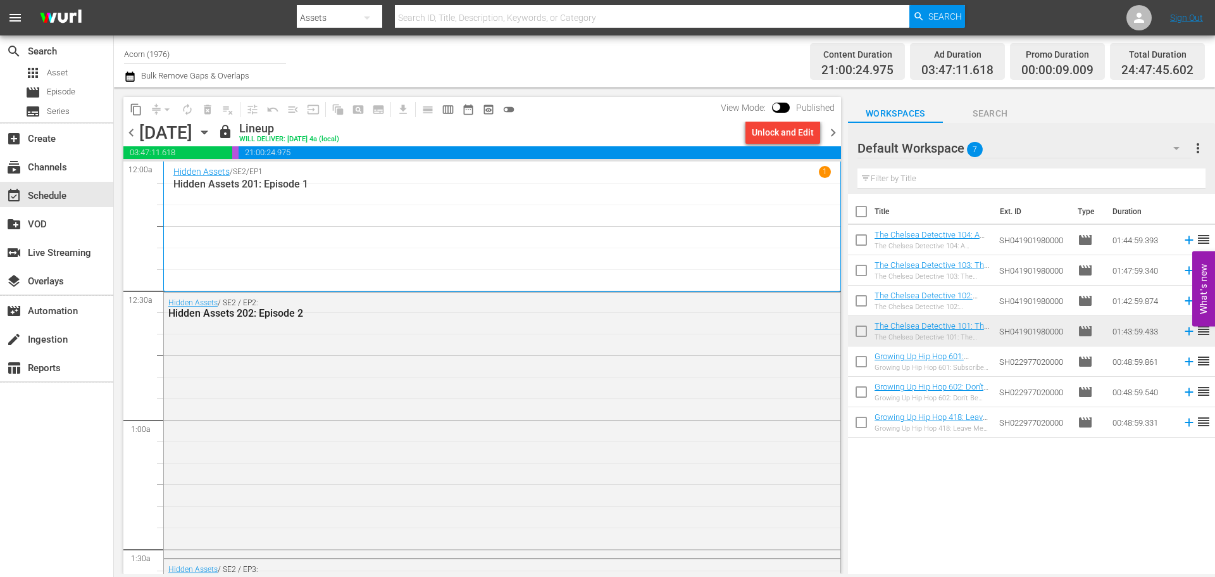
click at [834, 133] on span "chevron_right" at bounding box center [833, 133] width 16 height 16
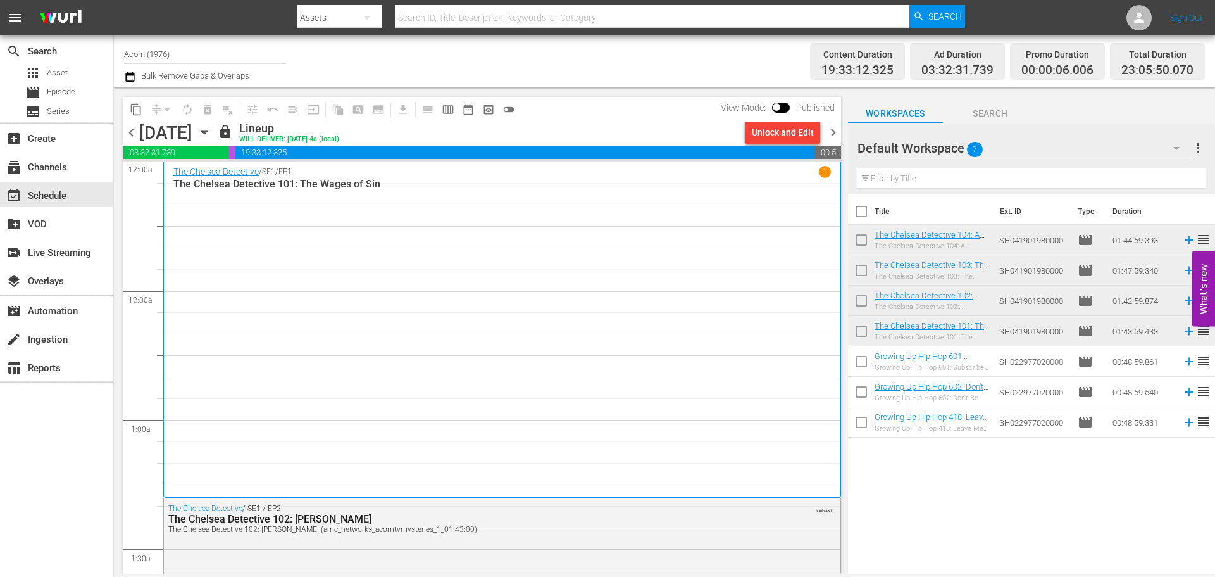
click at [834, 133] on span "chevron_right" at bounding box center [833, 133] width 16 height 16
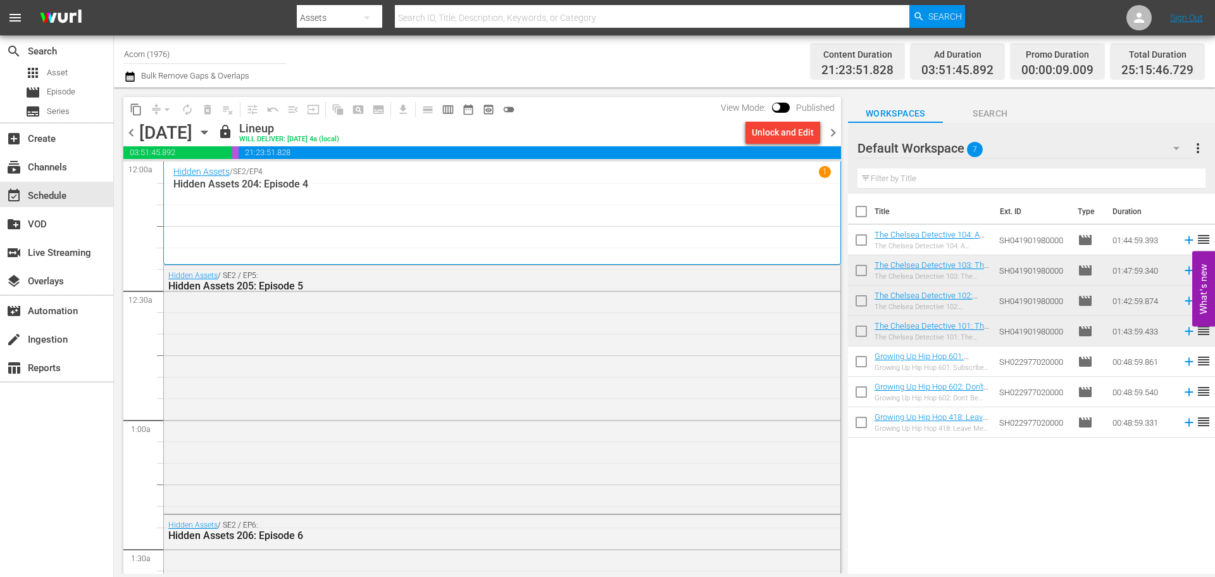
click at [834, 133] on span "chevron_right" at bounding box center [833, 133] width 16 height 16
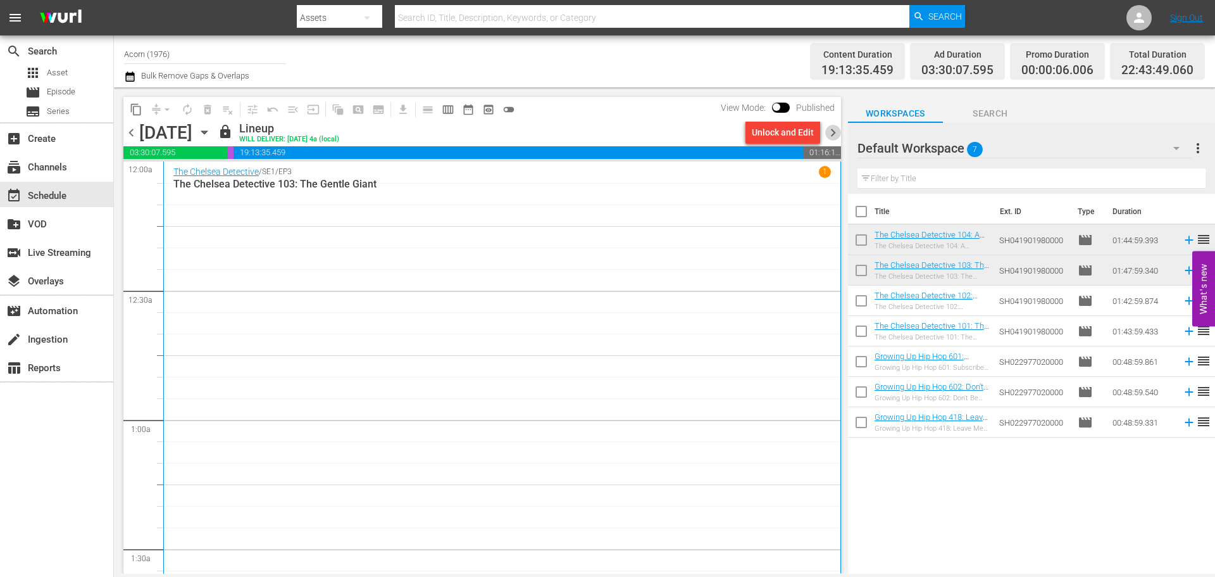
click at [834, 133] on span "chevron_right" at bounding box center [833, 133] width 16 height 16
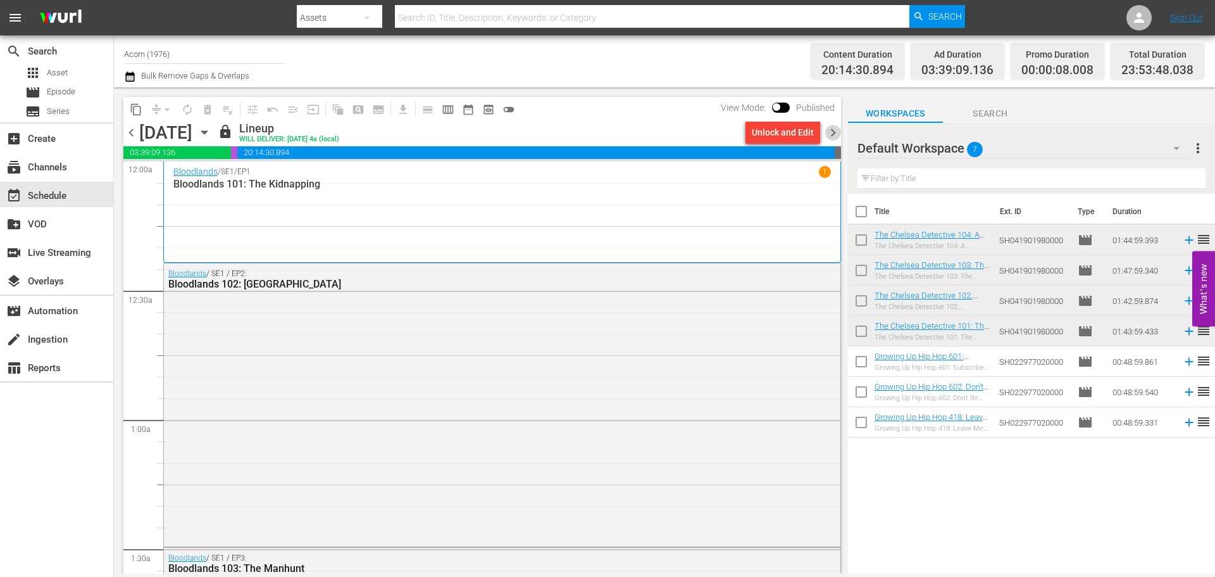
click at [834, 133] on span "chevron_right" at bounding box center [833, 133] width 16 height 16
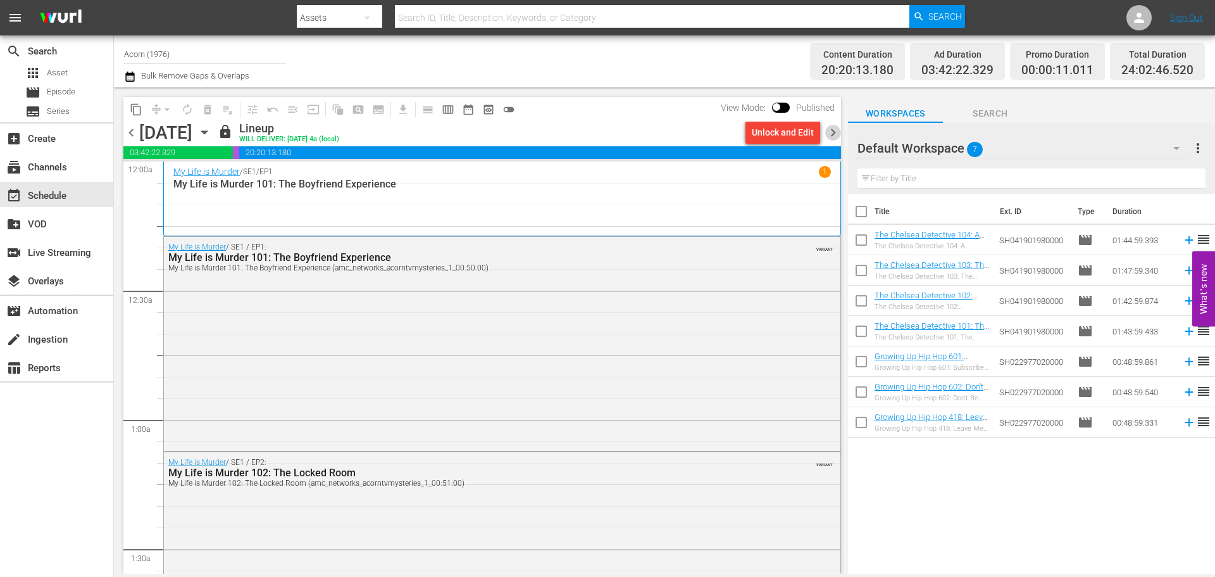
click at [834, 133] on span "chevron_right" at bounding box center [833, 133] width 16 height 16
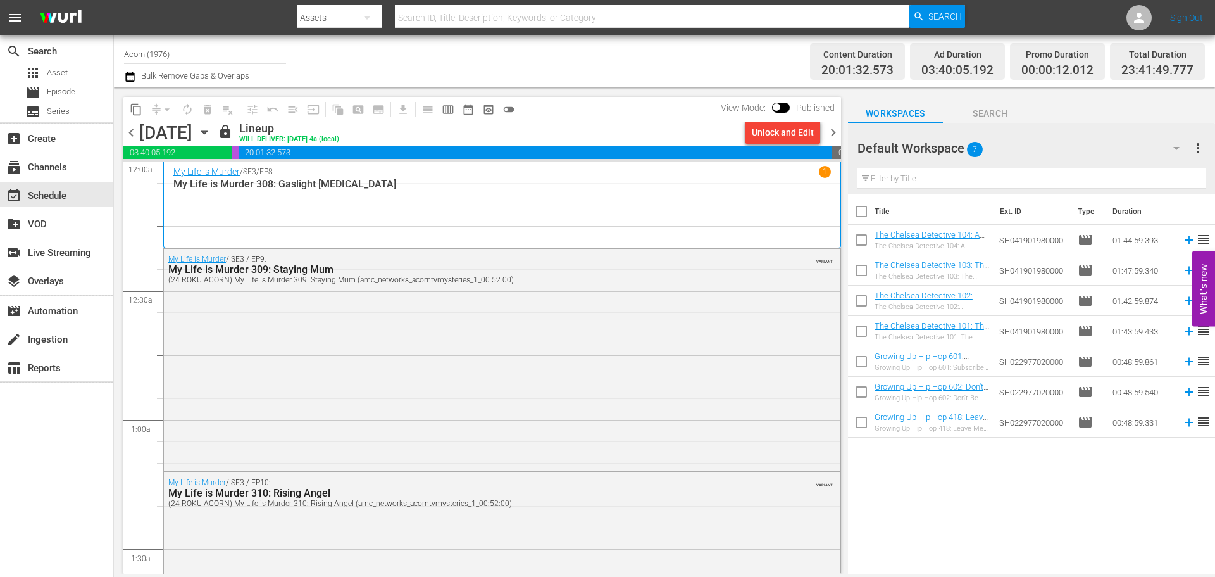
click at [834, 133] on span "chevron_right" at bounding box center [833, 133] width 16 height 16
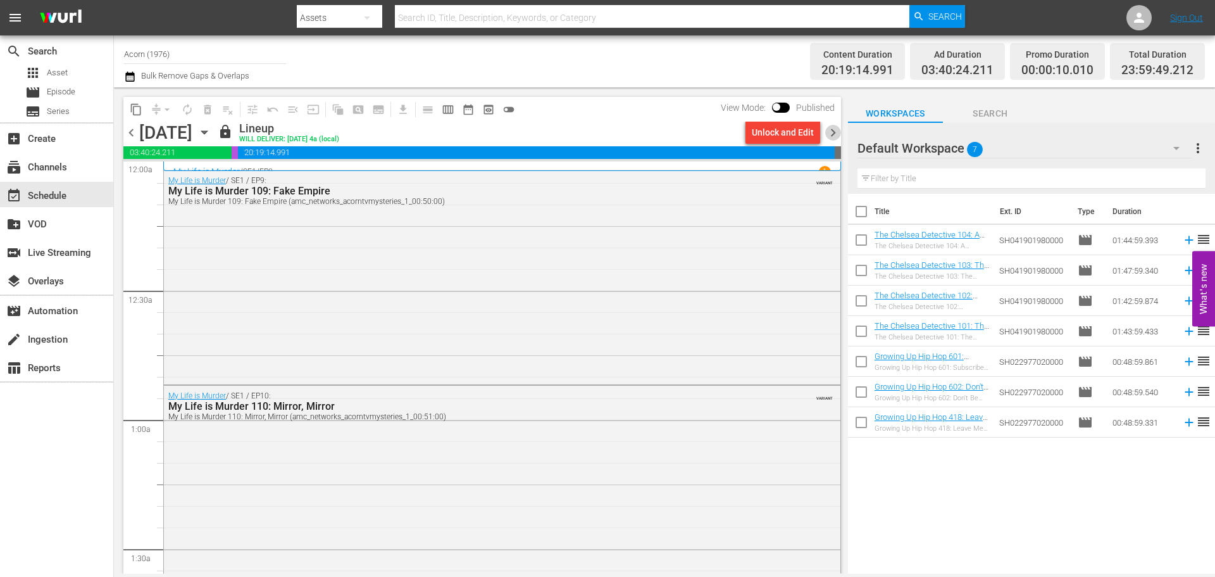
click at [834, 133] on span "chevron_right" at bounding box center [833, 133] width 16 height 16
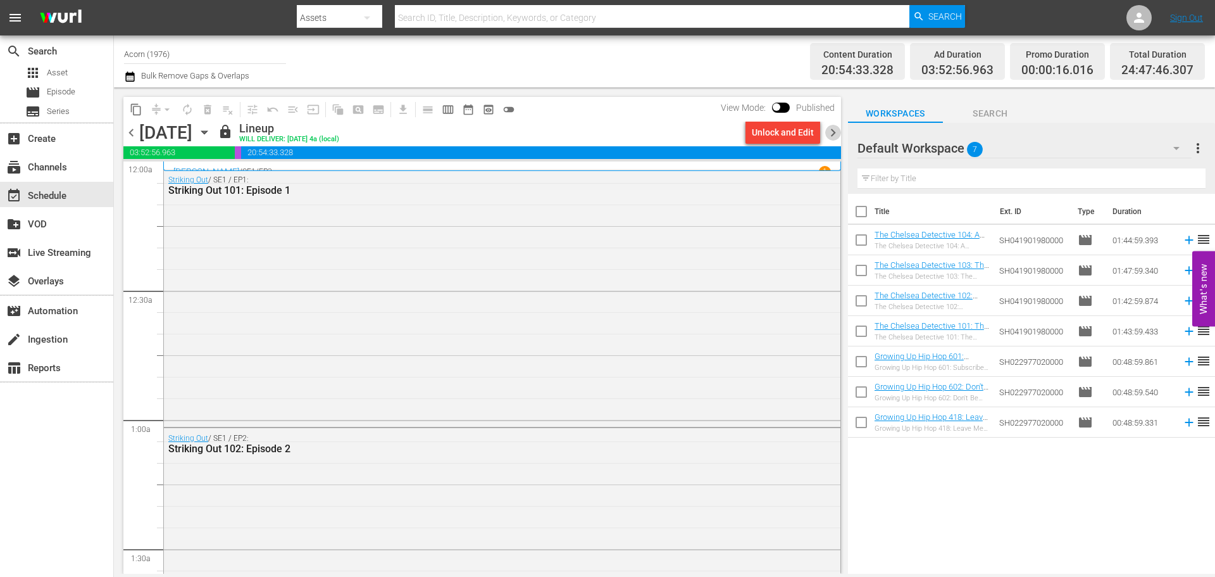
click at [834, 133] on span "chevron_right" at bounding box center [833, 133] width 16 height 16
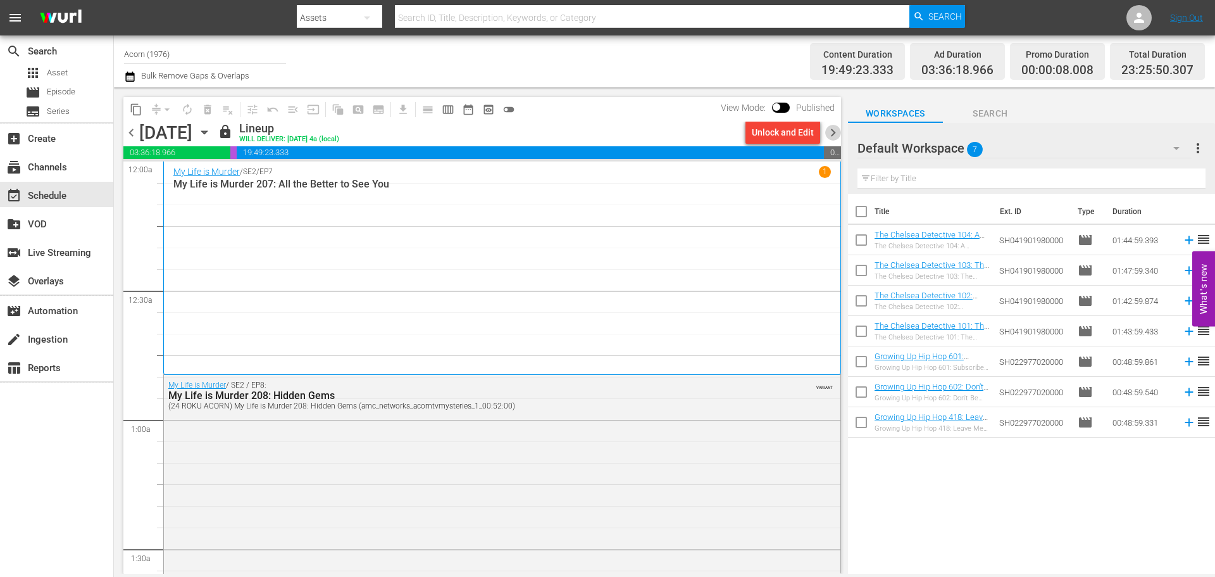
click at [834, 133] on span "chevron_right" at bounding box center [833, 133] width 16 height 16
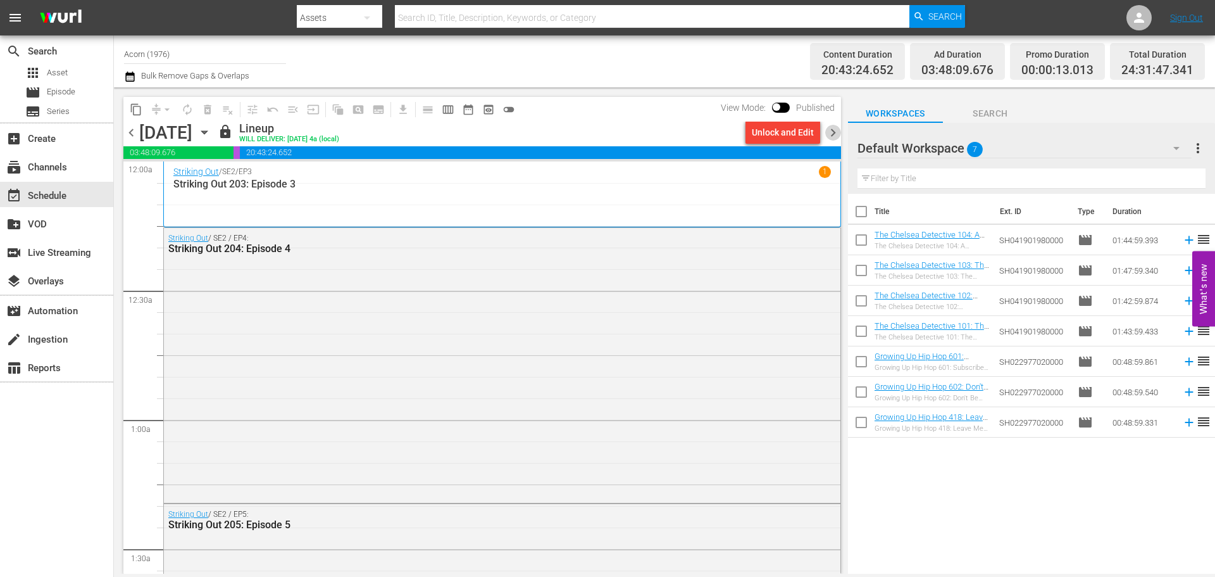
click at [834, 133] on span "chevron_right" at bounding box center [833, 133] width 16 height 16
